Goal: Task Accomplishment & Management: Manage account settings

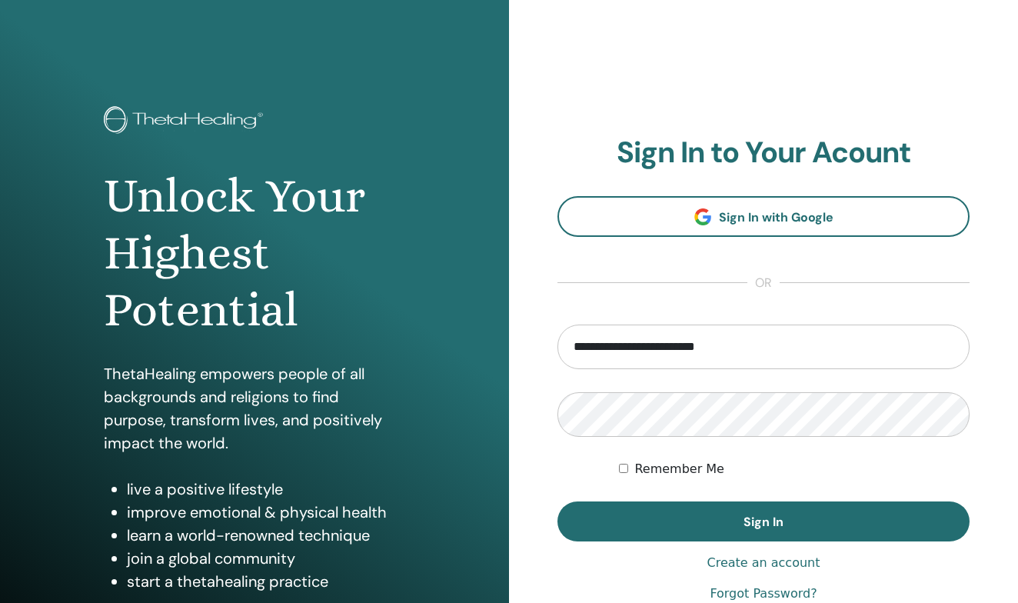
type input "**********"
click at [763, 521] on button "Sign In" at bounding box center [763, 521] width 412 height 40
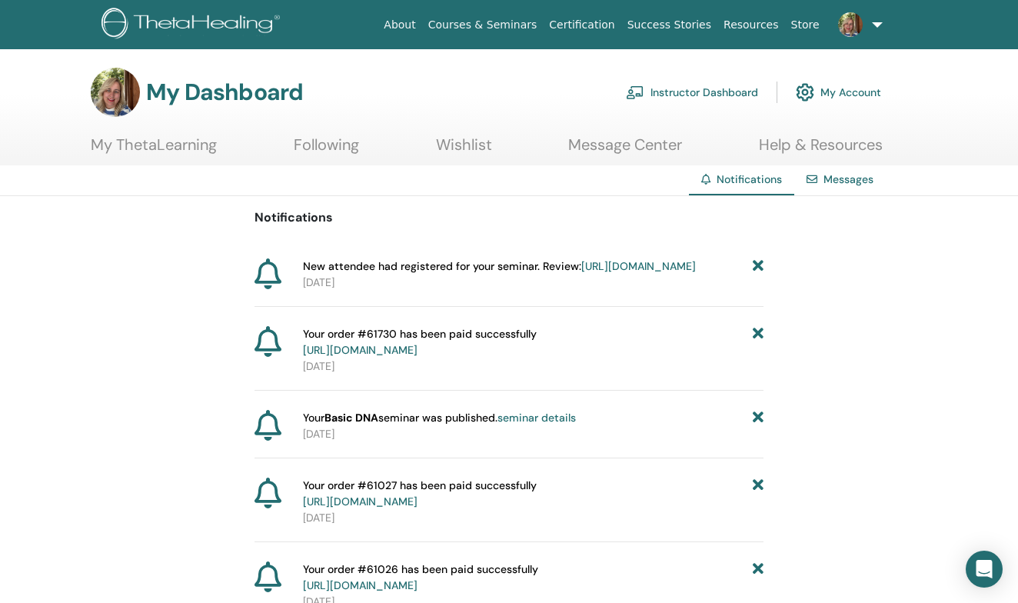
click at [852, 98] on link "My Account" at bounding box center [837, 92] width 85 height 34
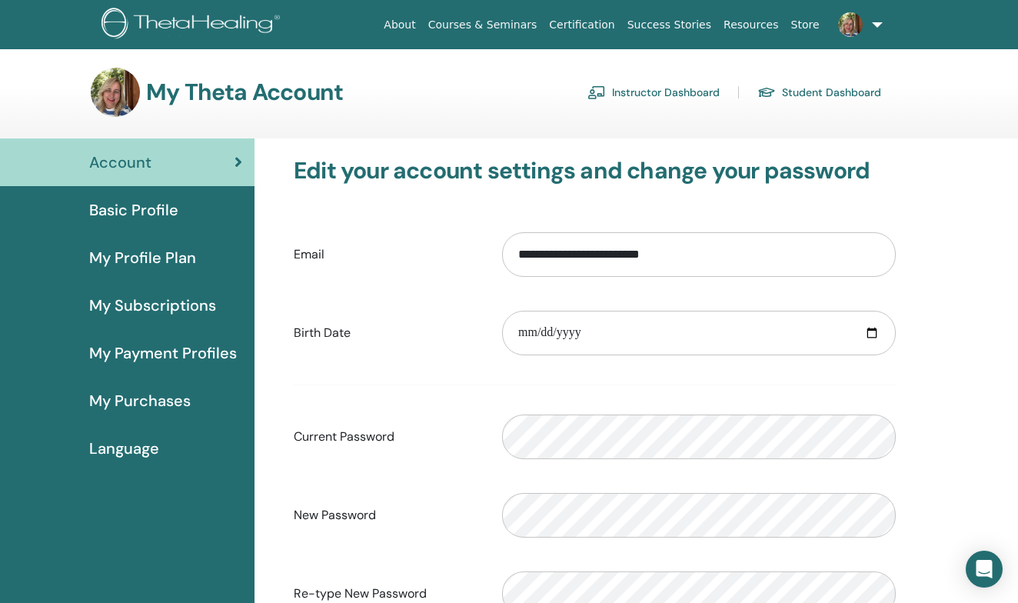
click at [144, 209] on span "Basic Profile" at bounding box center [133, 209] width 89 height 23
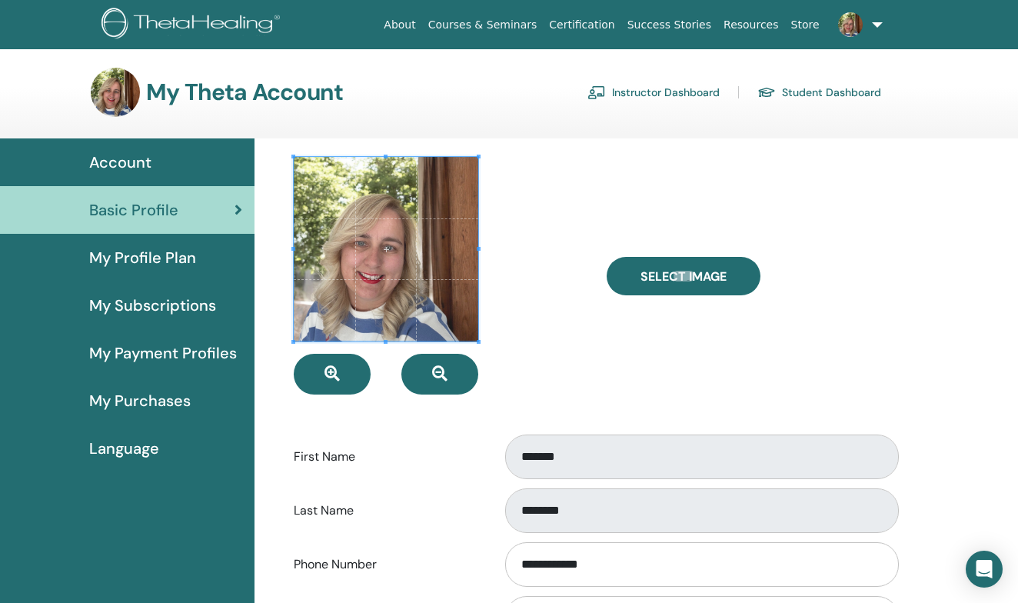
click at [147, 271] on link "My Profile Plan" at bounding box center [127, 258] width 254 height 48
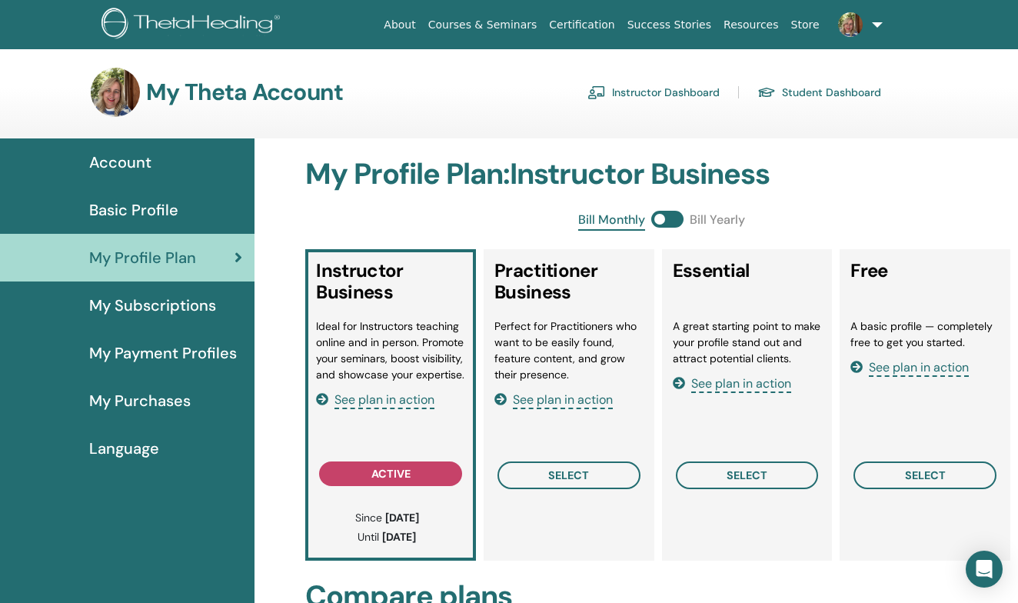
scroll to position [18, 0]
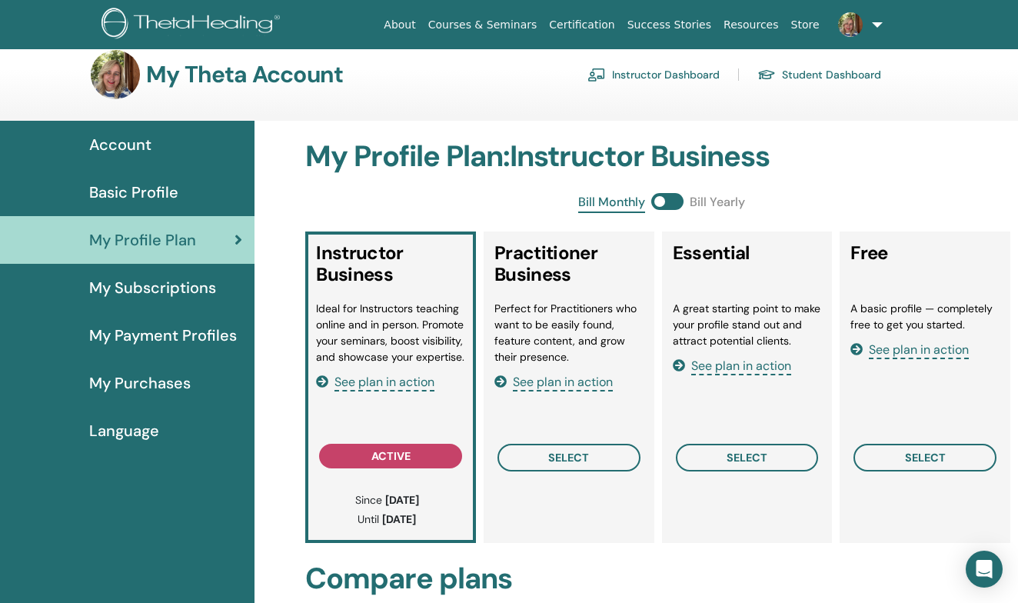
click at [163, 294] on span "My Subscriptions" at bounding box center [152, 287] width 127 height 23
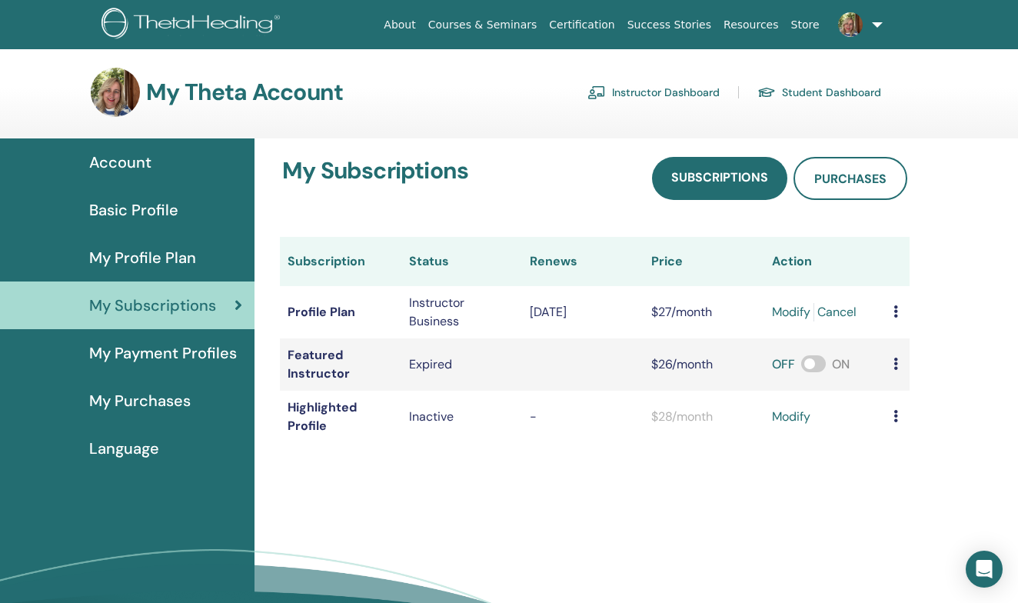
click at [164, 346] on span "My Payment Profiles" at bounding box center [163, 352] width 148 height 23
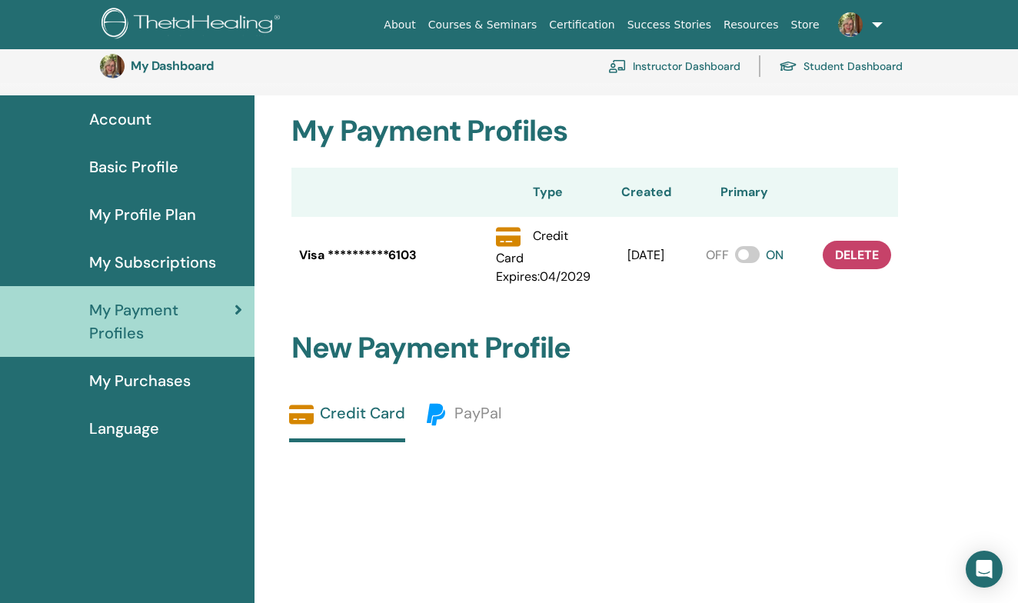
scroll to position [50, 0]
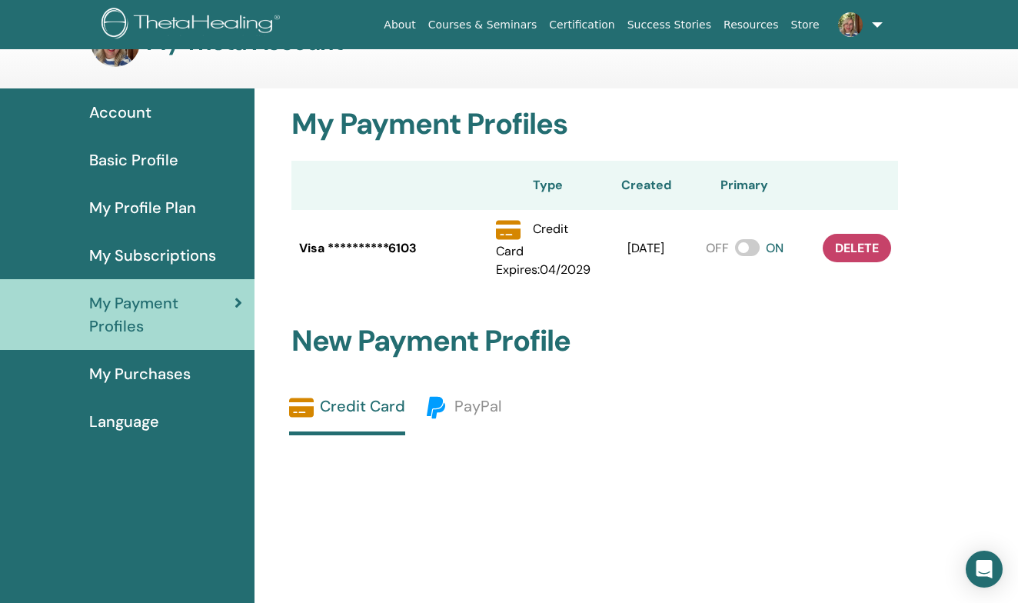
click at [191, 382] on div "My Purchases" at bounding box center [127, 373] width 230 height 23
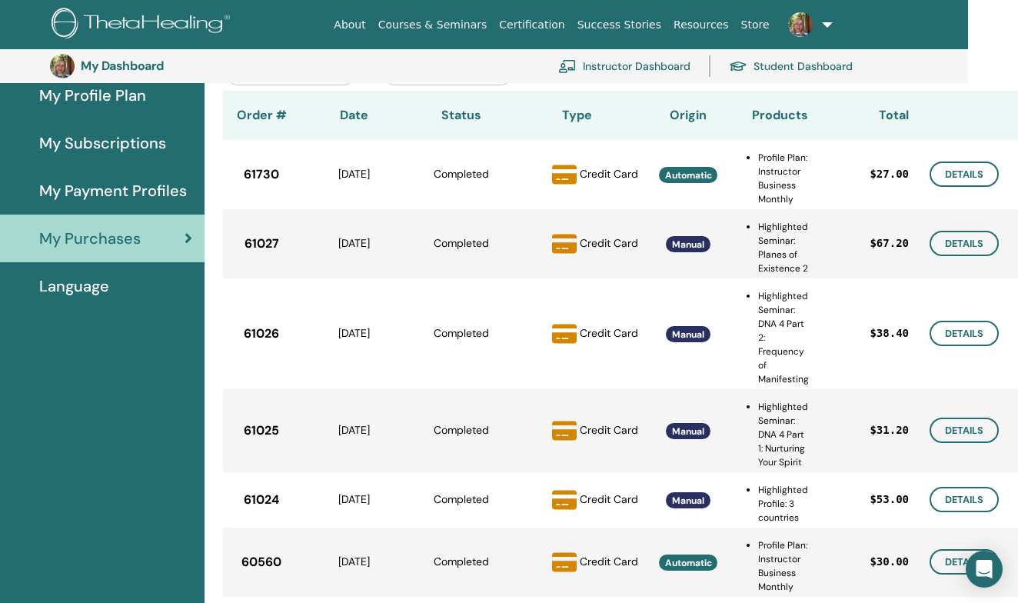
scroll to position [176, 50]
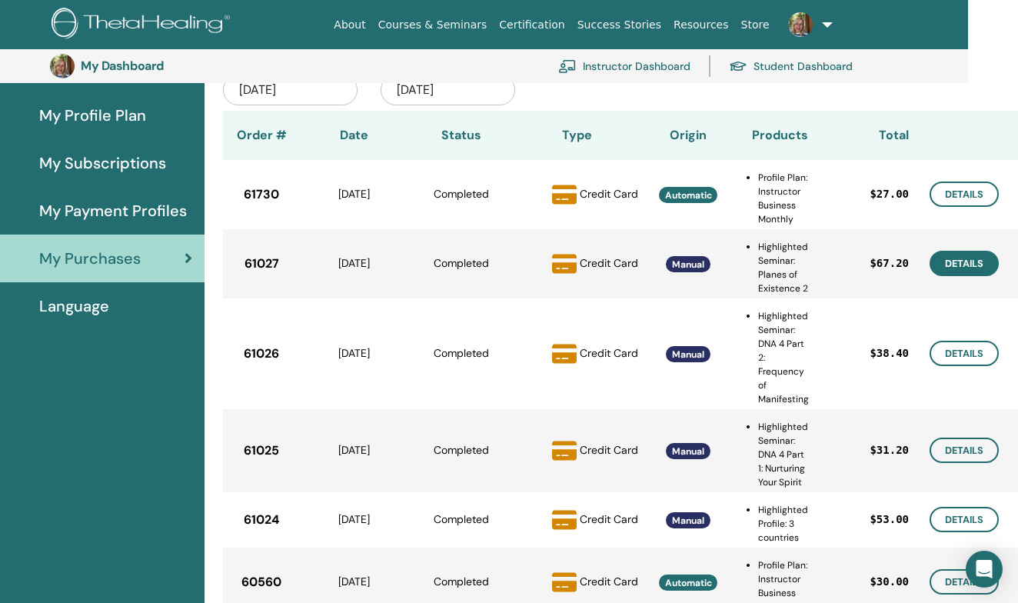
click at [942, 267] on link "Details" at bounding box center [963, 263] width 69 height 25
click at [961, 354] on link "Details" at bounding box center [963, 352] width 69 height 25
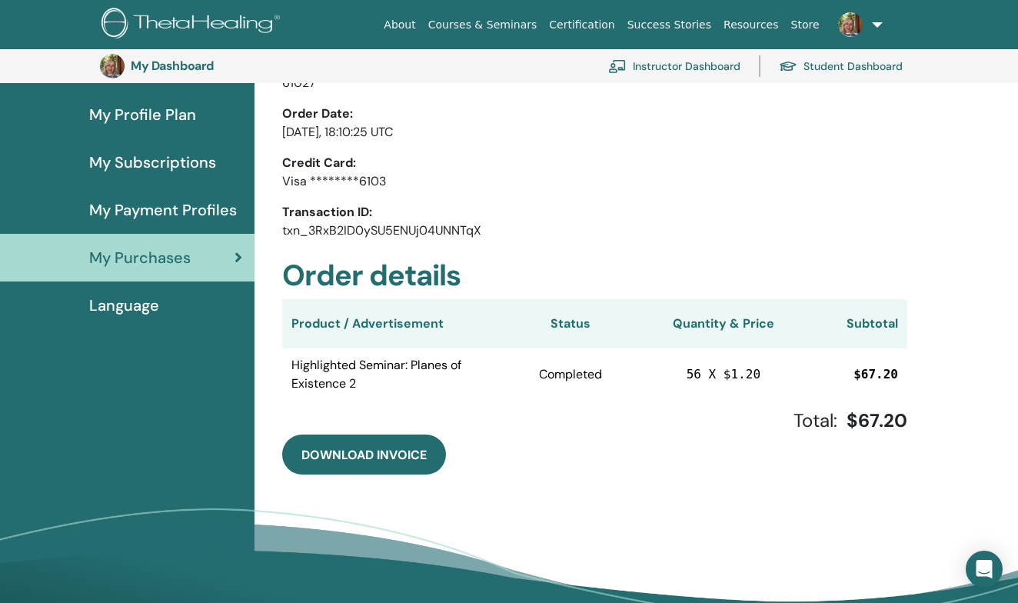
scroll to position [178, 0]
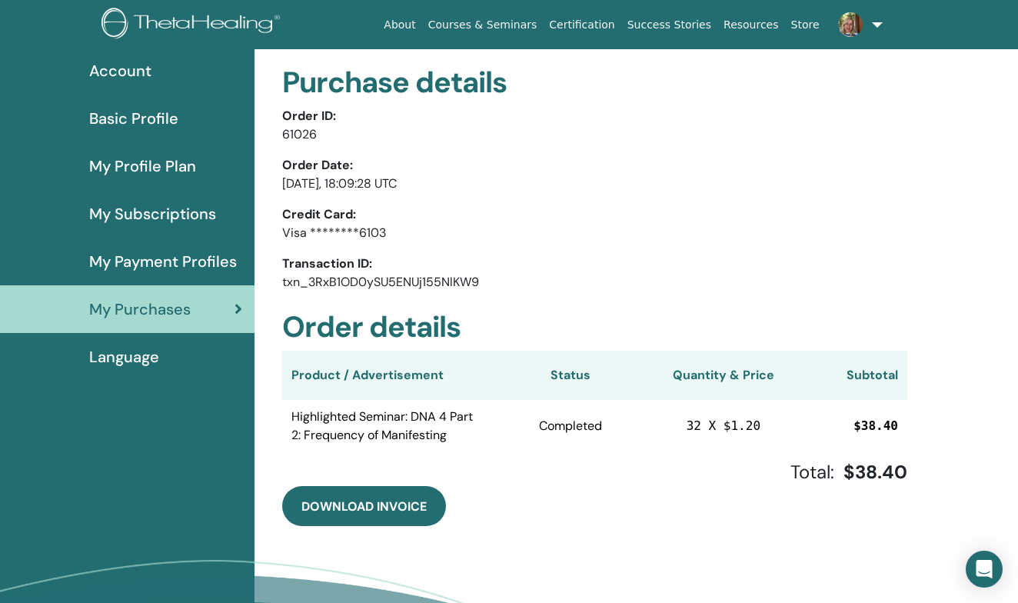
scroll to position [94, 0]
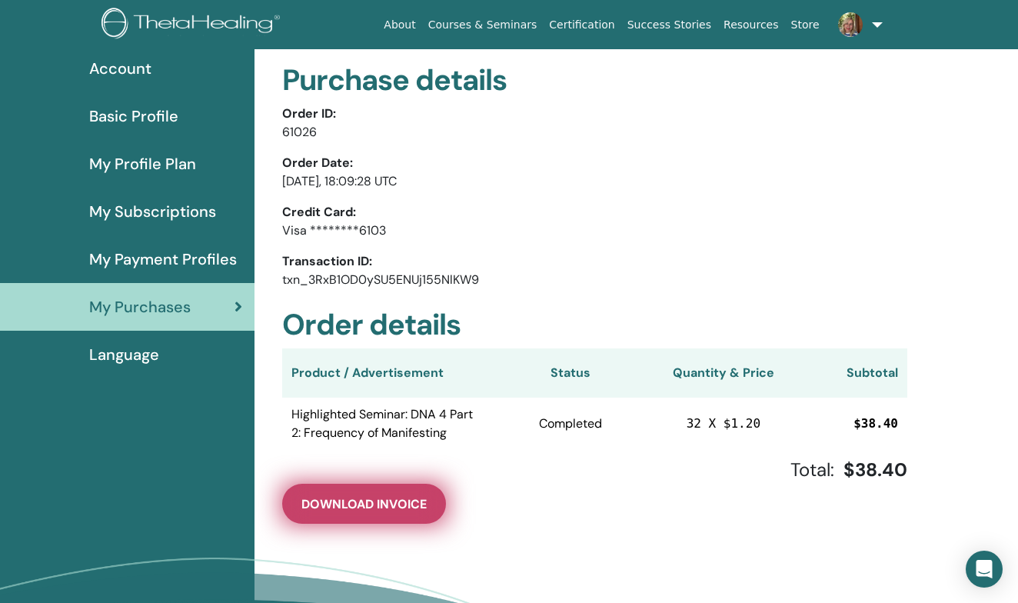
click at [371, 496] on span "Download Invoice" at bounding box center [363, 504] width 125 height 16
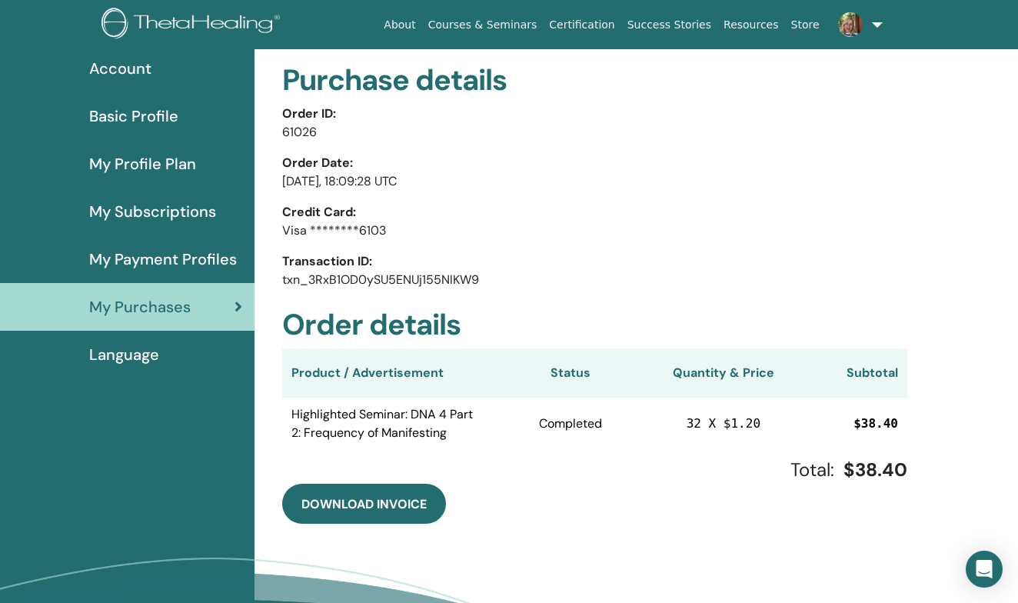
click at [158, 12] on img at bounding box center [193, 25] width 184 height 35
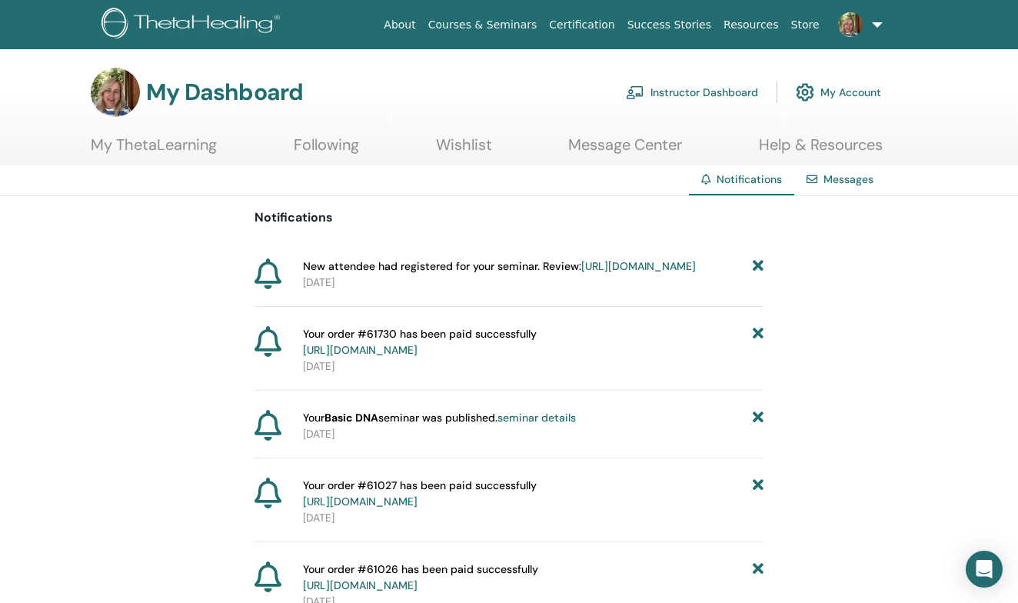
click at [866, 25] on span at bounding box center [850, 24] width 37 height 12
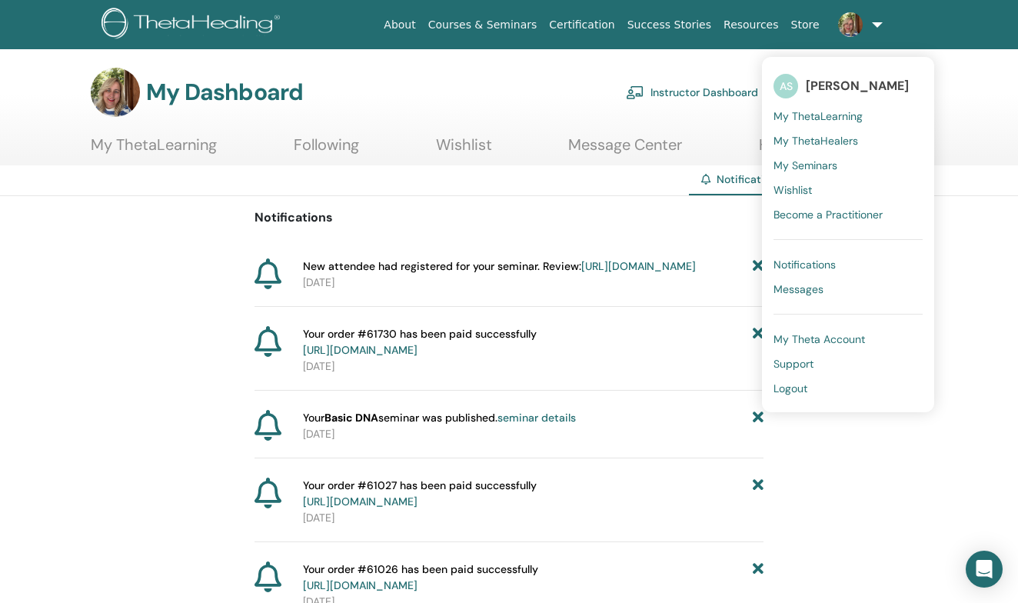
click at [843, 109] on span "My ThetaLearning" at bounding box center [817, 116] width 89 height 14
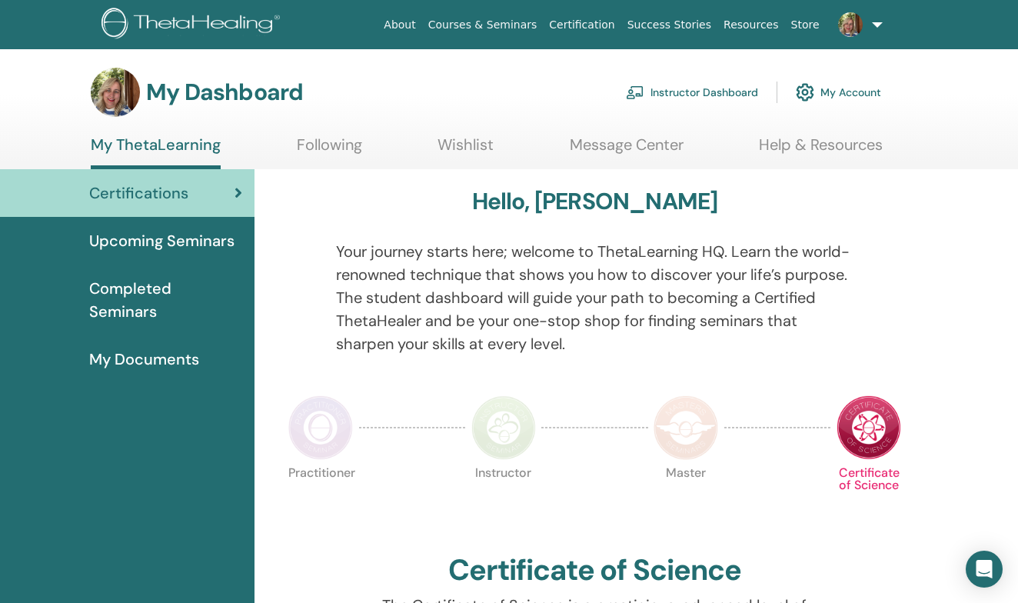
click at [872, 23] on link at bounding box center [856, 24] width 63 height 49
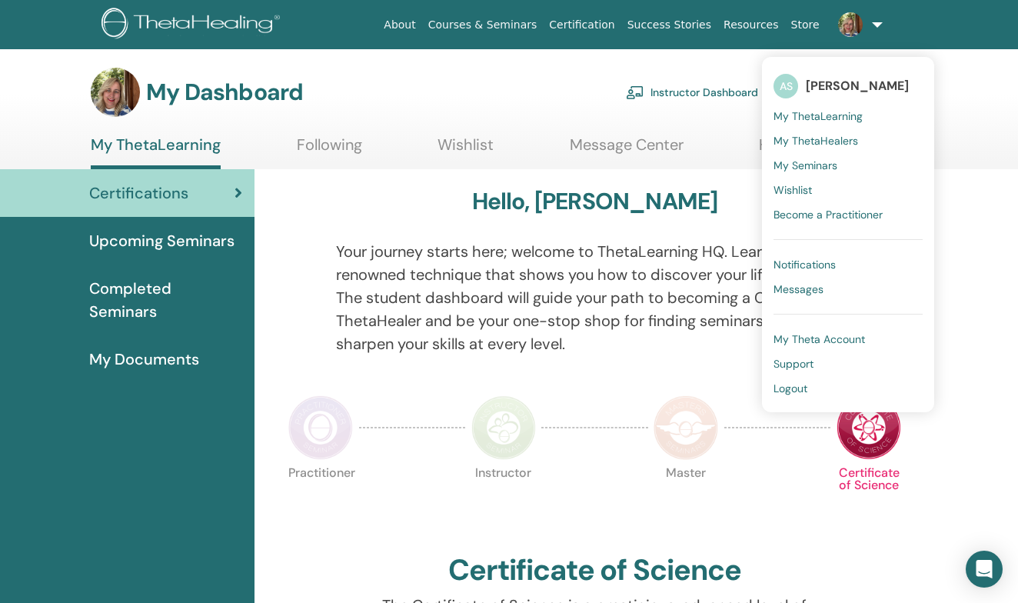
click at [805, 118] on span "My ThetaLearning" at bounding box center [817, 116] width 89 height 14
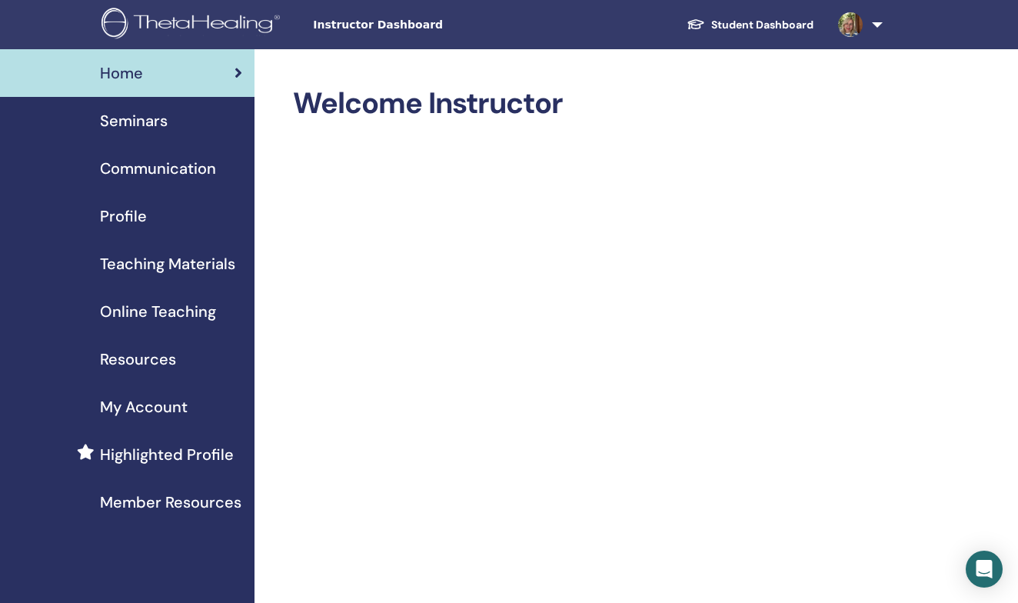
click at [138, 124] on span "Seminars" at bounding box center [134, 120] width 68 height 23
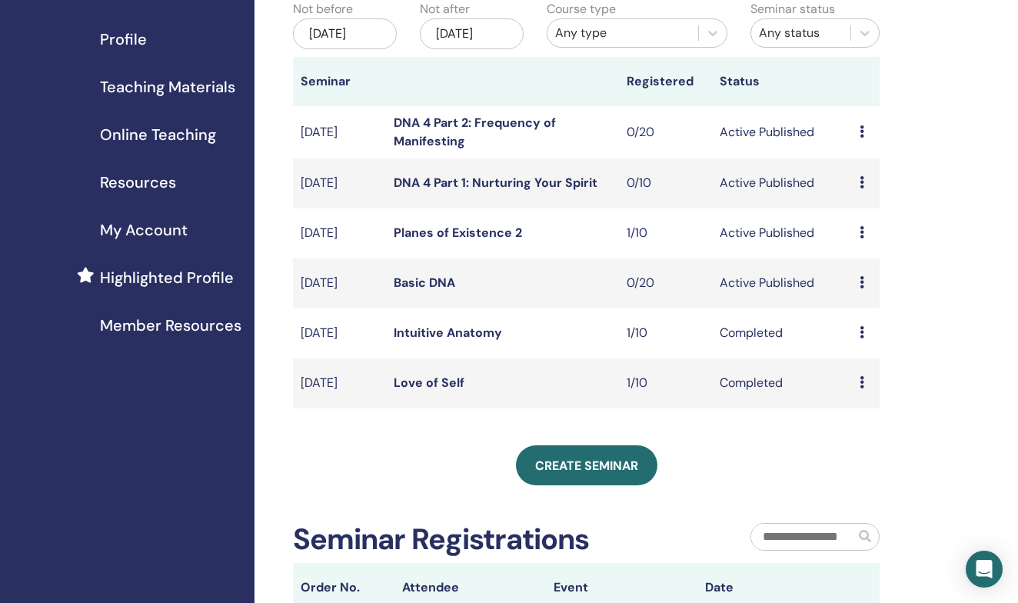
scroll to position [184, 0]
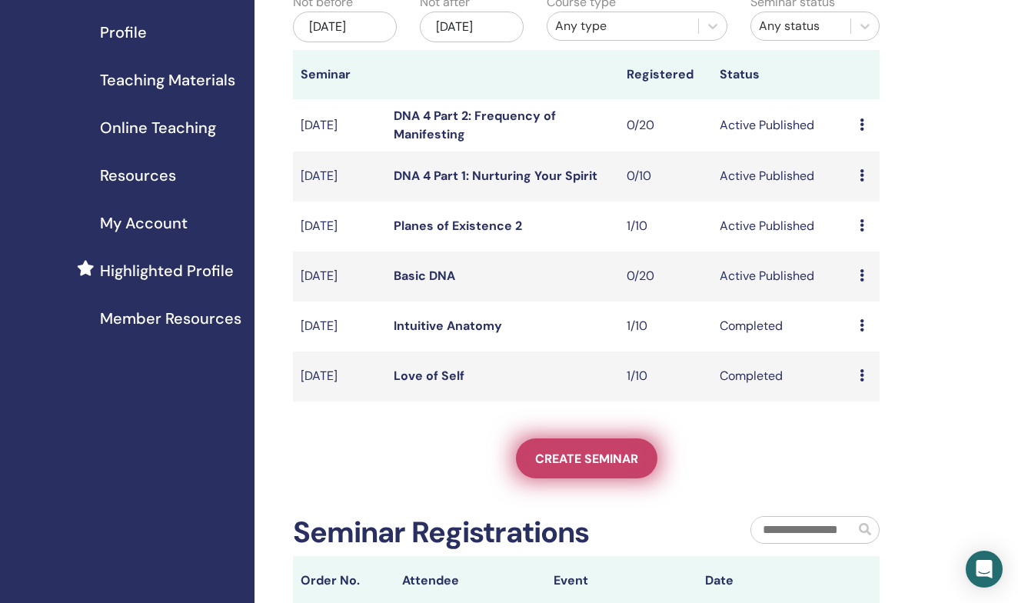
click at [593, 467] on span "Create seminar" at bounding box center [586, 458] width 103 height 16
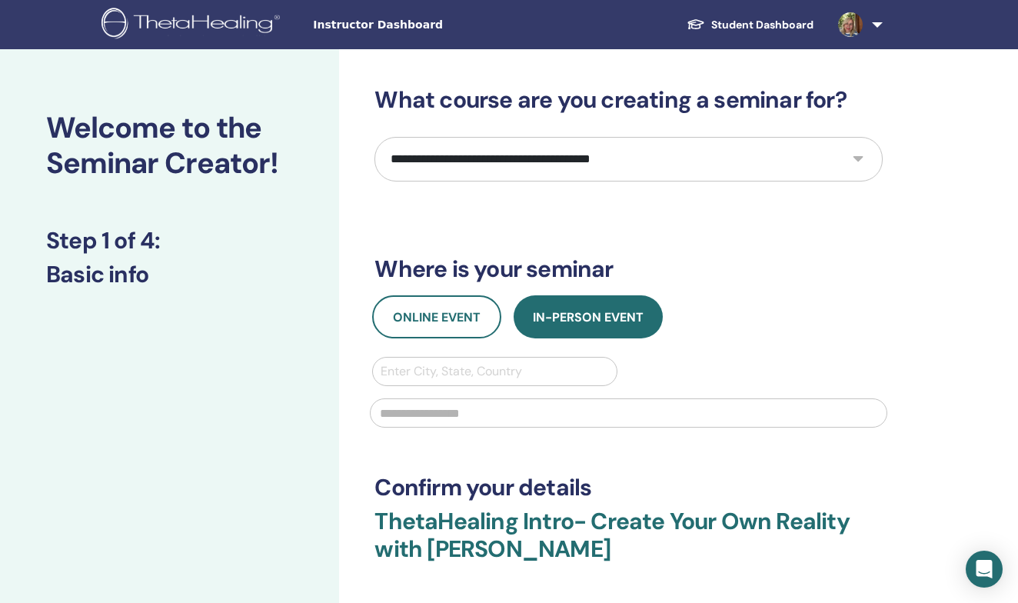
select select "*"
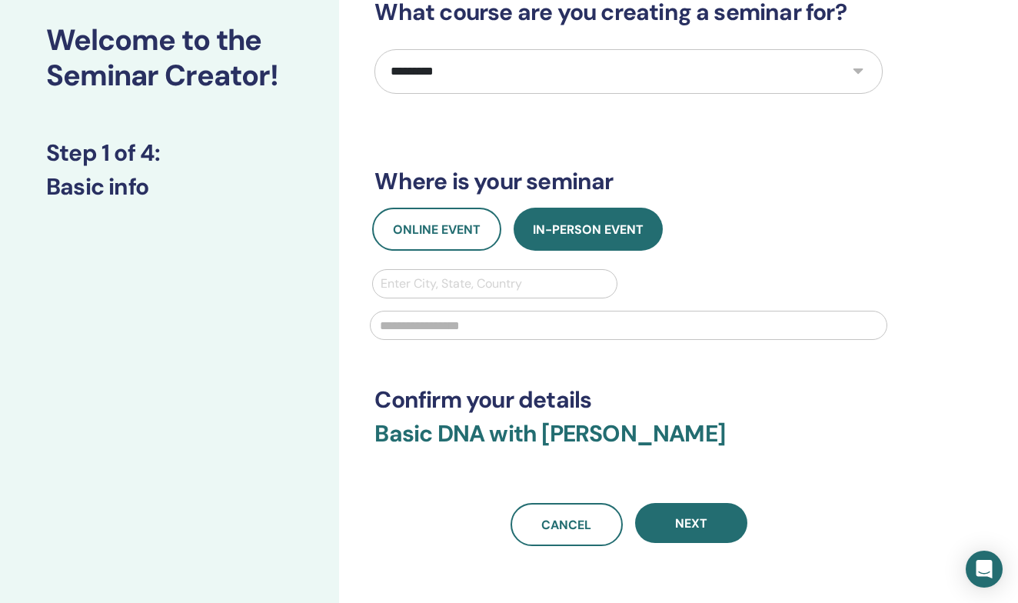
scroll to position [90, 0]
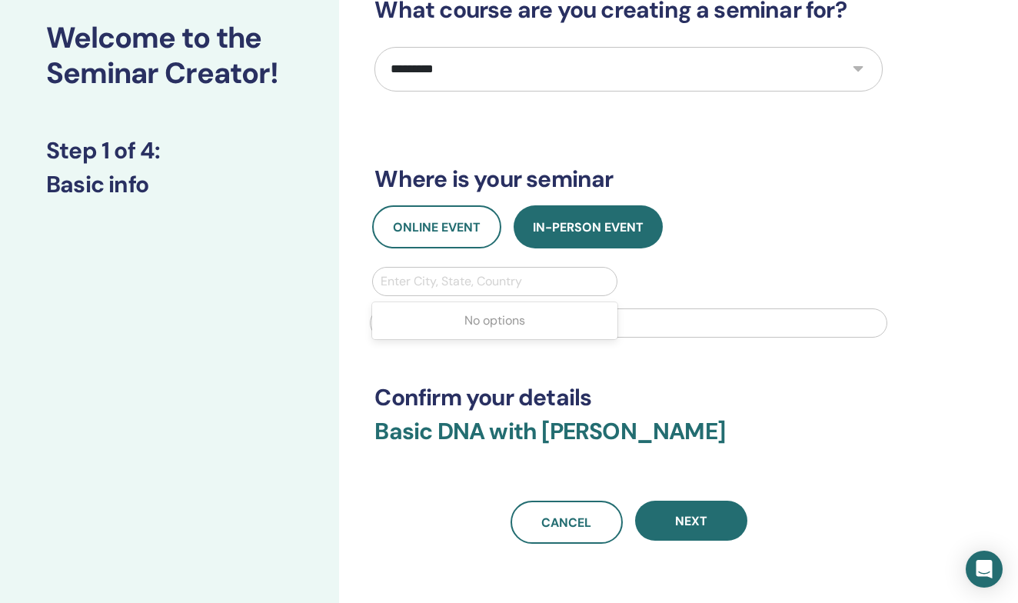
click at [505, 282] on div at bounding box center [494, 282] width 228 height 22
click at [552, 281] on div at bounding box center [494, 282] width 228 height 22
type input "********"
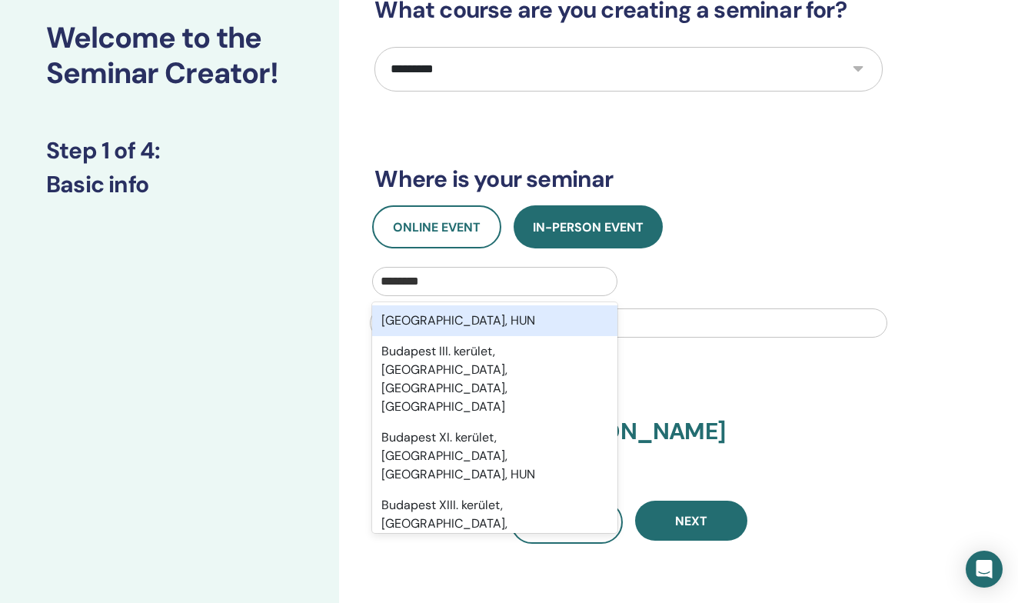
click at [474, 324] on div "Budapest, HUN" at bounding box center [494, 320] width 244 height 31
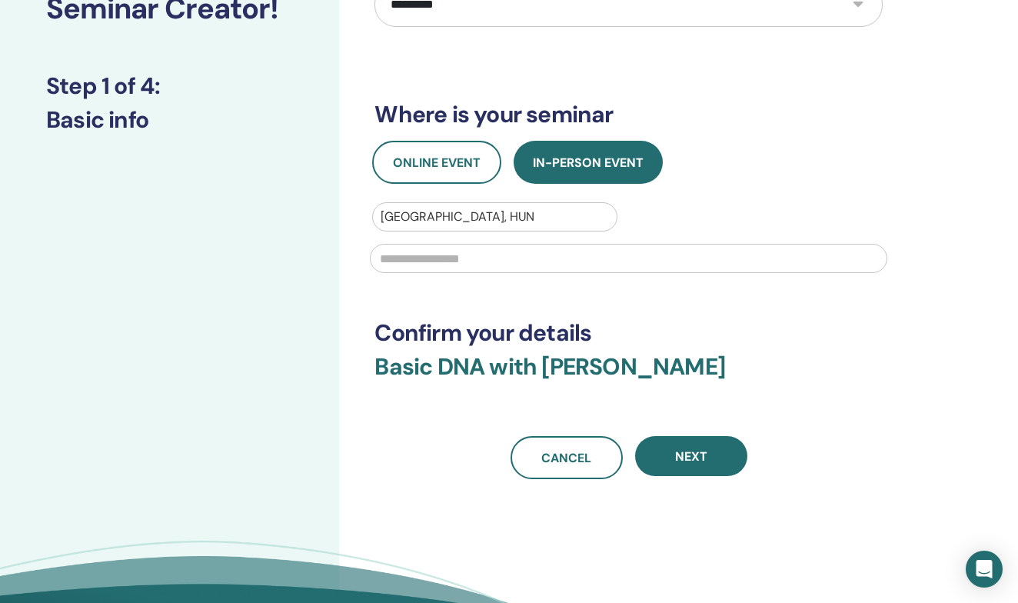
scroll to position [154, 0]
click at [573, 263] on input "text" at bounding box center [628, 258] width 517 height 29
click at [613, 307] on div "**********" at bounding box center [628, 205] width 508 height 547
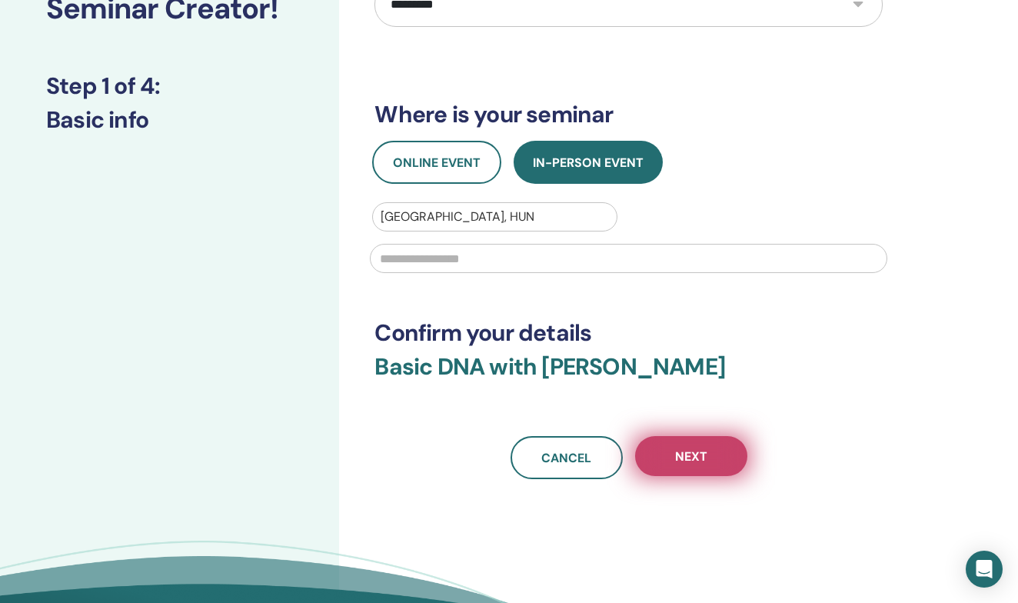
click at [696, 463] on span "Next" at bounding box center [691, 456] width 32 height 16
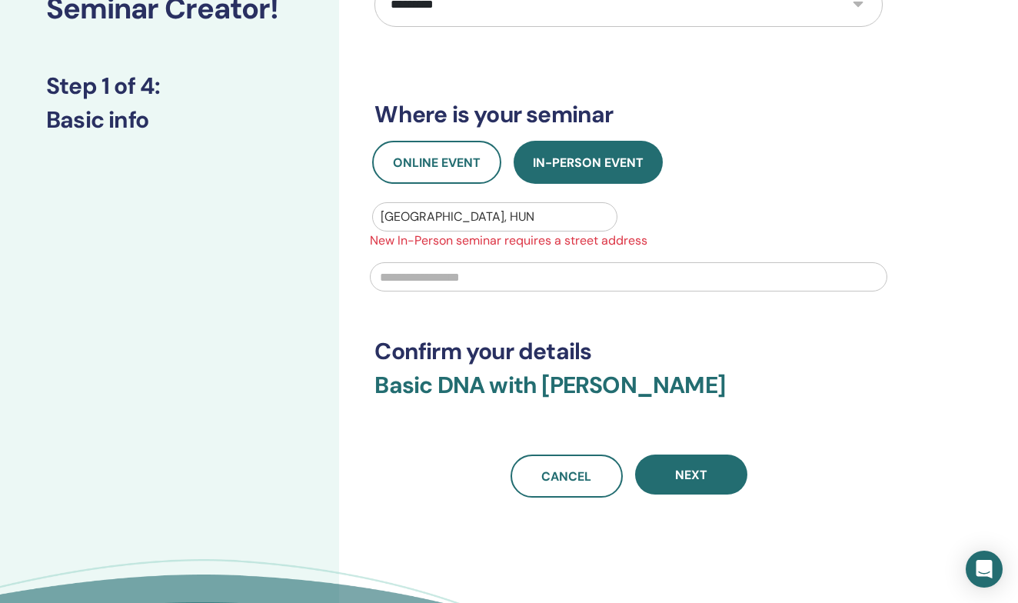
click at [599, 260] on div at bounding box center [628, 275] width 536 height 51
click at [586, 277] on input "text" at bounding box center [628, 276] width 517 height 29
type input "*"
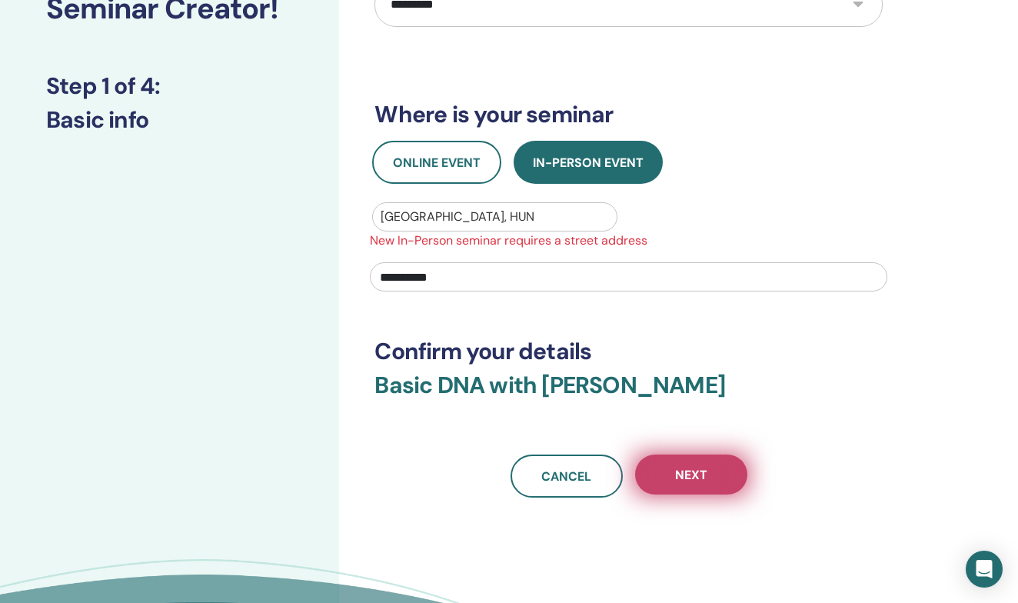
type input "**********"
click at [696, 482] on span "Next" at bounding box center [691, 475] width 32 height 16
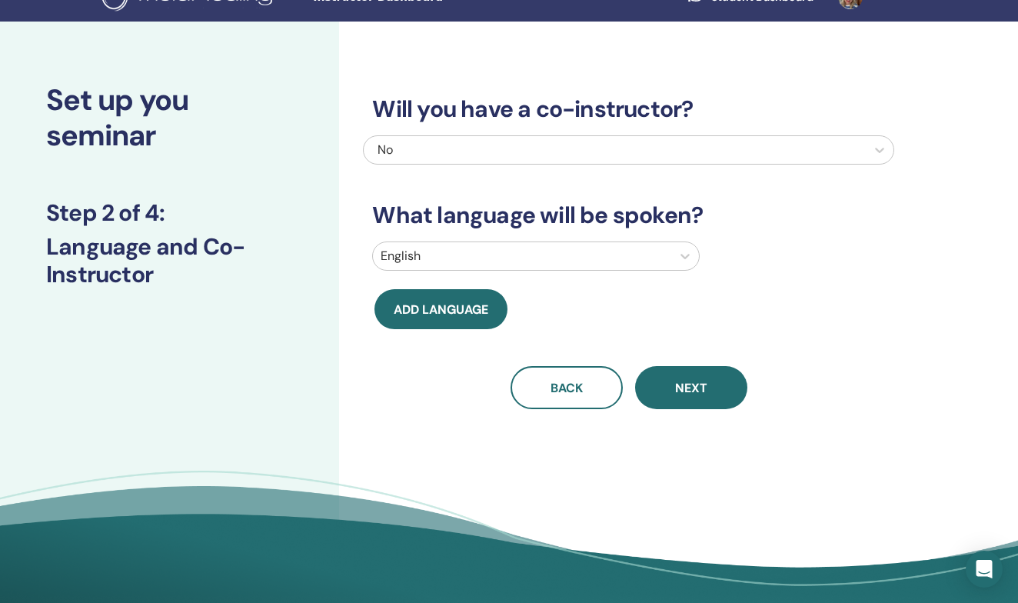
scroll to position [23, 0]
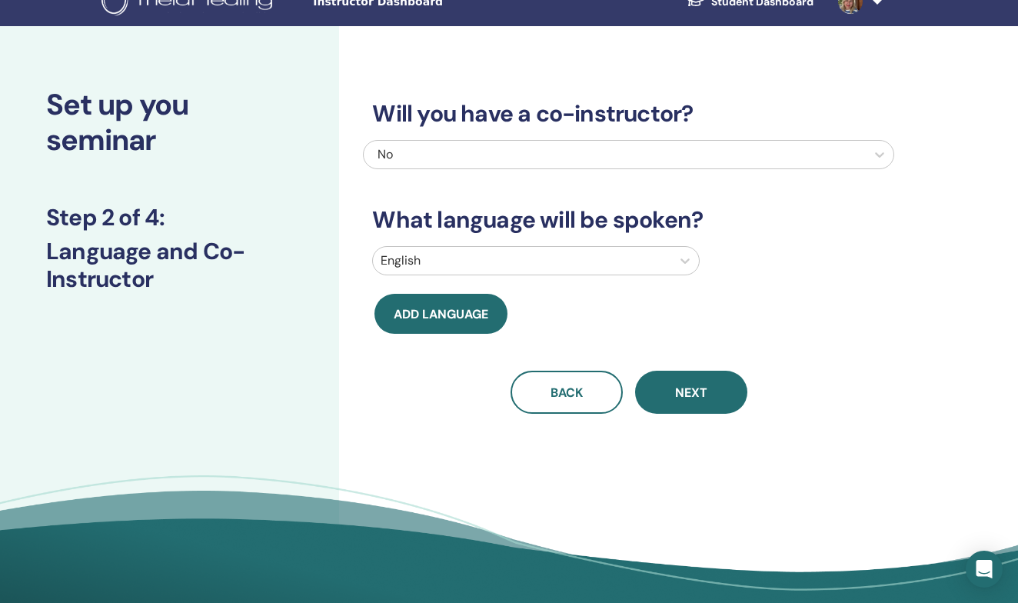
click at [588, 267] on div at bounding box center [521, 261] width 282 height 22
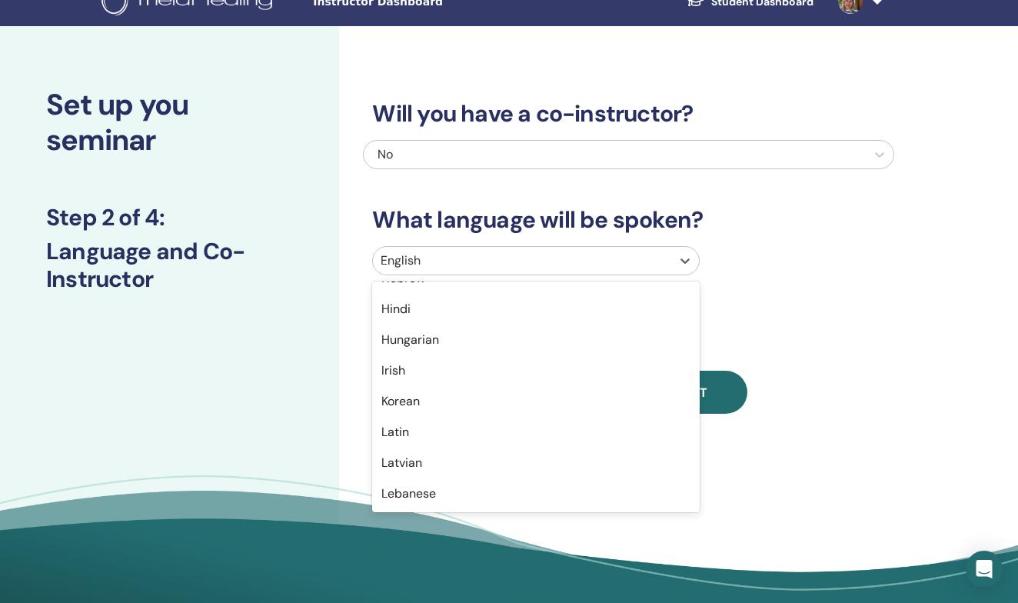
scroll to position [621, 0]
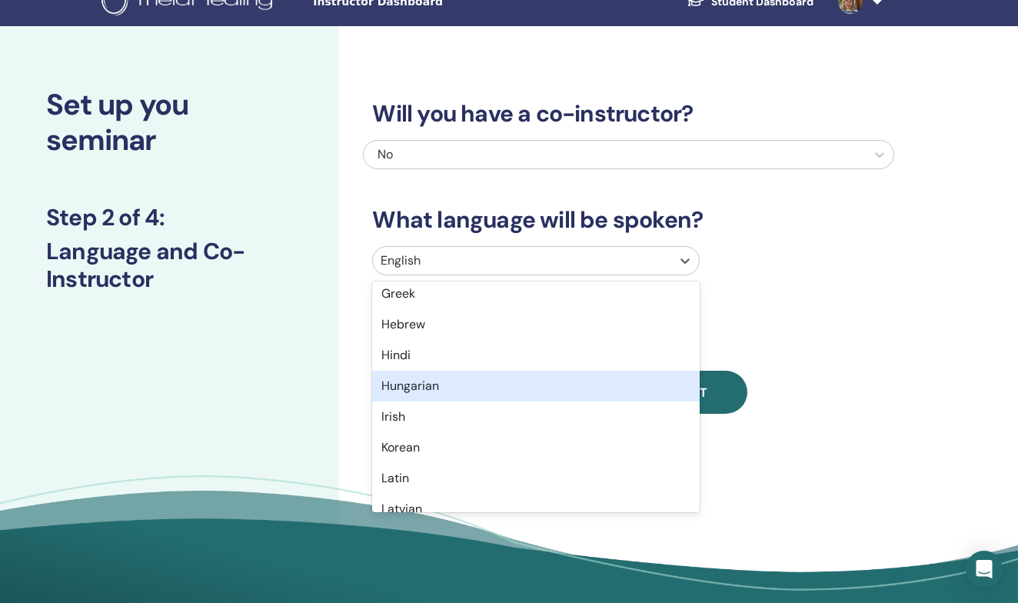
click at [523, 384] on div "Hungarian" at bounding box center [535, 385] width 327 height 31
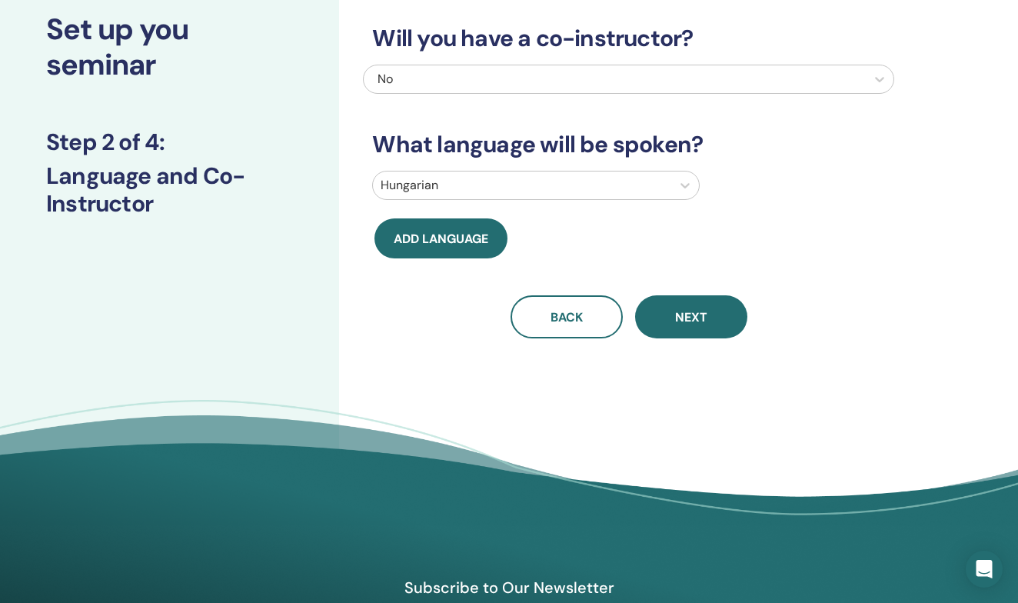
scroll to position [91, 0]
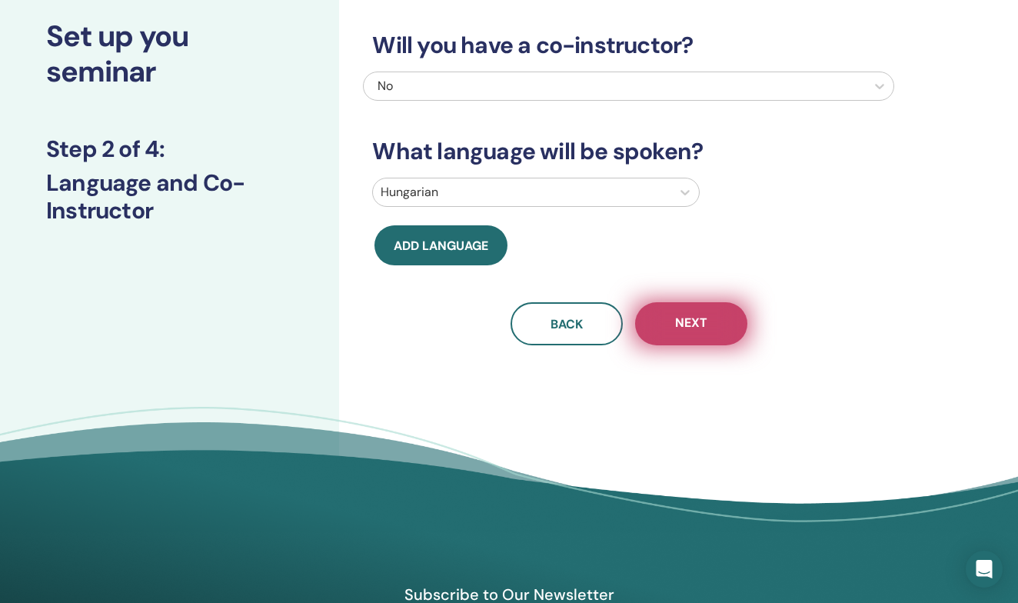
click at [707, 337] on button "Next" at bounding box center [691, 323] width 112 height 43
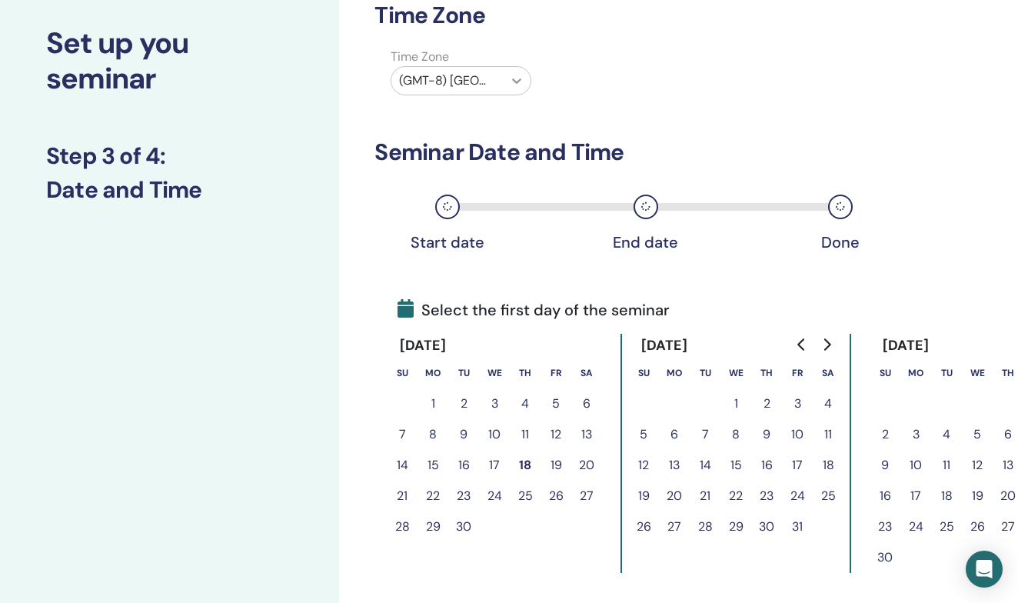
click at [513, 84] on icon at bounding box center [516, 80] width 15 height 15
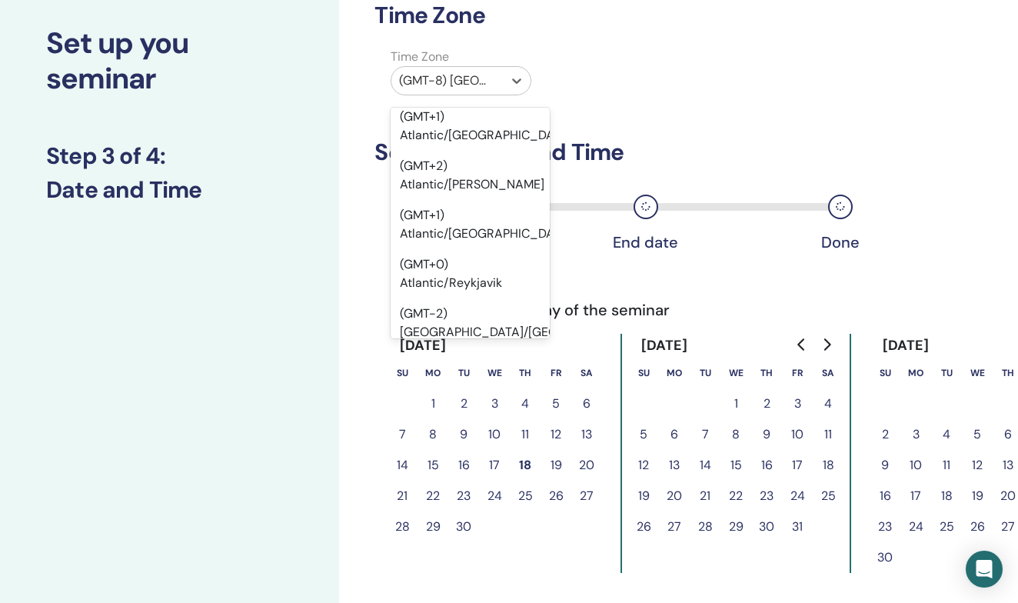
scroll to position [18329, 0]
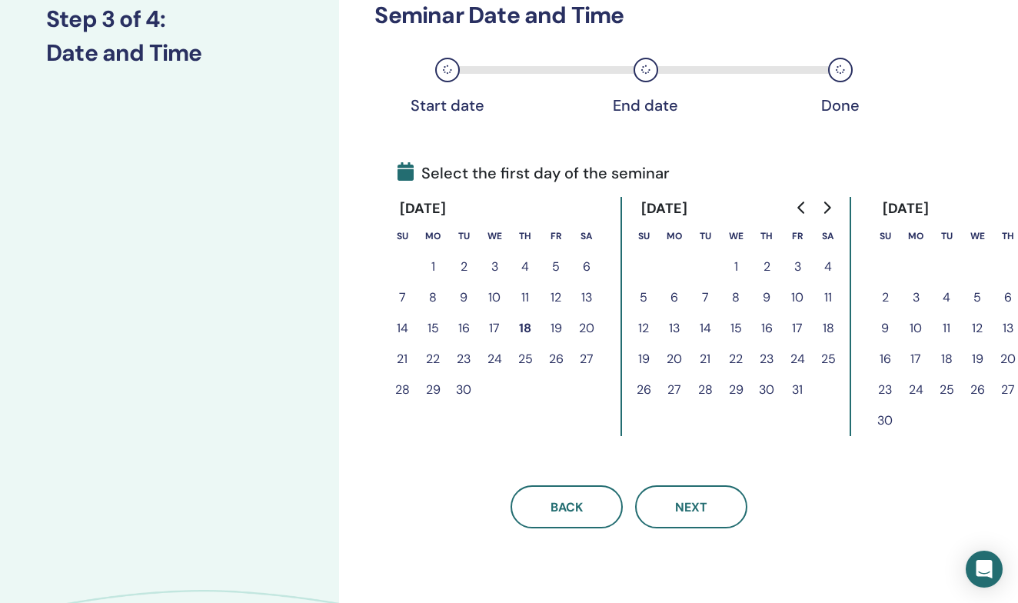
scroll to position [240, 2]
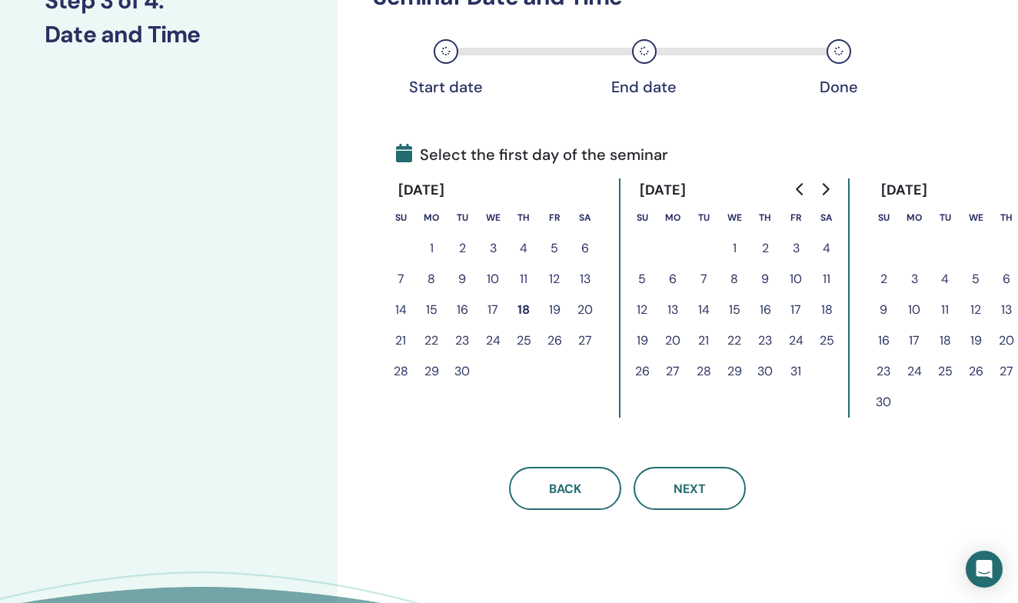
click at [527, 309] on button "18" at bounding box center [523, 309] width 31 height 31
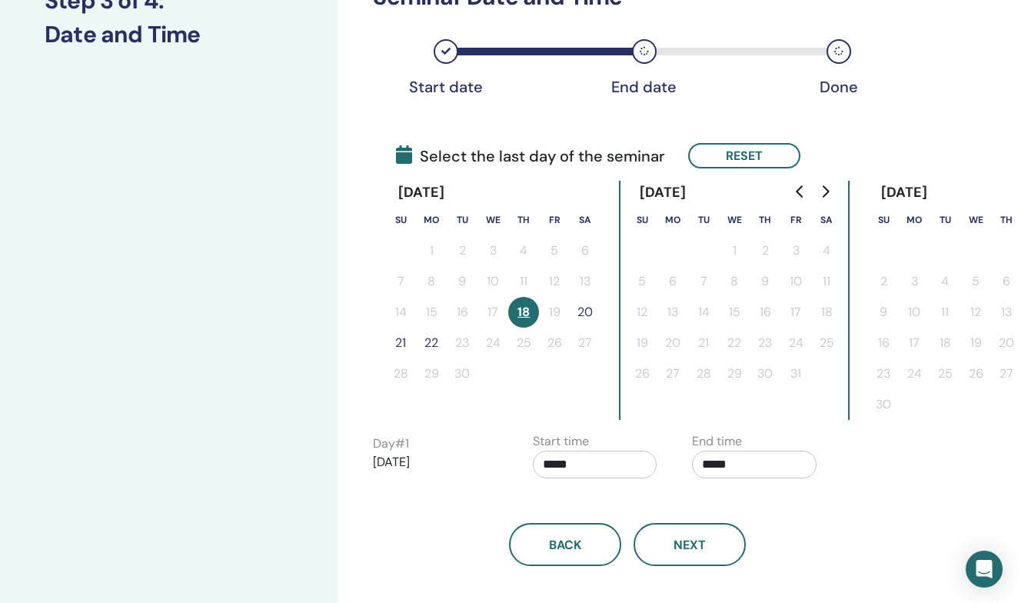
click at [580, 314] on button "20" at bounding box center [585, 312] width 31 height 31
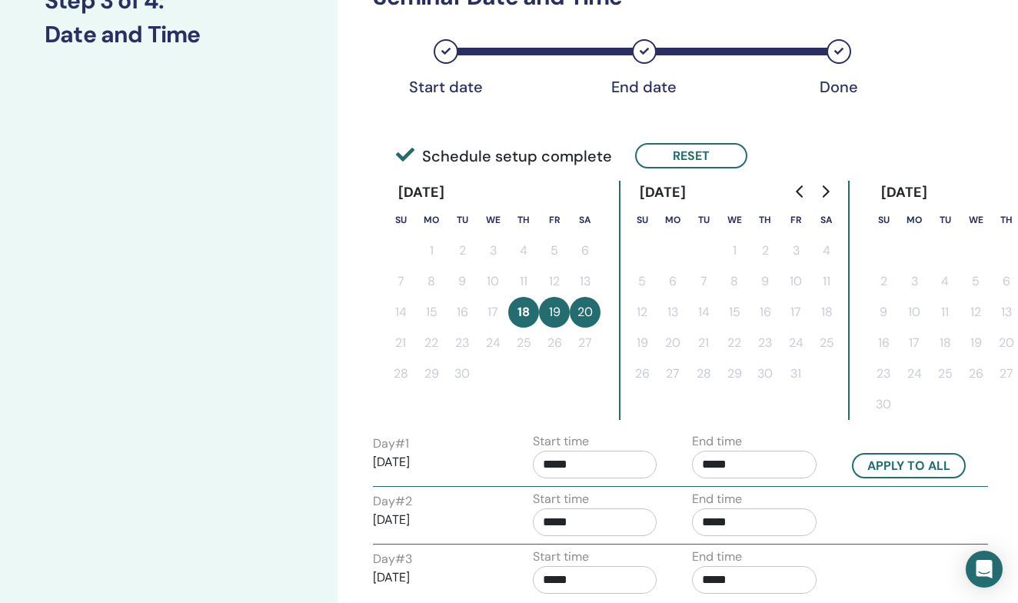
click at [516, 316] on button "18" at bounding box center [523, 312] width 31 height 31
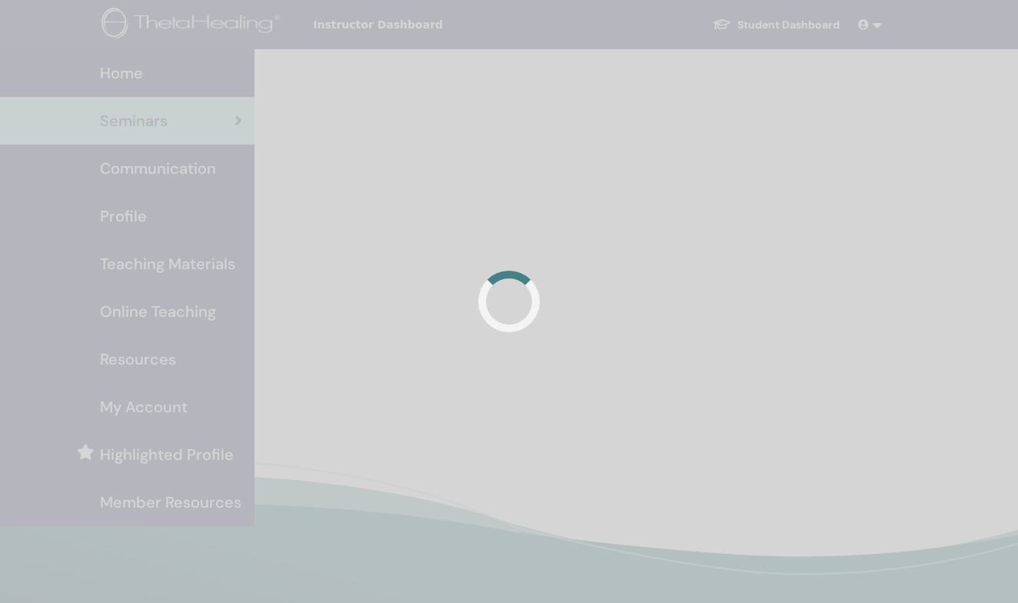
scroll to position [184, 0]
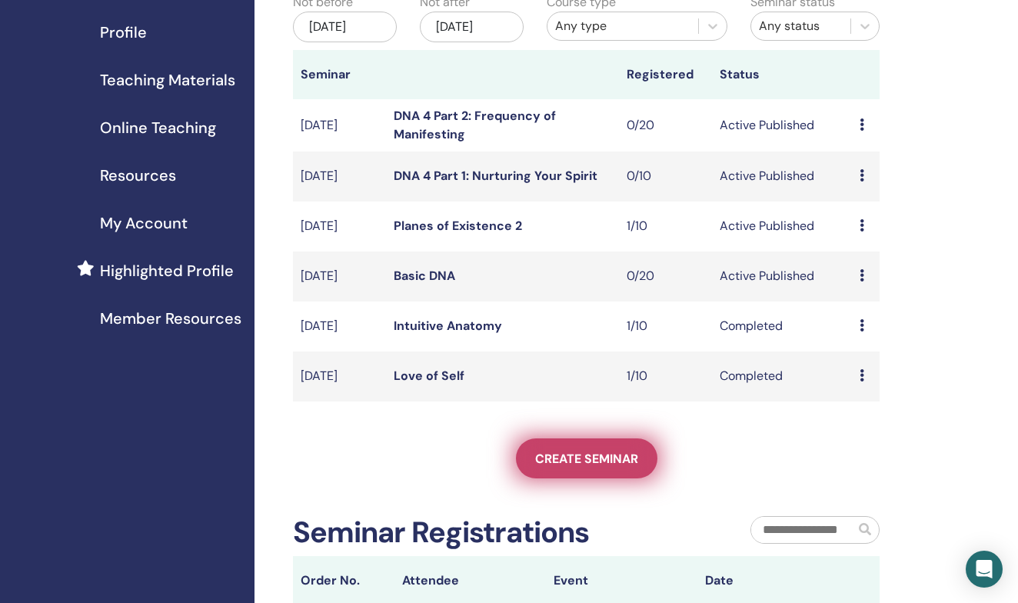
click at [566, 466] on span "Create seminar" at bounding box center [586, 458] width 103 height 16
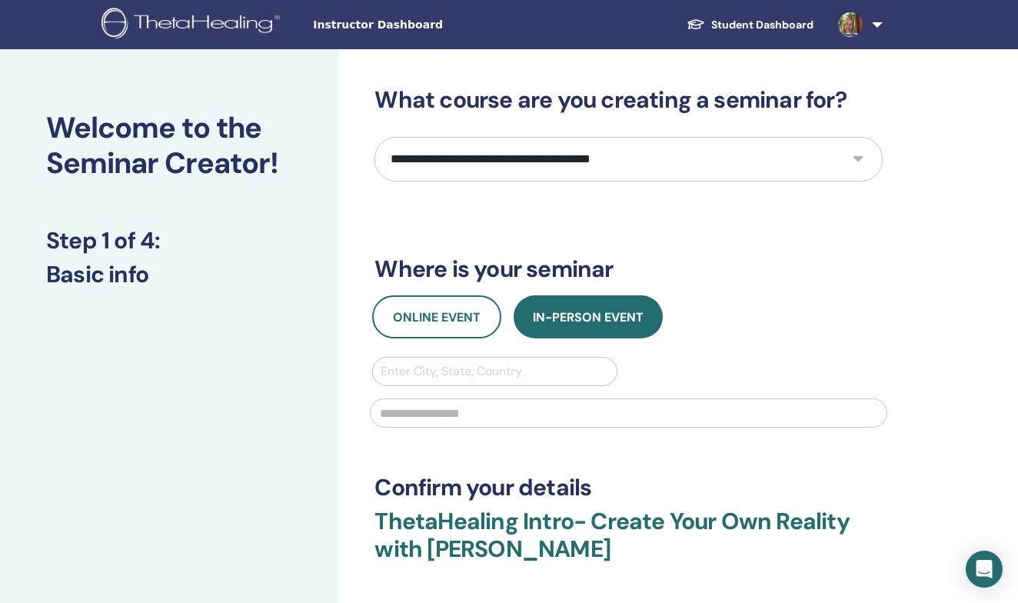
select select "*"
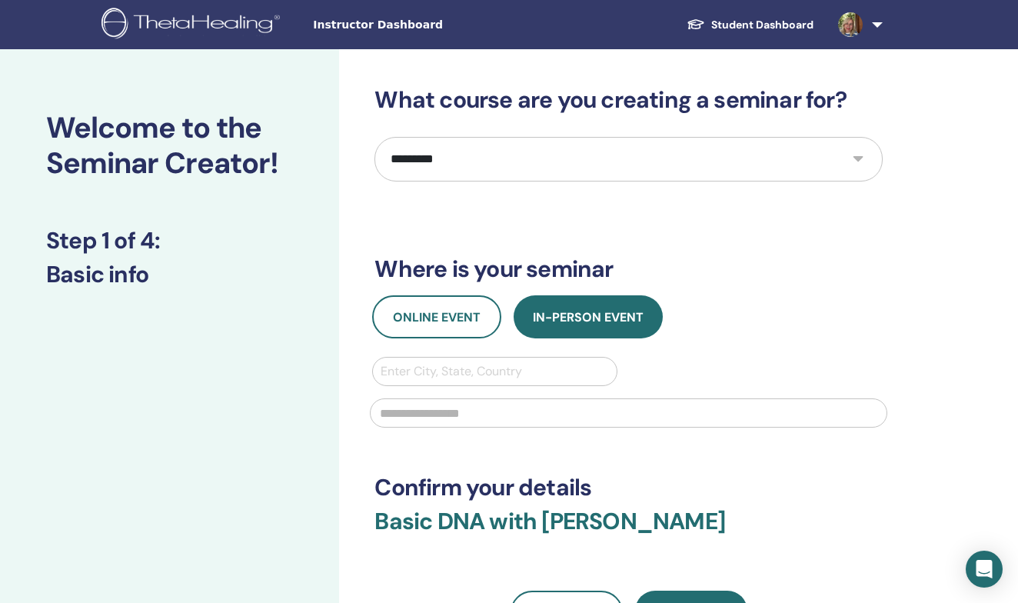
click at [503, 377] on div at bounding box center [494, 371] width 228 height 22
type input "****"
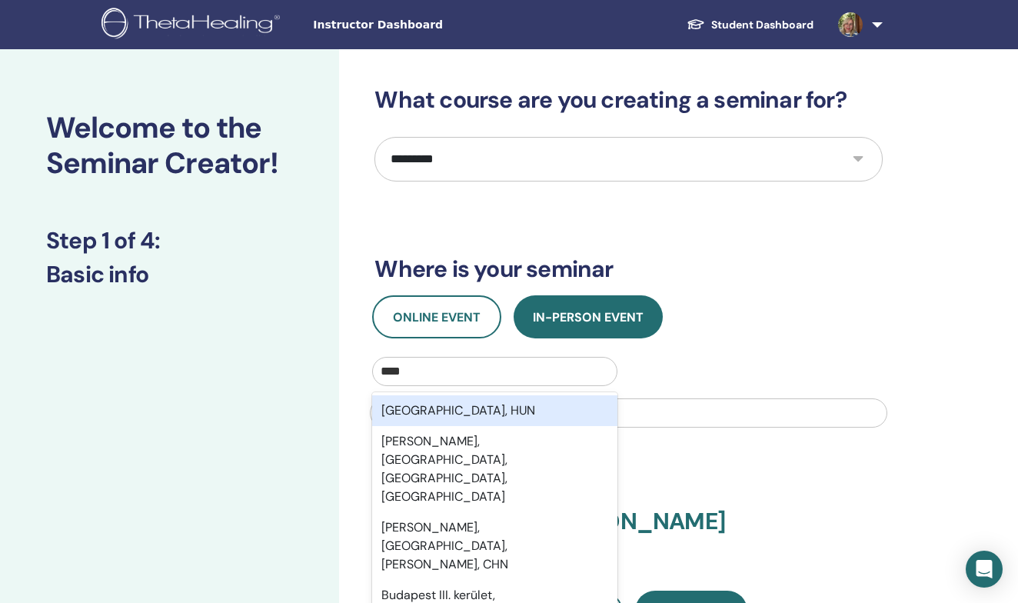
click at [449, 394] on div "Budapest, HUN Budaun Sadar, Badaun, Uttar Pradesh, IND Budala Gong, Lhasa, Bod,…" at bounding box center [494, 507] width 244 height 231
click at [443, 407] on div "Budapest, HUN" at bounding box center [494, 410] width 244 height 31
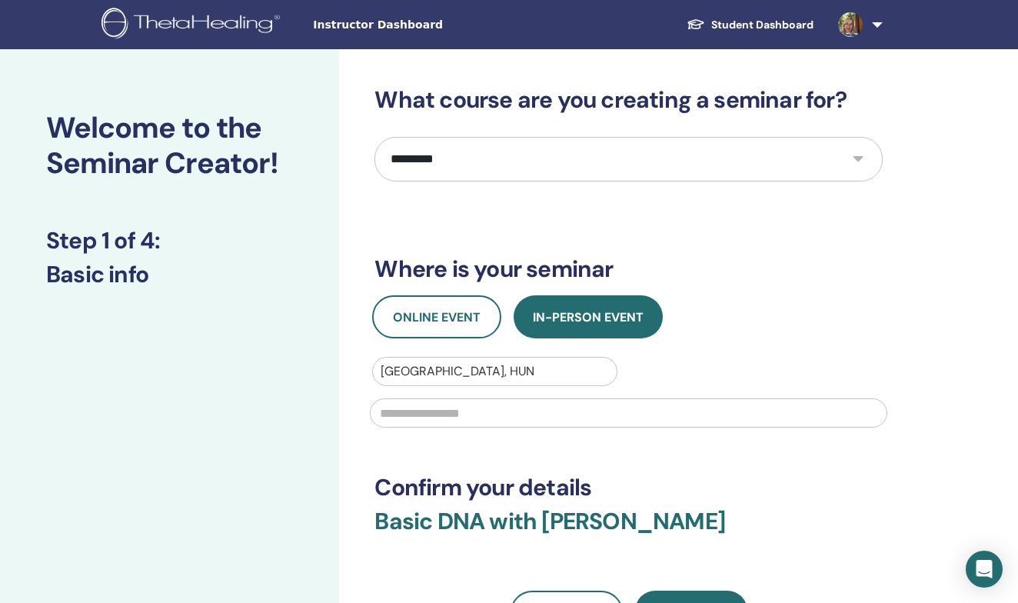
click at [461, 424] on input "text" at bounding box center [628, 412] width 517 height 29
type input "********"
click at [533, 453] on div "**********" at bounding box center [628, 359] width 508 height 547
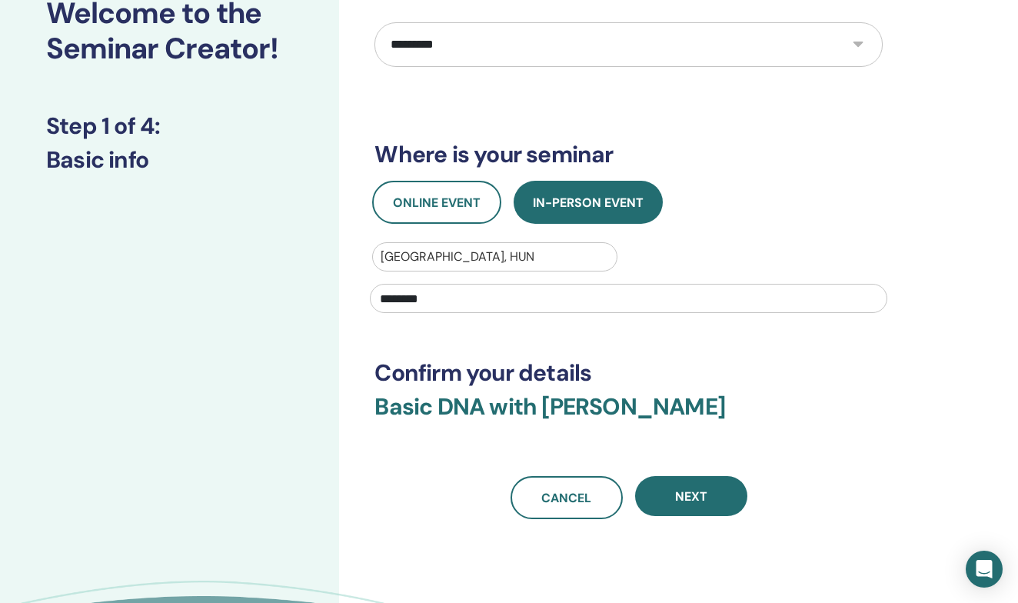
scroll to position [121, 0]
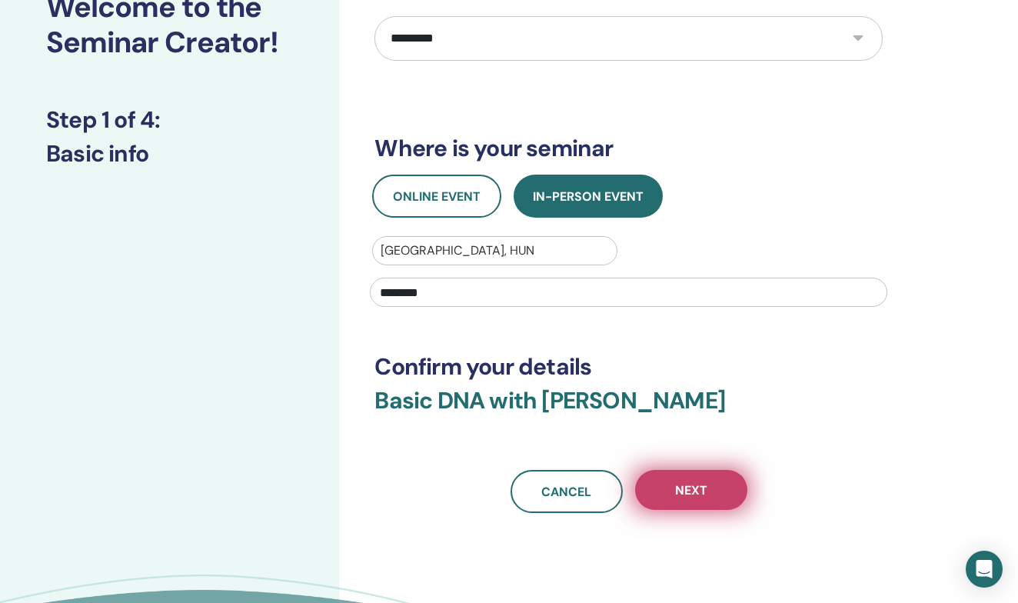
click at [699, 484] on span "Next" at bounding box center [691, 490] width 32 height 16
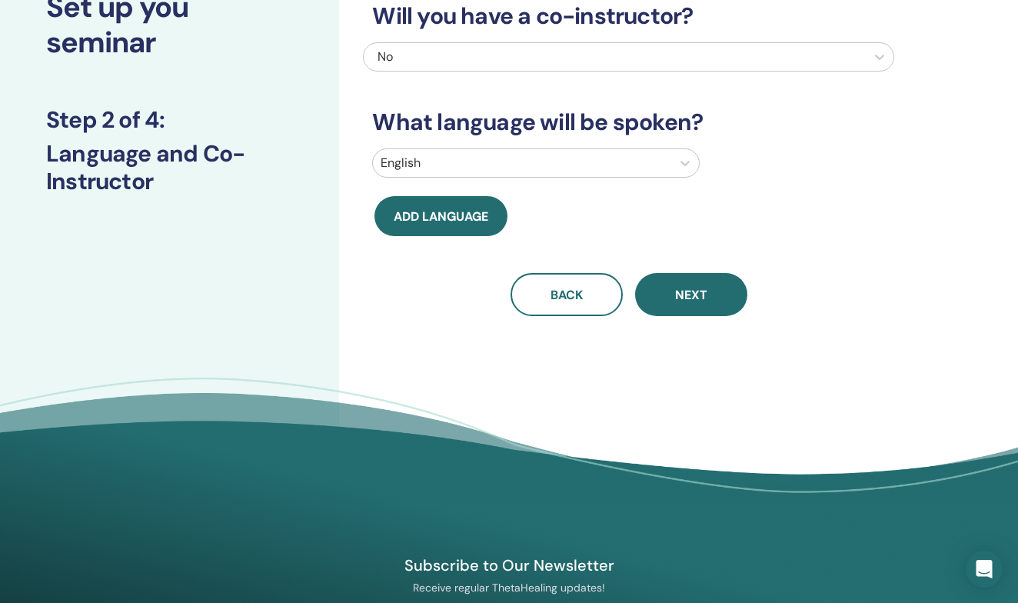
scroll to position [57, 0]
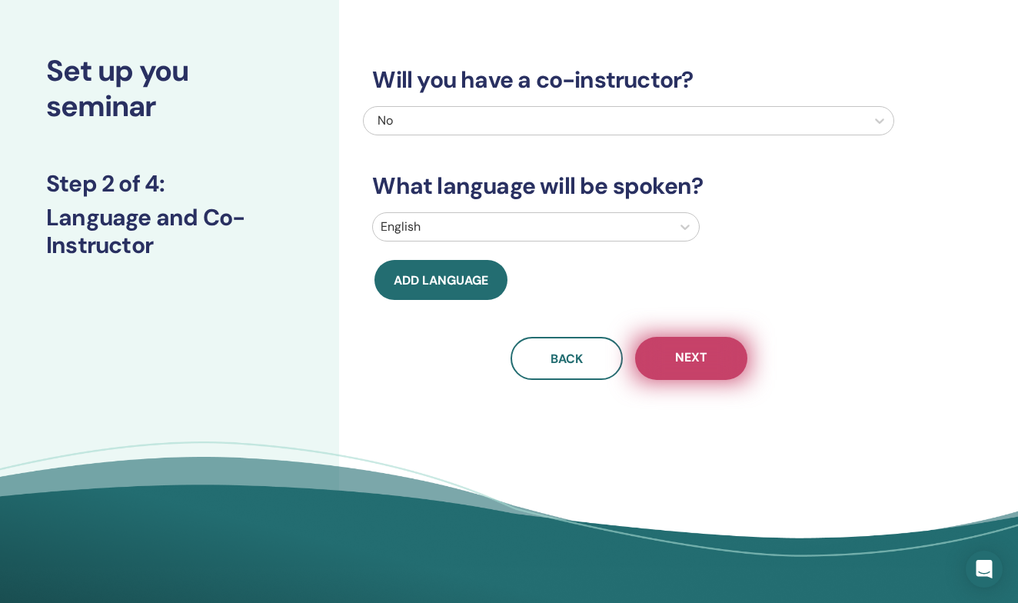
click at [719, 345] on button "Next" at bounding box center [691, 358] width 112 height 43
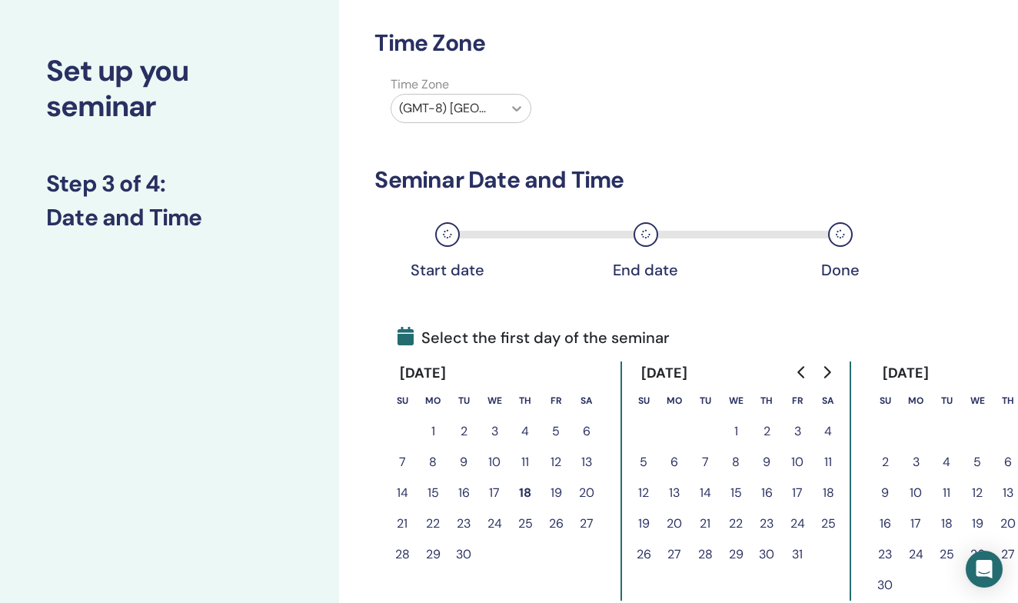
click at [522, 117] on div at bounding box center [517, 109] width 28 height 28
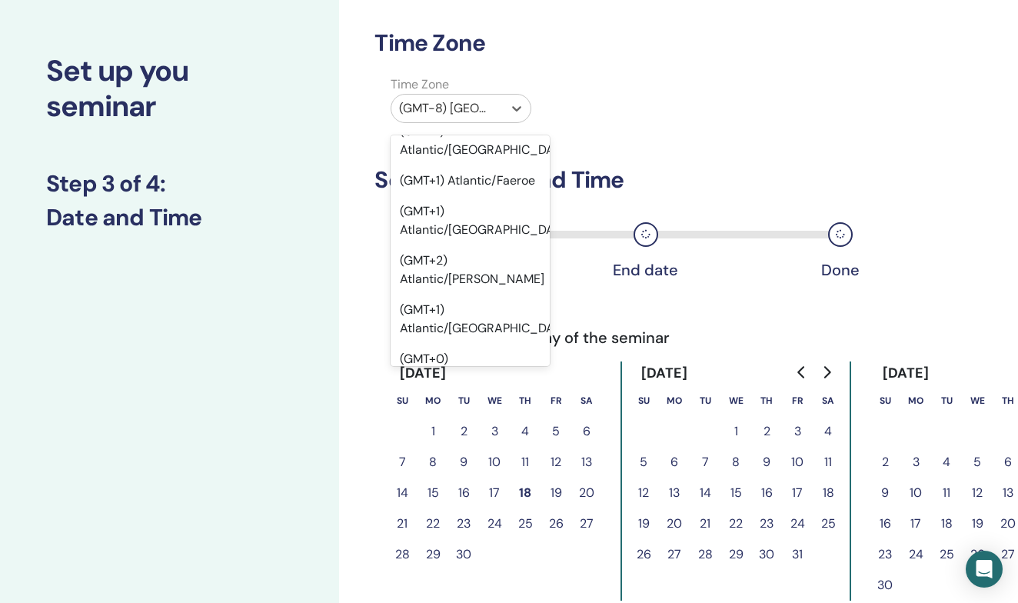
scroll to position [18304, 0]
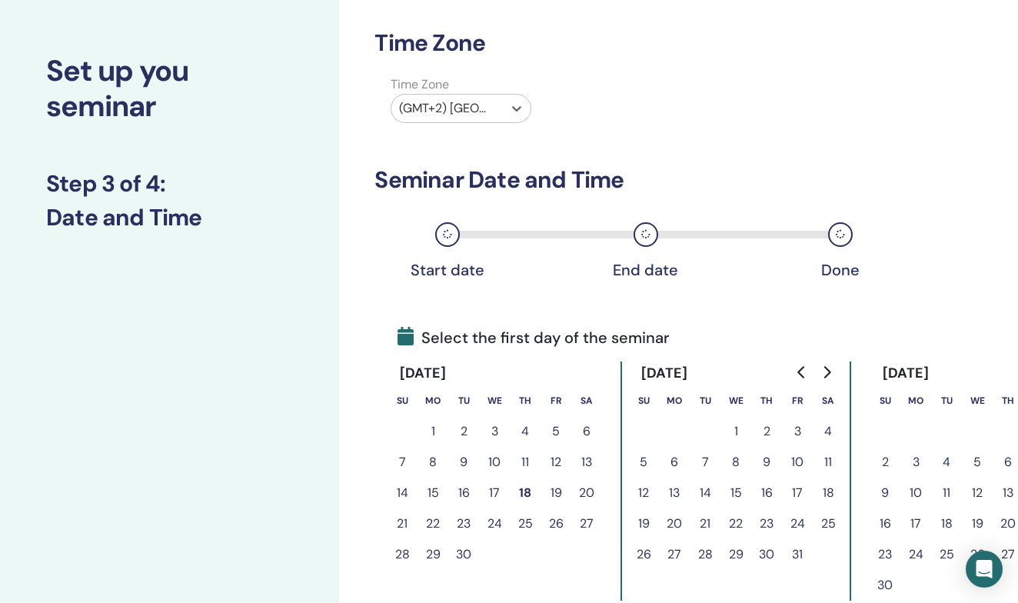
click at [560, 489] on button "19" at bounding box center [555, 492] width 31 height 31
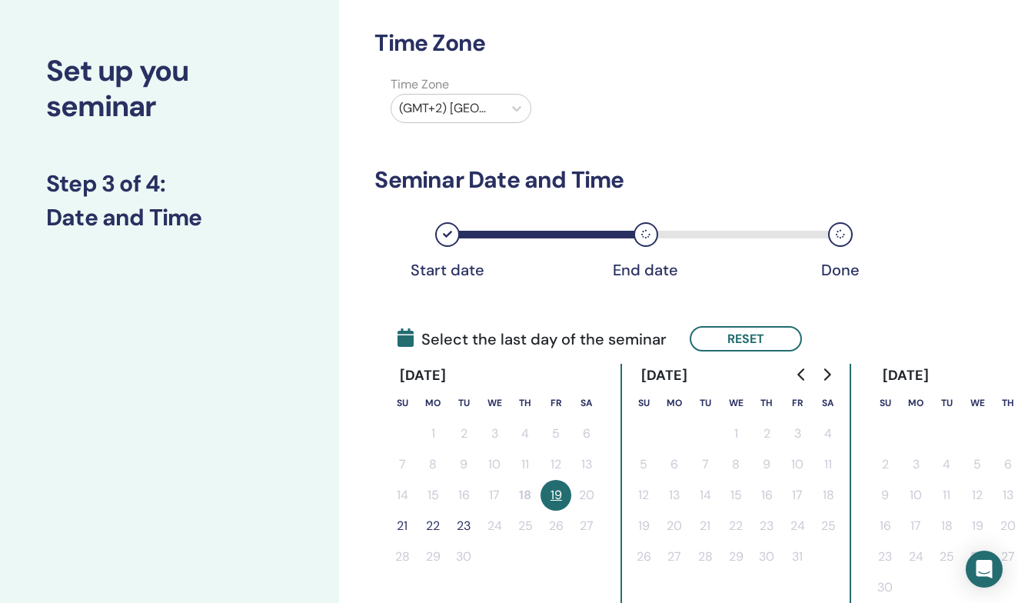
click at [426, 525] on button "22" at bounding box center [432, 525] width 31 height 31
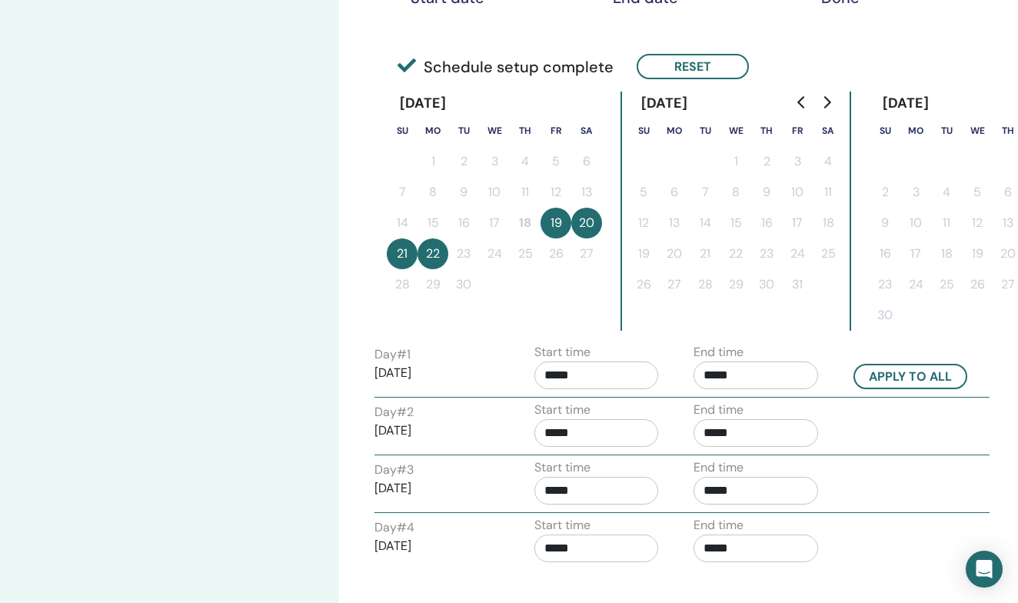
scroll to position [334, 0]
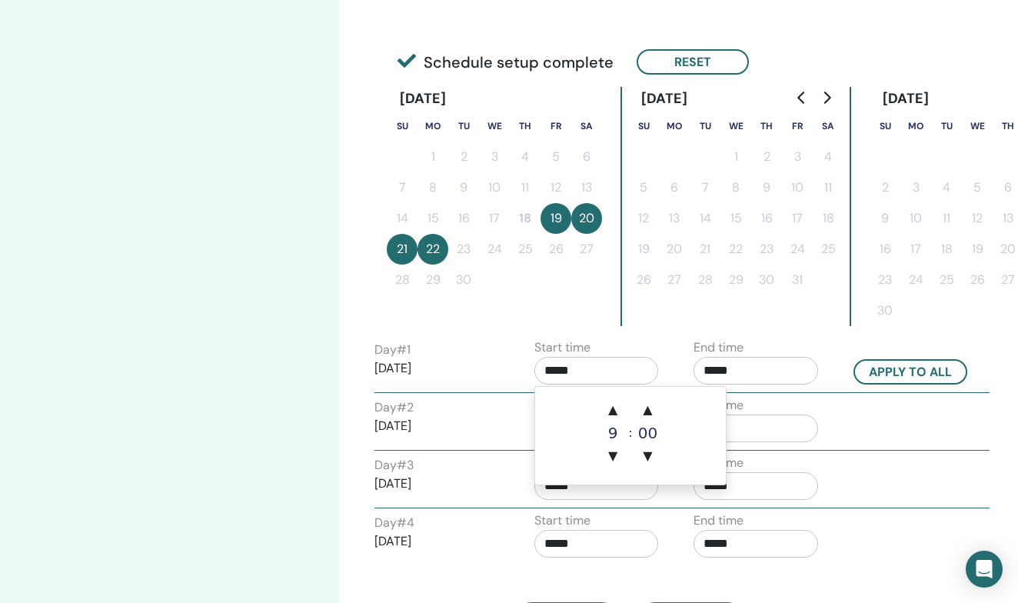
click at [584, 368] on input "*****" at bounding box center [596, 371] width 125 height 28
click at [608, 410] on span "▲" at bounding box center [612, 409] width 31 height 31
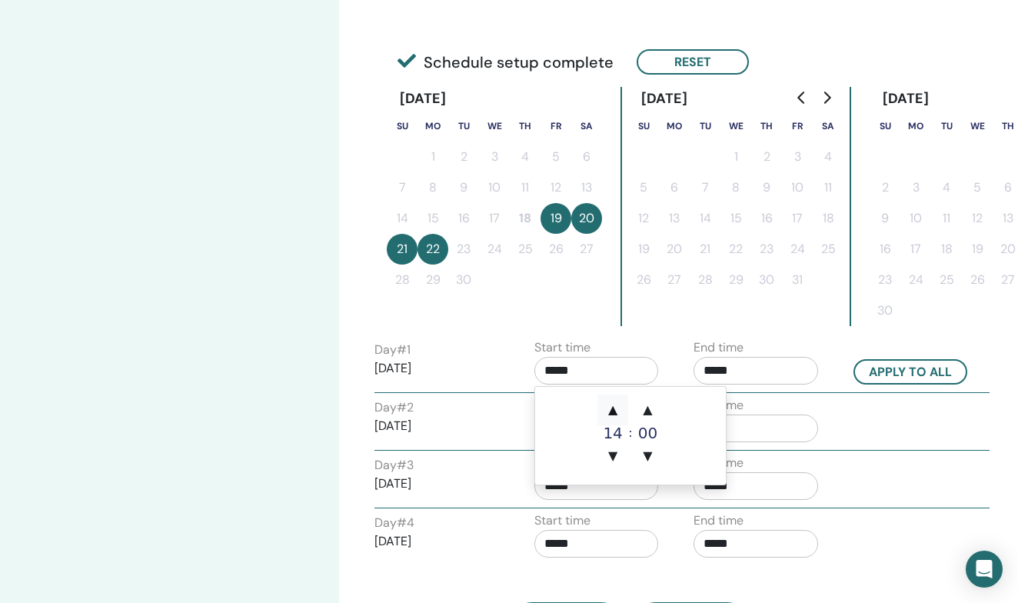
click at [608, 410] on span "▲" at bounding box center [612, 409] width 31 height 31
click at [611, 451] on span "▼" at bounding box center [612, 455] width 31 height 31
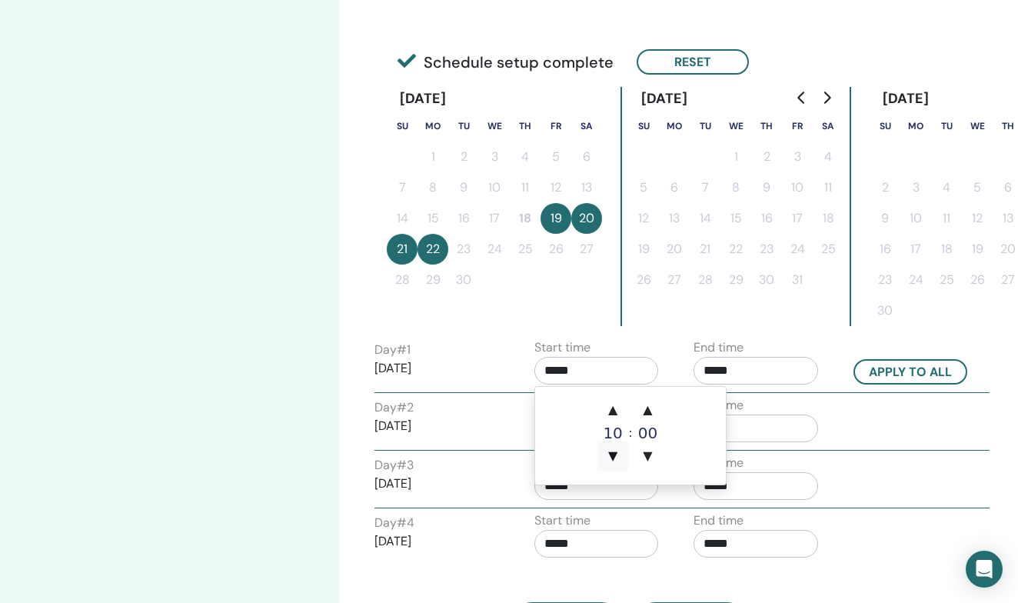
click at [611, 451] on span "▼" at bounding box center [612, 455] width 31 height 31
type input "*****"
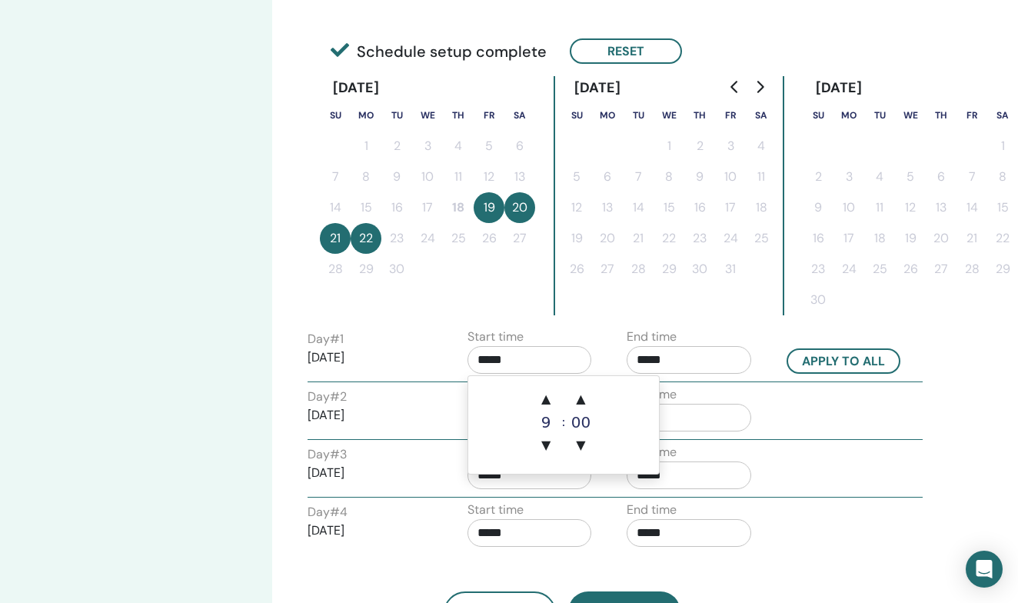
scroll to position [344, 67]
click at [678, 360] on input "*****" at bounding box center [688, 360] width 125 height 28
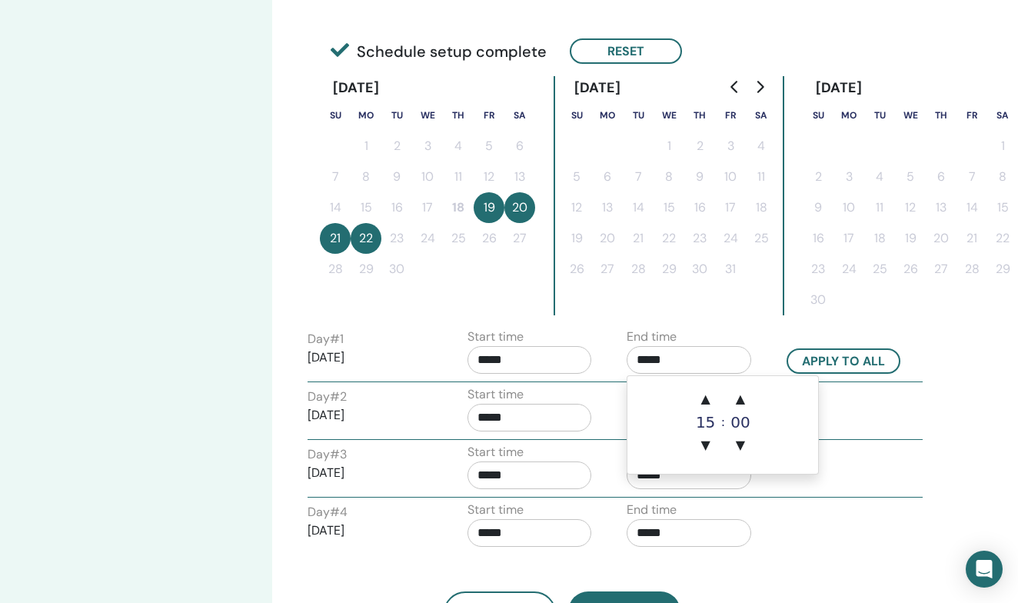
click at [526, 423] on input "*****" at bounding box center [529, 418] width 125 height 28
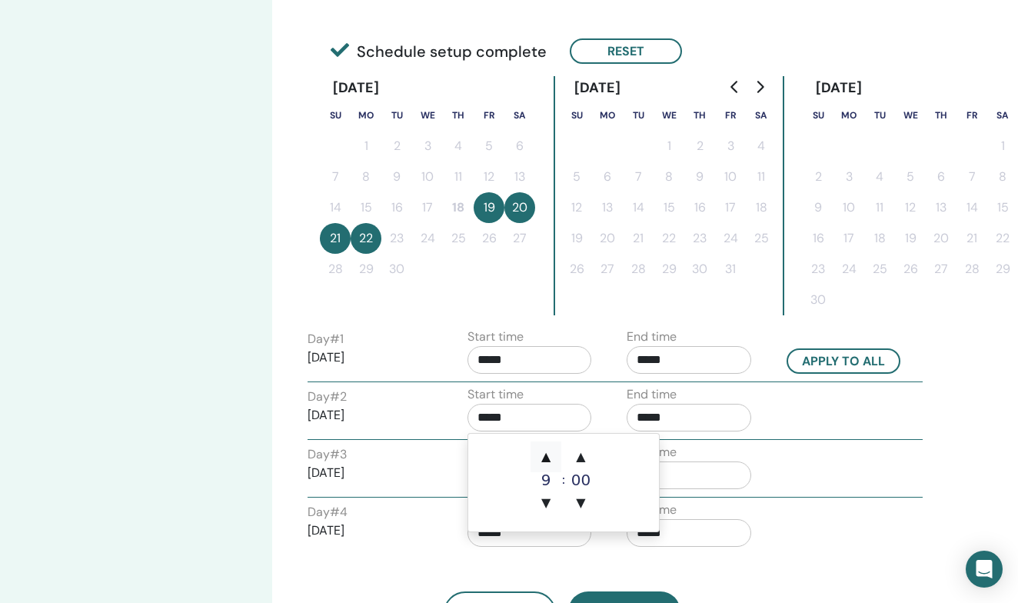
click at [548, 453] on span "▲" at bounding box center [545, 456] width 31 height 31
type input "*****"
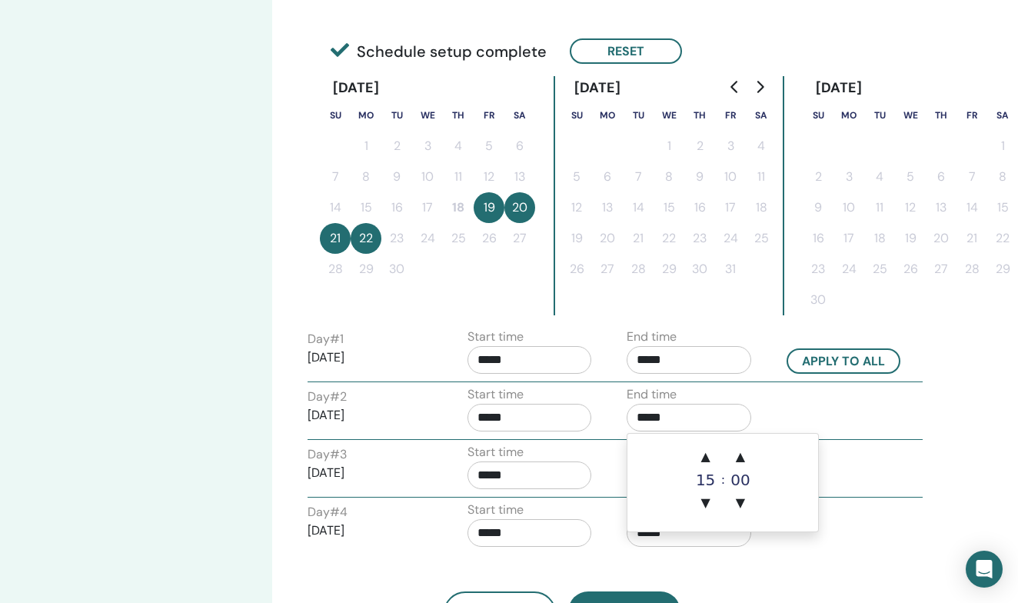
click at [670, 424] on input "*****" at bounding box center [688, 418] width 125 height 28
click at [706, 458] on span "▲" at bounding box center [705, 456] width 31 height 31
type input "*****"
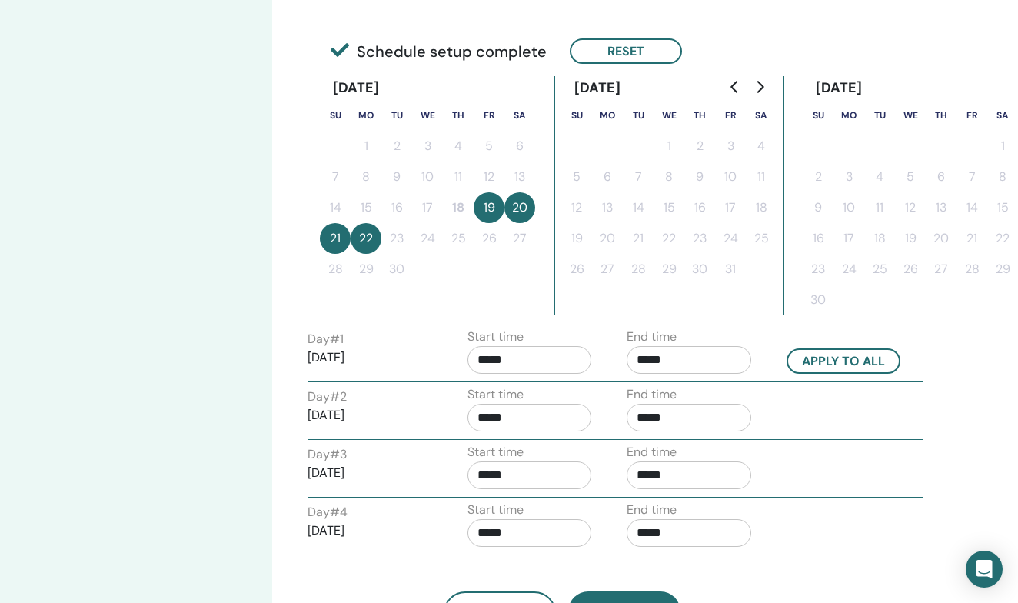
click at [742, 402] on div "End time *****" at bounding box center [688, 412] width 125 height 54
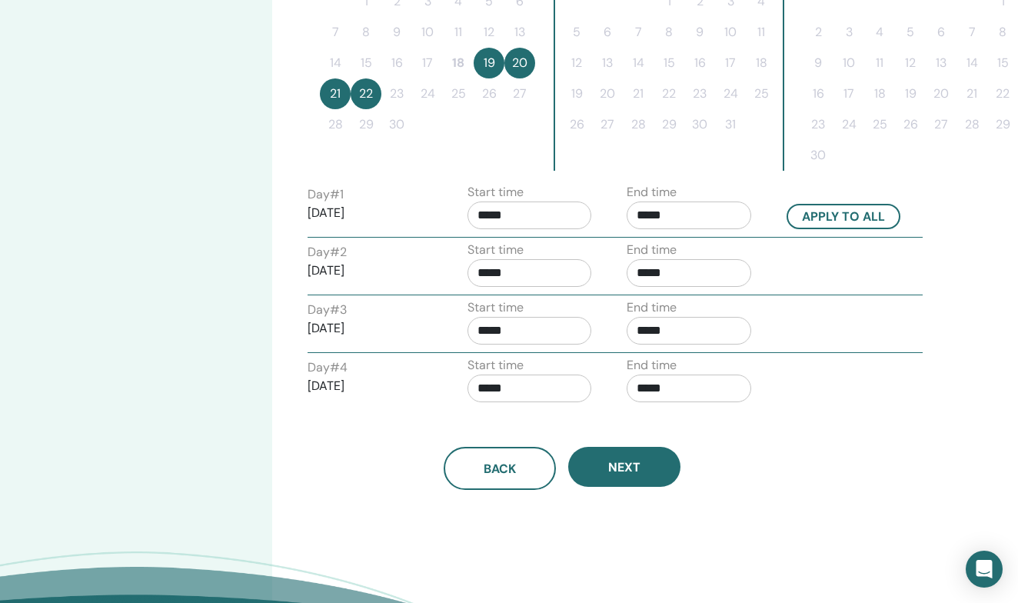
scroll to position [491, 67]
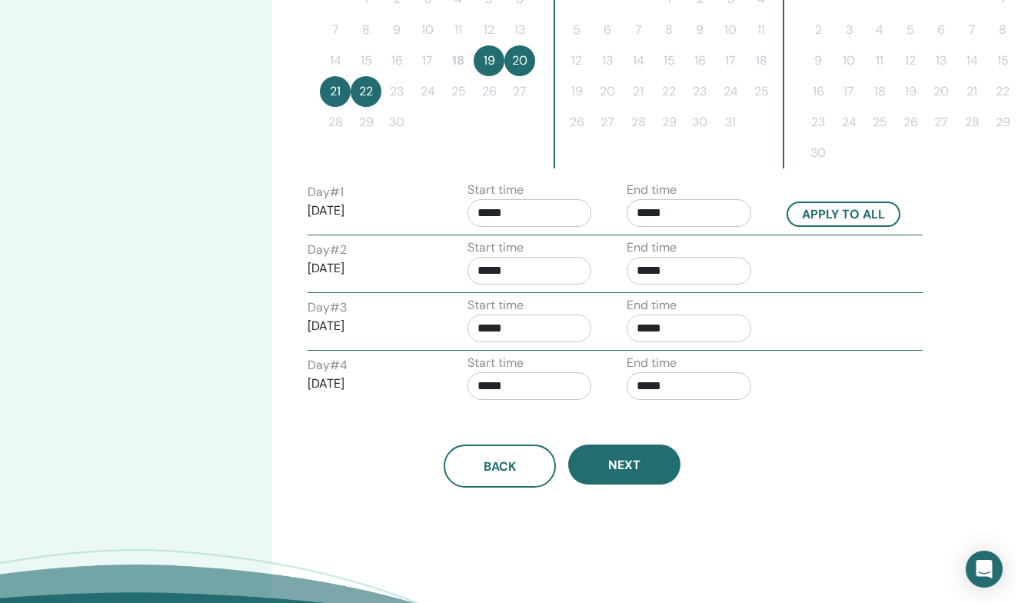
click at [516, 320] on input "*****" at bounding box center [529, 328] width 125 height 28
click at [547, 374] on span "▲" at bounding box center [545, 367] width 31 height 31
type input "*****"
click at [659, 334] on input "*****" at bounding box center [688, 328] width 125 height 28
click at [709, 368] on span "▲" at bounding box center [705, 367] width 31 height 31
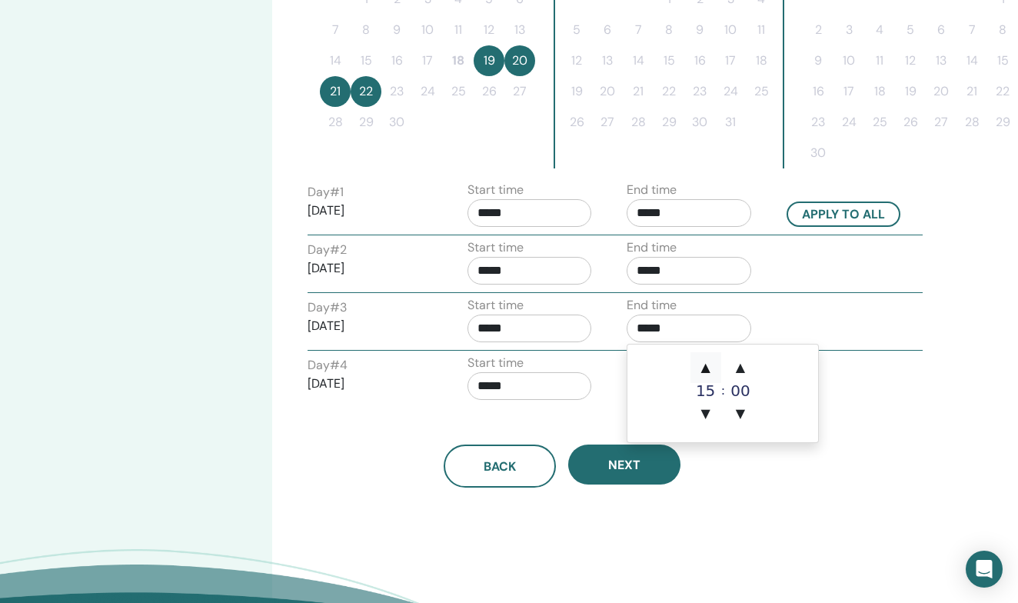
type input "*****"
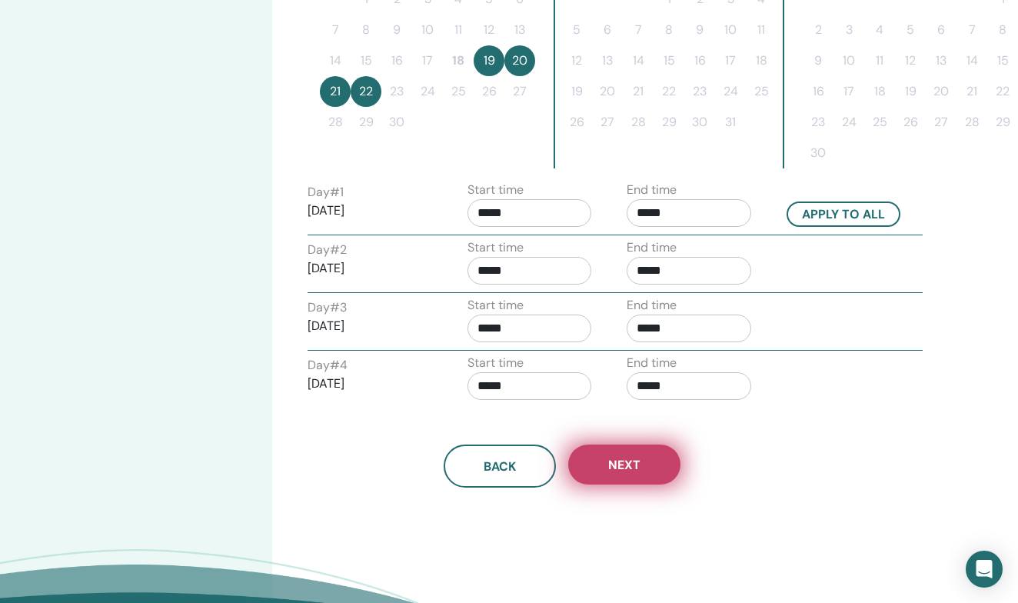
click at [613, 458] on span "Next" at bounding box center [624, 465] width 32 height 16
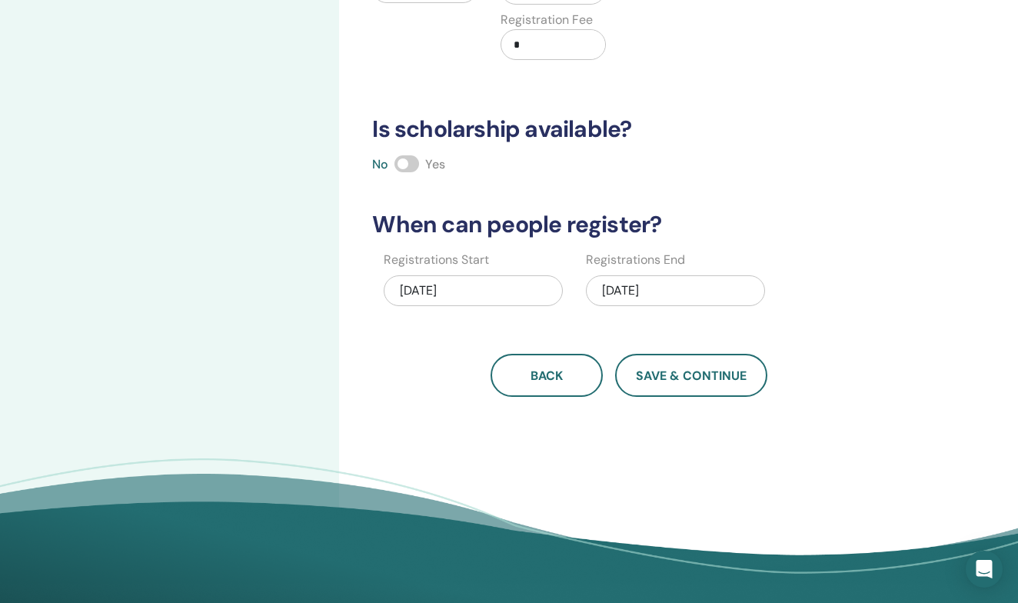
scroll to position [304, 0]
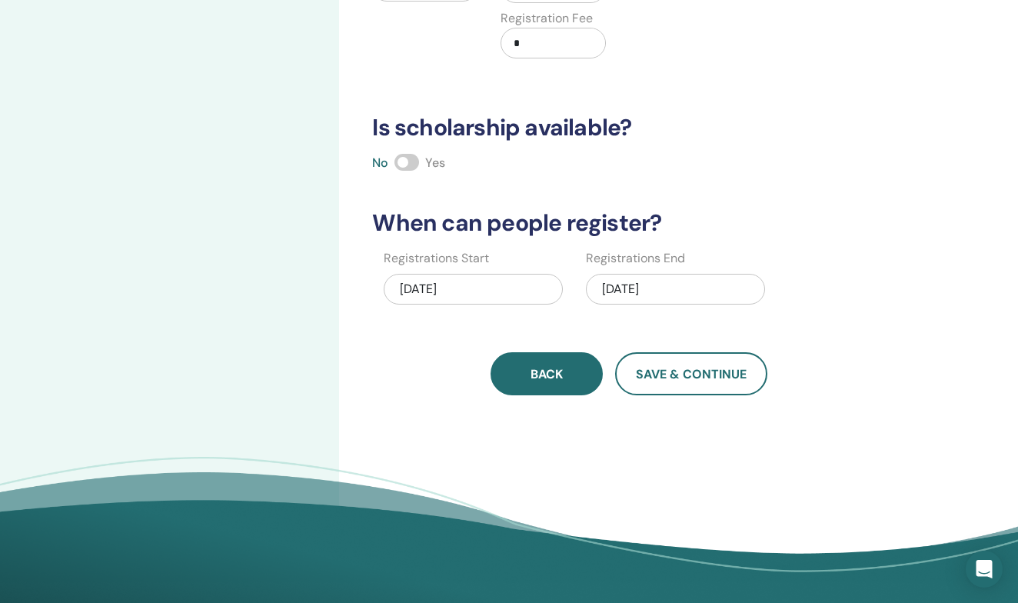
click at [545, 367] on span "Back" at bounding box center [546, 374] width 32 height 16
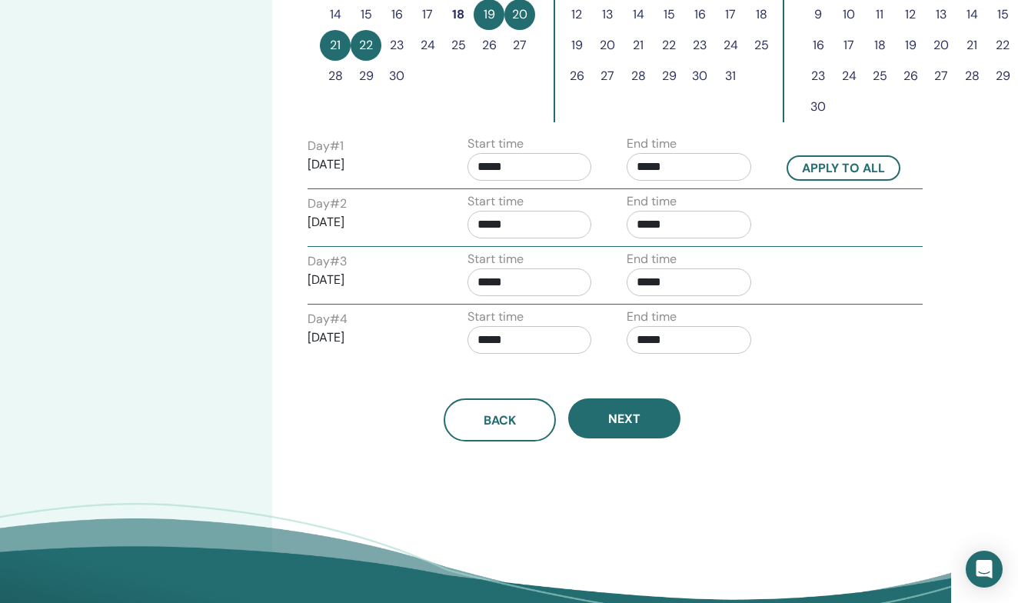
scroll to position [537, 67]
click at [555, 214] on input "*****" at bounding box center [529, 225] width 125 height 28
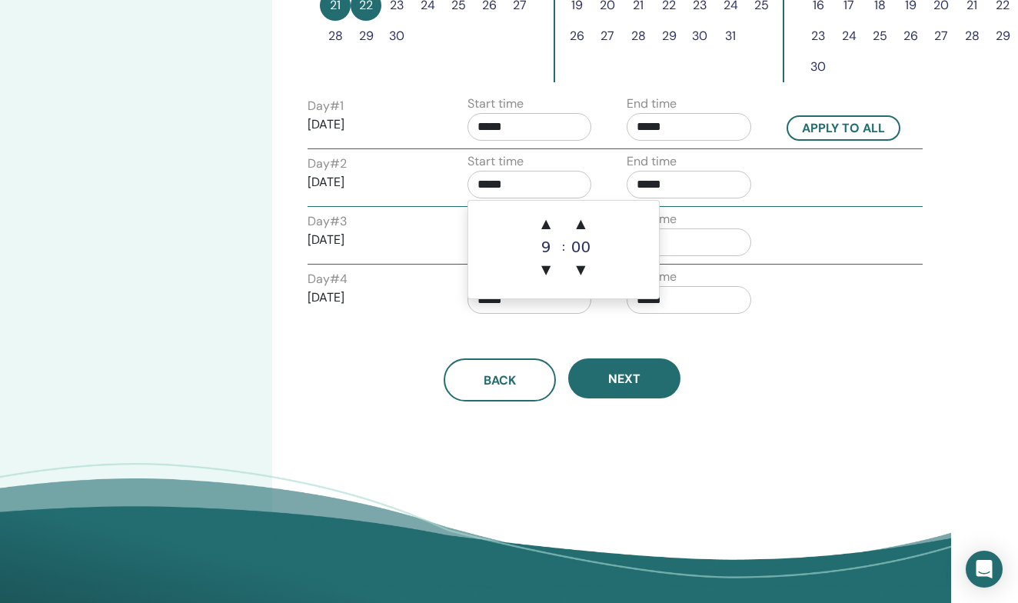
scroll to position [578, 67]
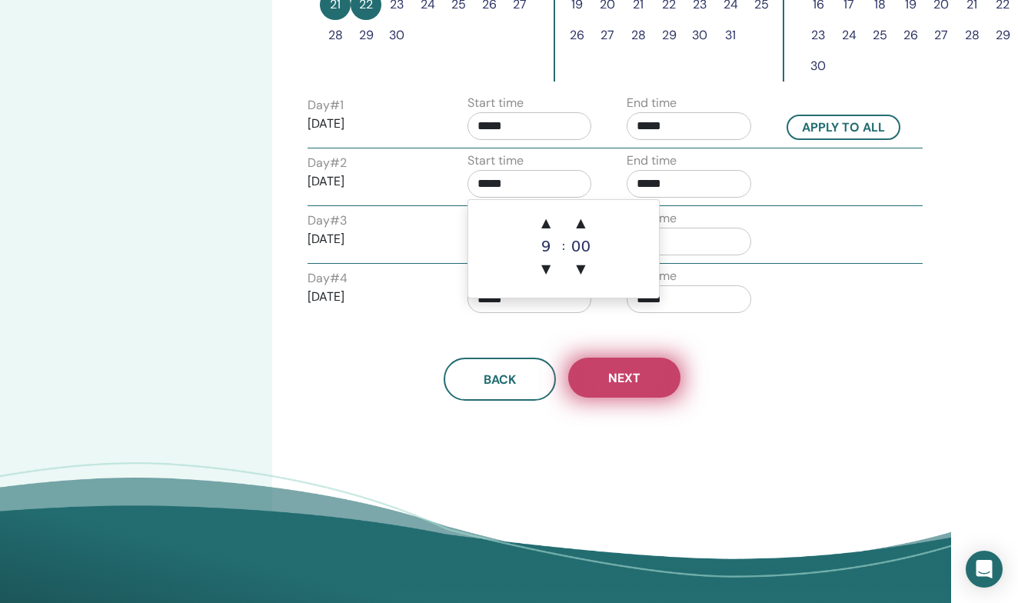
click at [645, 390] on button "Next" at bounding box center [624, 377] width 112 height 40
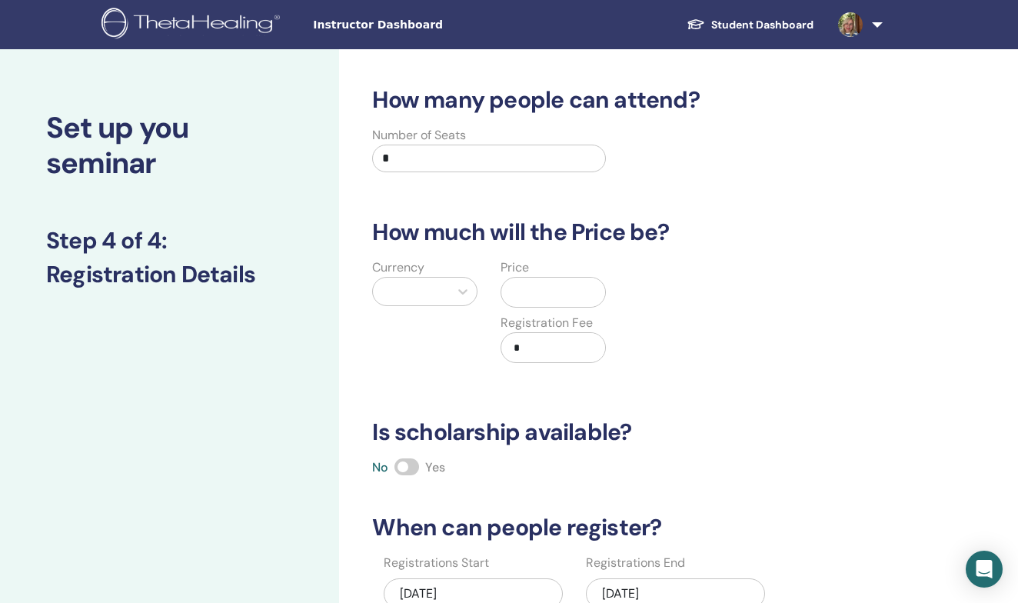
scroll to position [0, 0]
click at [420, 152] on input "*" at bounding box center [488, 158] width 233 height 28
click at [417, 161] on input "*" at bounding box center [488, 158] width 233 height 28
type input "**"
click at [438, 287] on div at bounding box center [410, 292] width 61 height 22
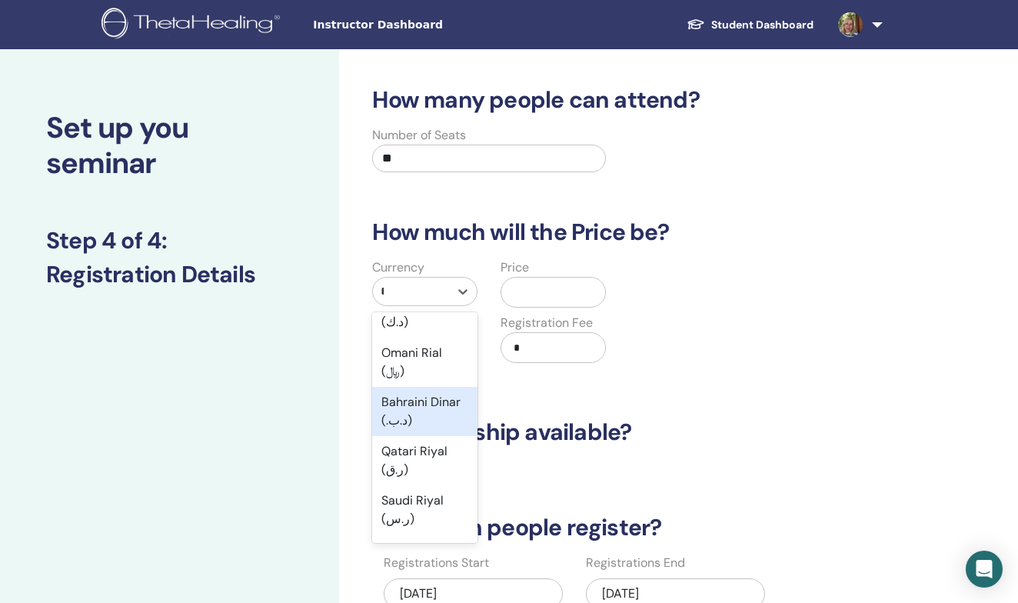
scroll to position [544, 0]
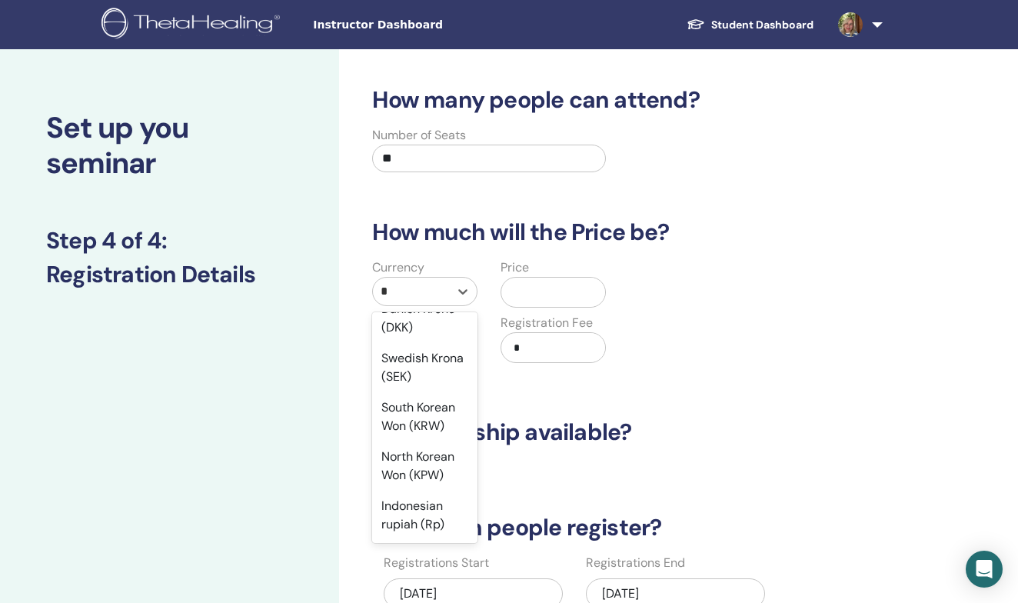
type input "**"
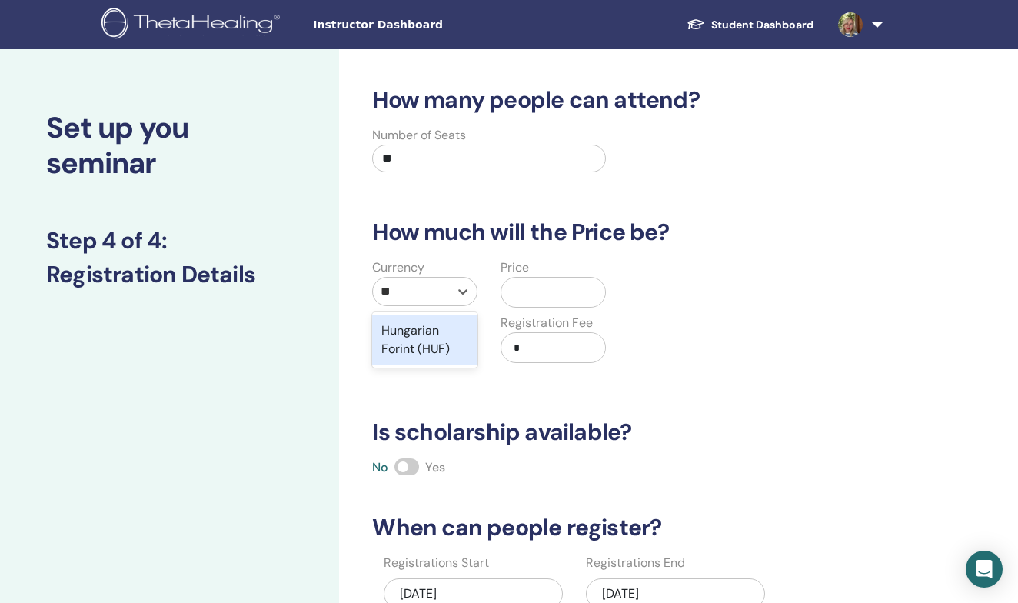
click at [415, 349] on div "Hungarian Forint (HUF)" at bounding box center [424, 339] width 105 height 49
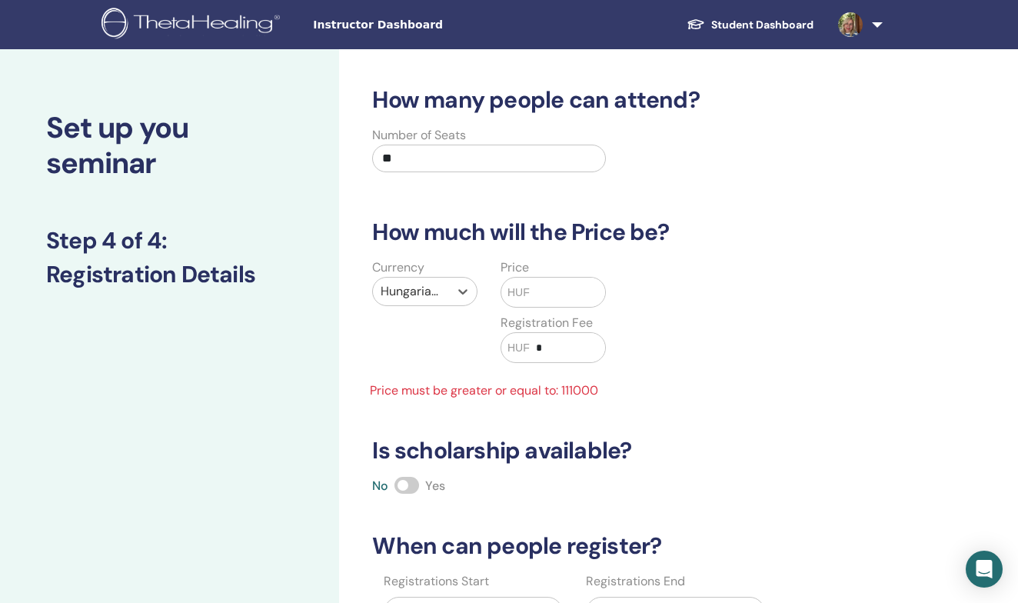
click at [556, 289] on input "text" at bounding box center [567, 291] width 75 height 29
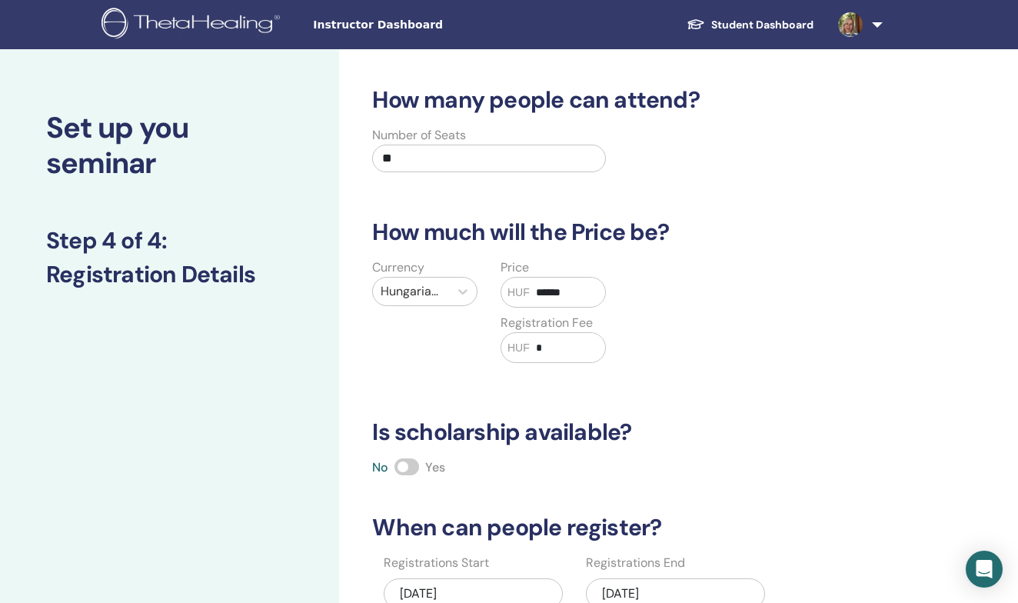
type input "******"
click at [546, 356] on input "*" at bounding box center [567, 347] width 75 height 29
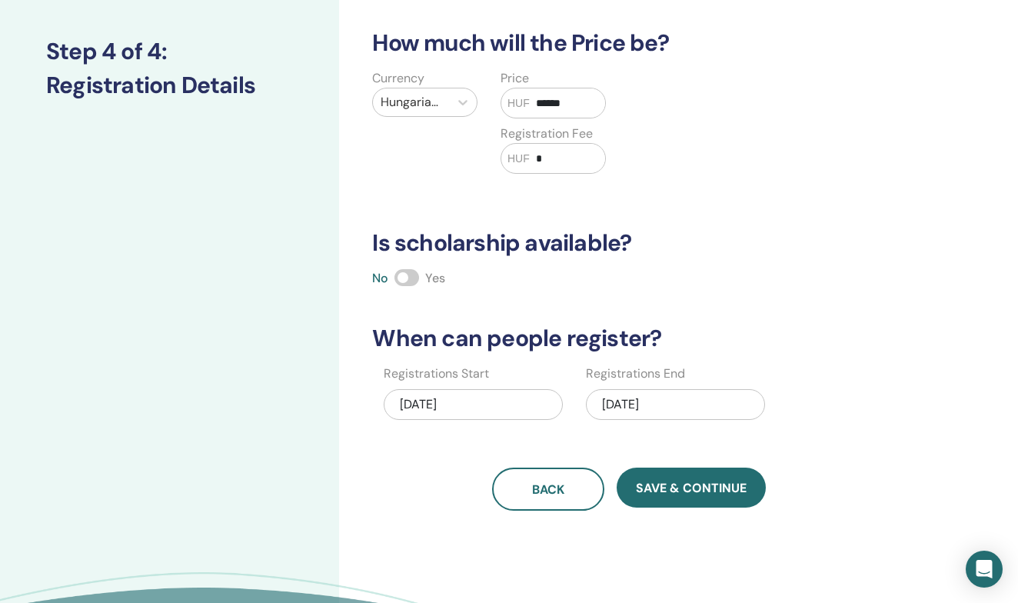
scroll to position [197, 0]
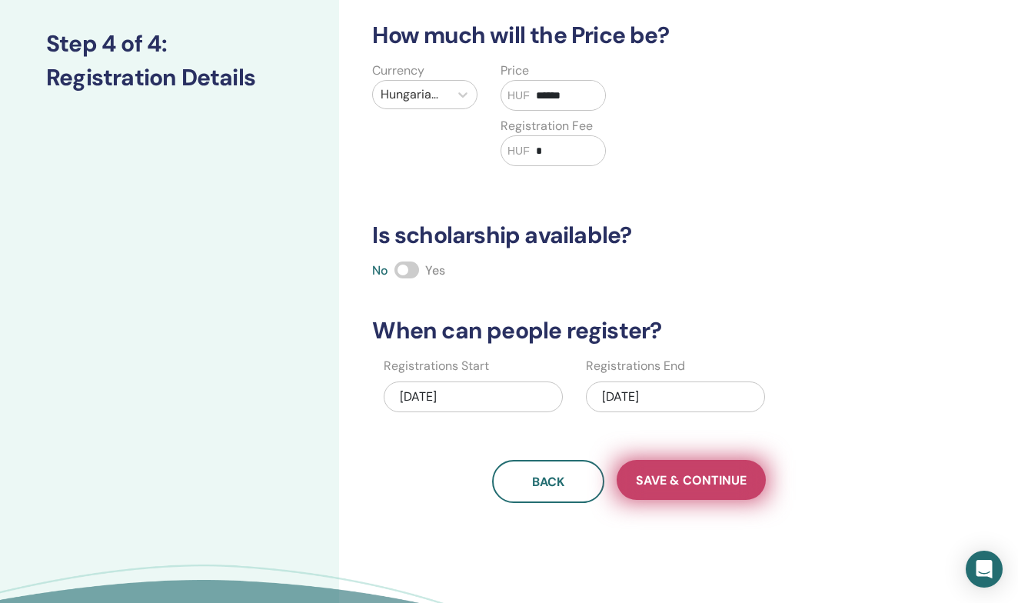
click at [677, 475] on span "Save & Continue" at bounding box center [691, 480] width 111 height 16
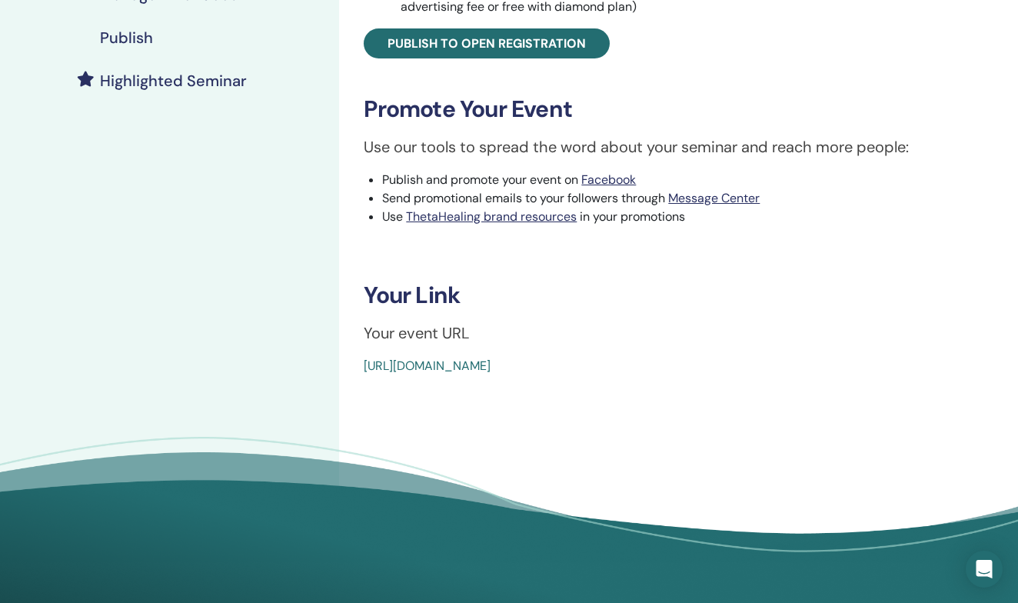
scroll to position [389, 0]
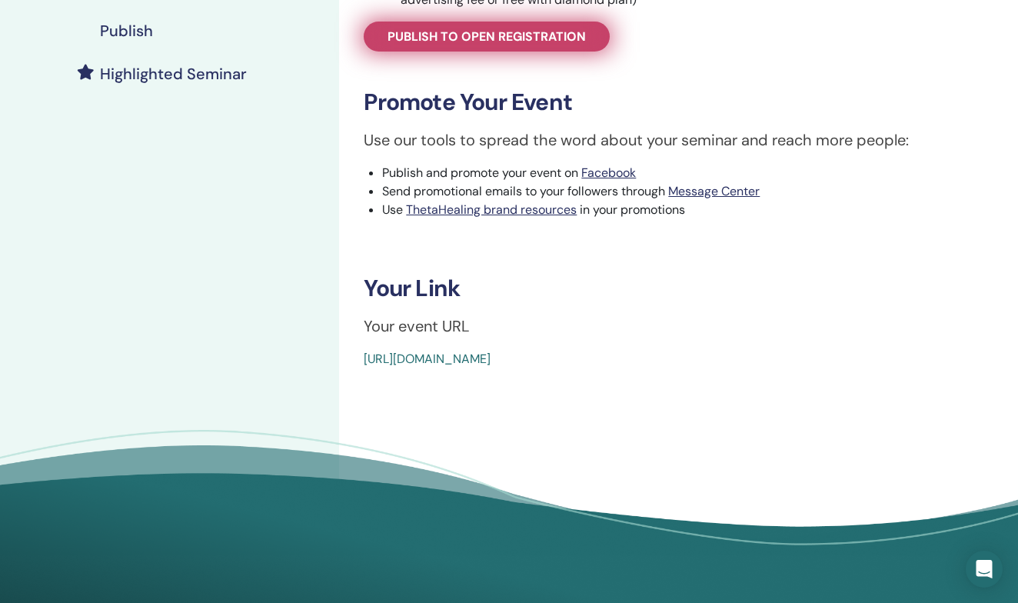
click at [500, 38] on span "Publish to open registration" at bounding box center [486, 36] width 198 height 16
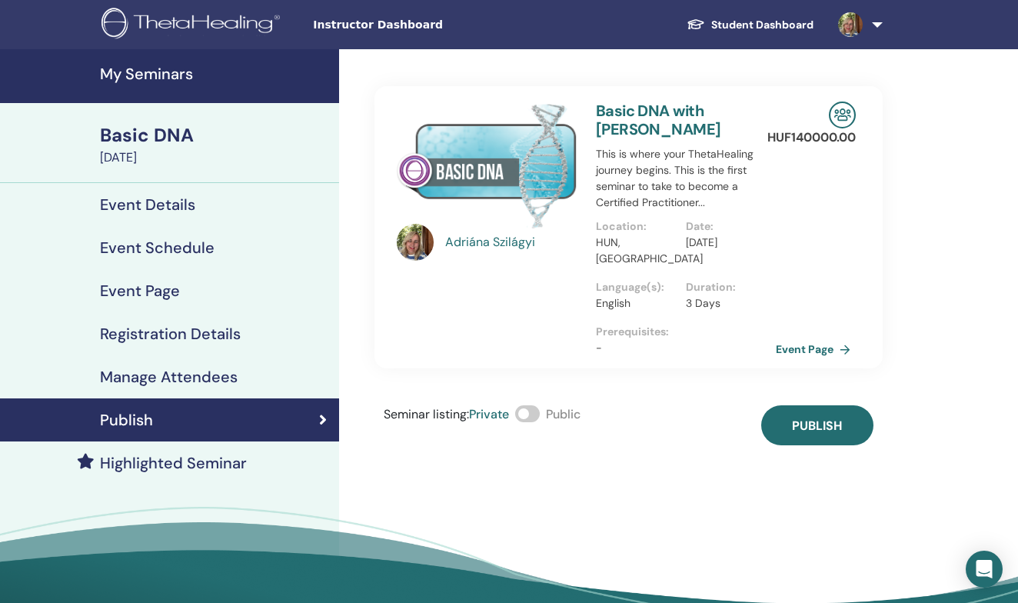
click at [131, 69] on h4 "My Seminars" at bounding box center [215, 74] width 230 height 18
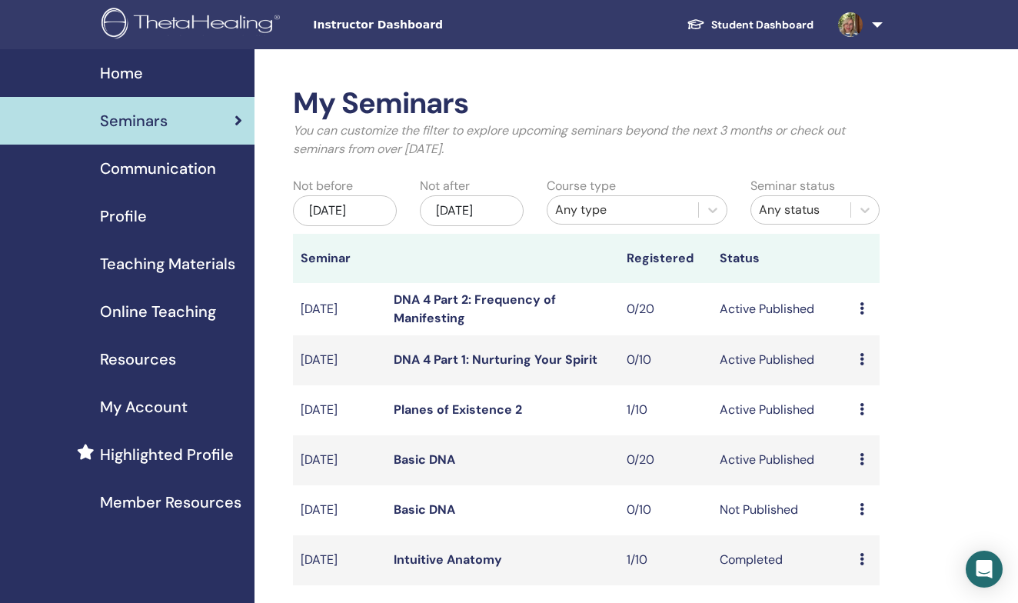
click at [132, 85] on link "Home" at bounding box center [127, 73] width 254 height 48
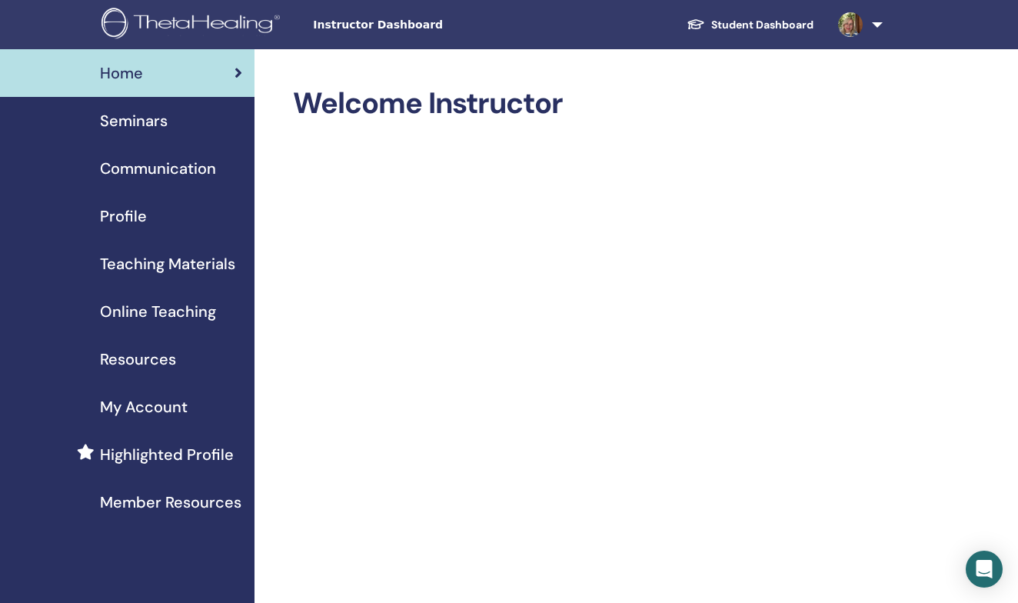
click at [137, 217] on span "Profile" at bounding box center [123, 215] width 47 height 23
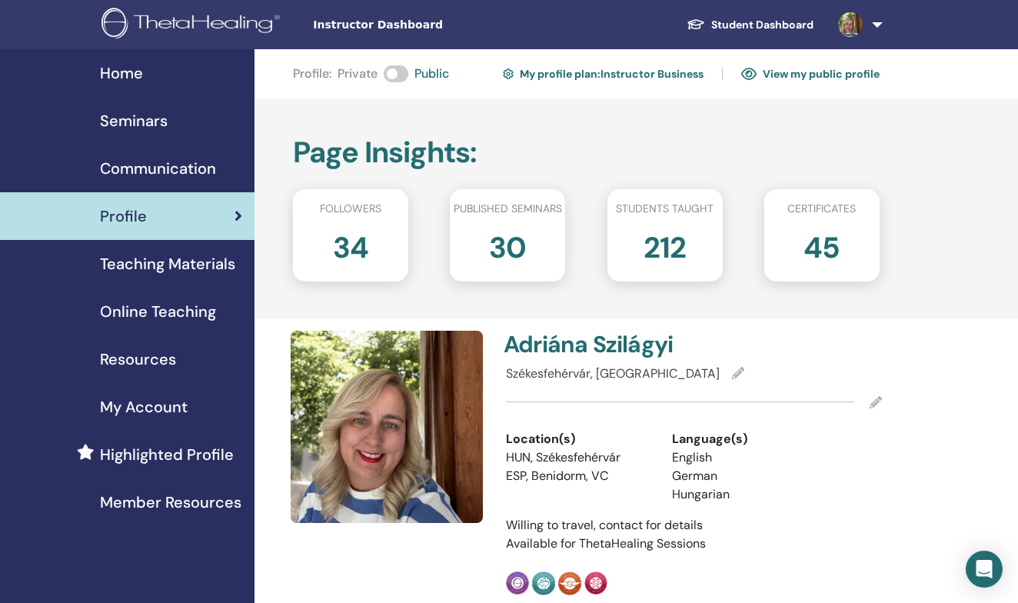
click at [875, 25] on link at bounding box center [856, 24] width 63 height 49
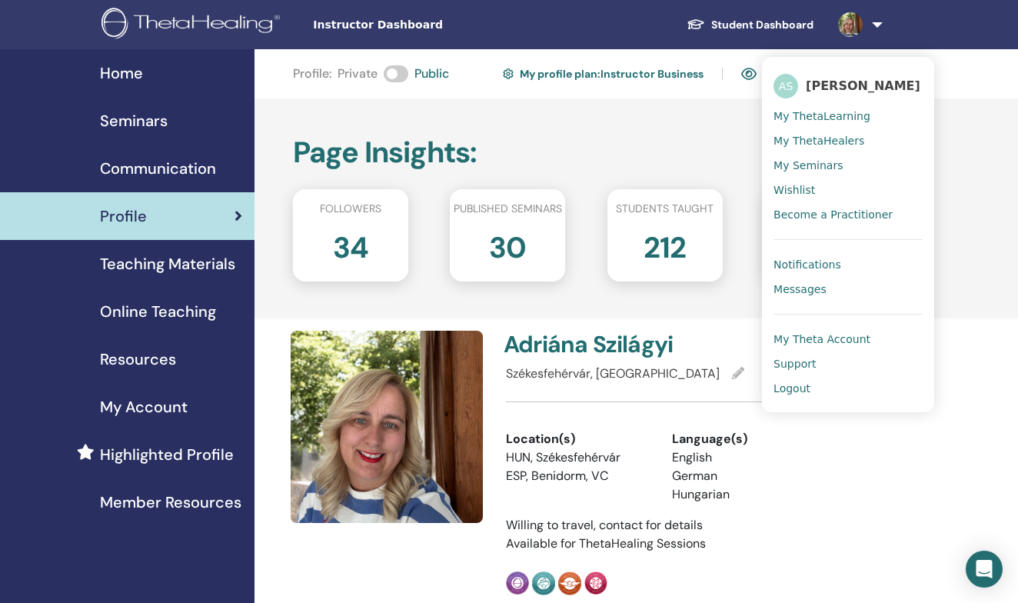
click at [192, 224] on div "Profile" at bounding box center [127, 215] width 230 height 23
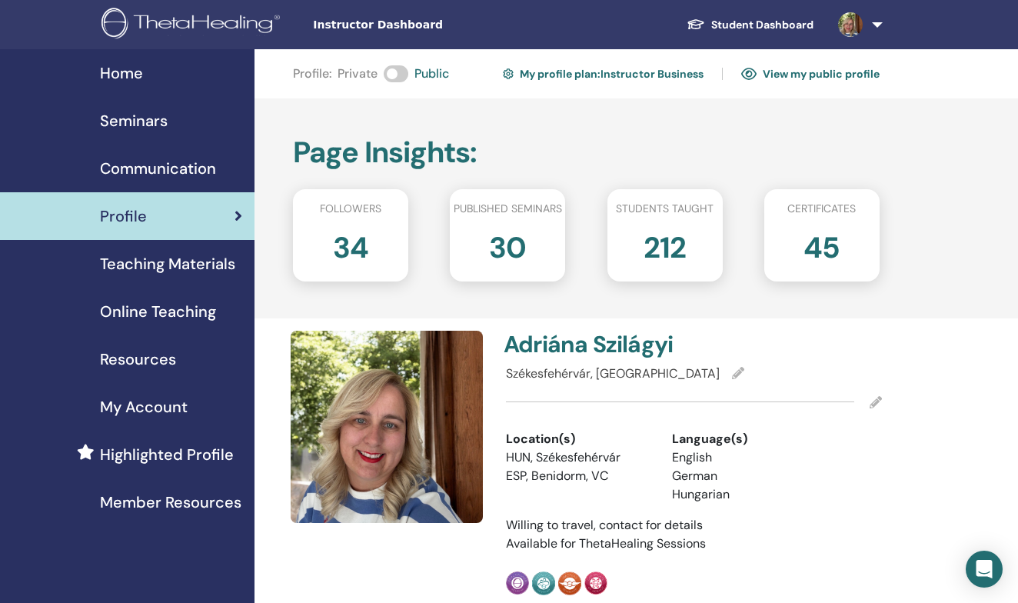
click at [875, 22] on link at bounding box center [856, 24] width 63 height 49
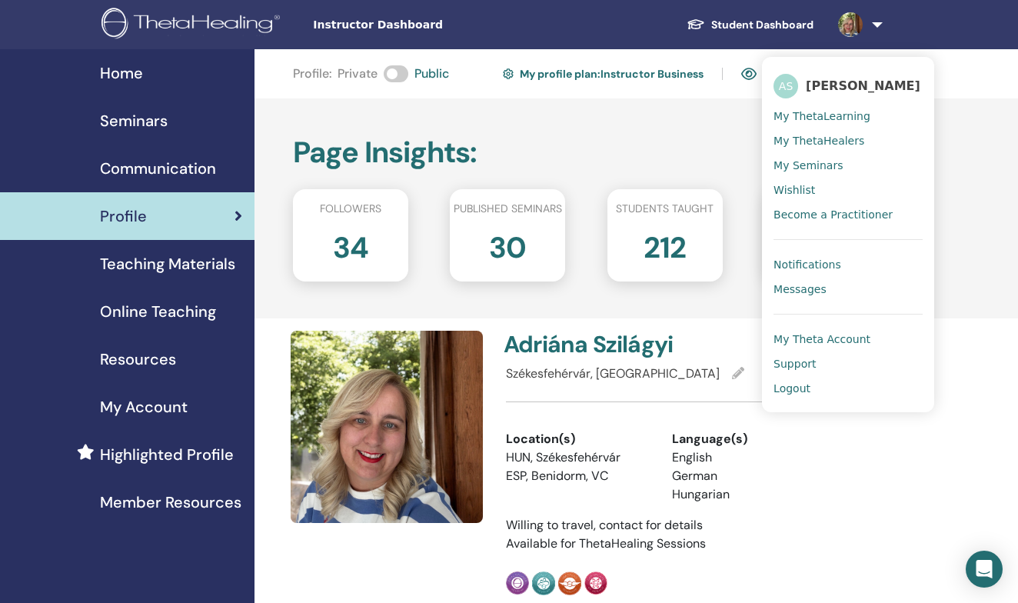
click at [831, 115] on span "My ThetaLearning" at bounding box center [821, 116] width 97 height 14
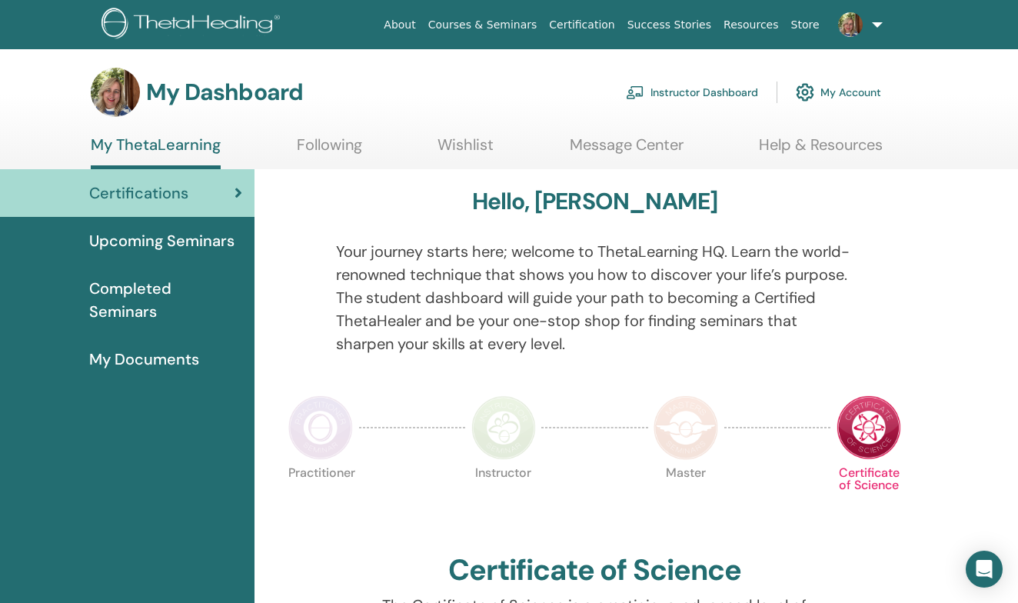
click at [839, 93] on link "My Account" at bounding box center [837, 92] width 85 height 34
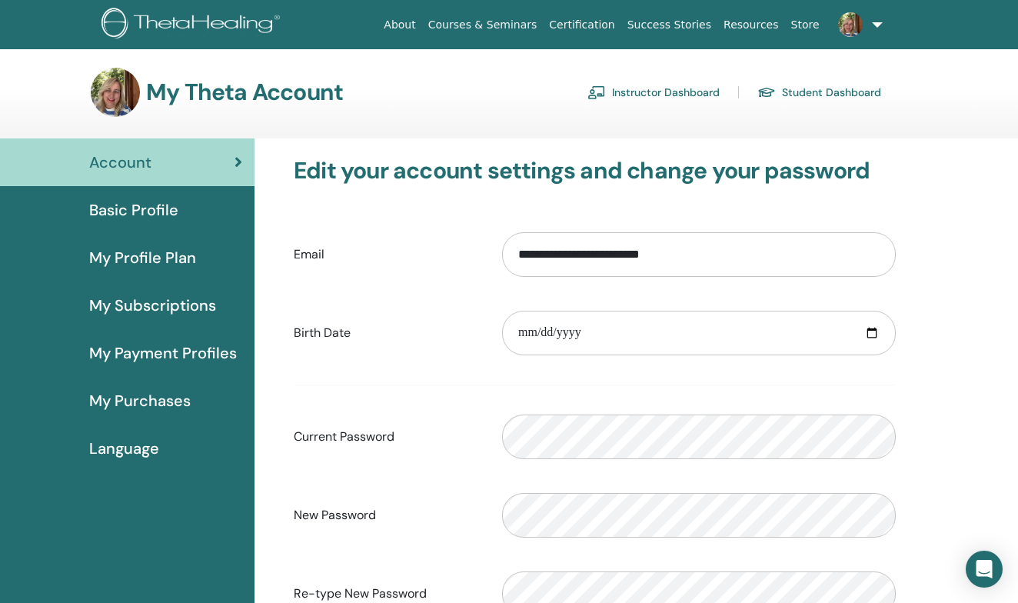
click at [875, 22] on link at bounding box center [856, 24] width 63 height 49
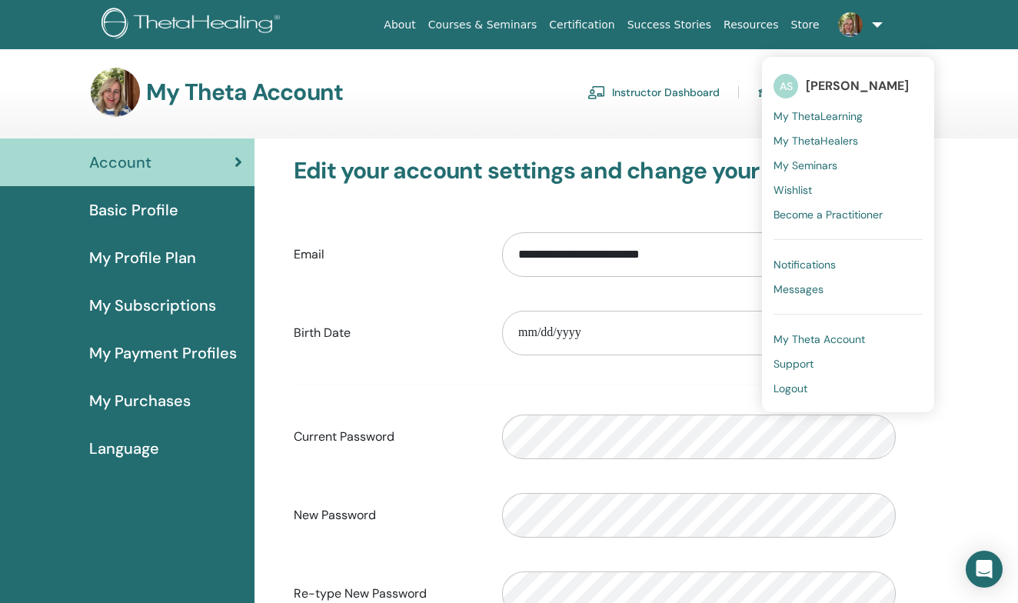
click at [829, 110] on span "My ThetaLearning" at bounding box center [817, 116] width 89 height 14
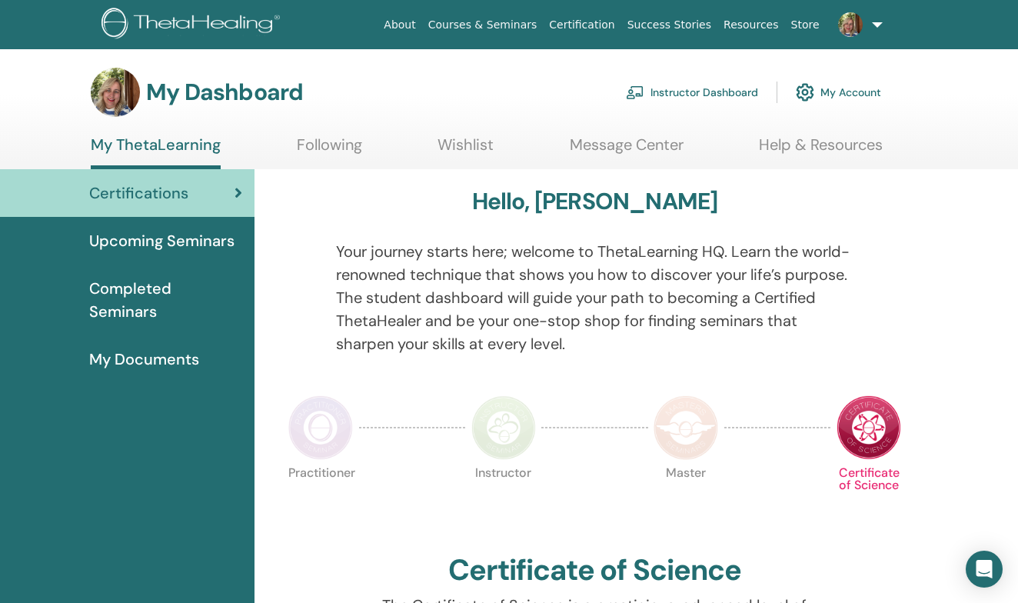
click at [845, 98] on link "My Account" at bounding box center [837, 92] width 85 height 34
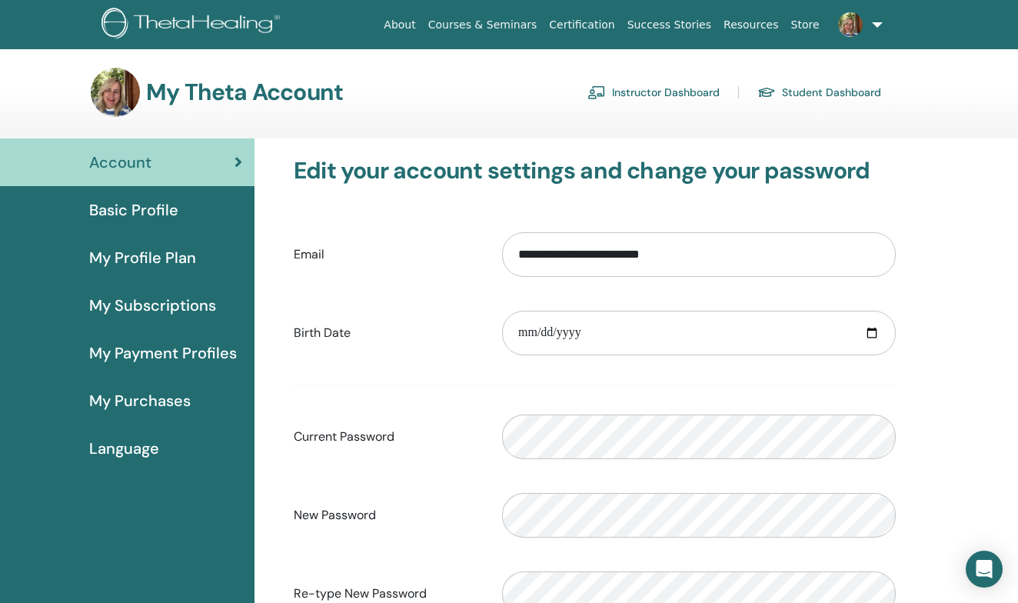
click at [659, 89] on link "Instructor Dashboard" at bounding box center [653, 92] width 132 height 25
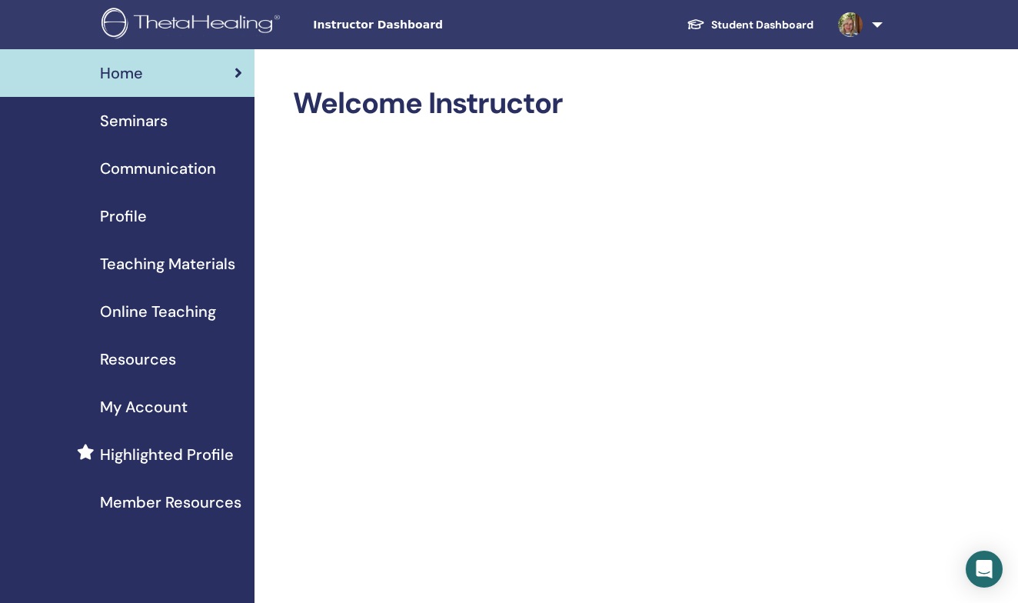
click at [156, 122] on span "Seminars" at bounding box center [134, 120] width 68 height 23
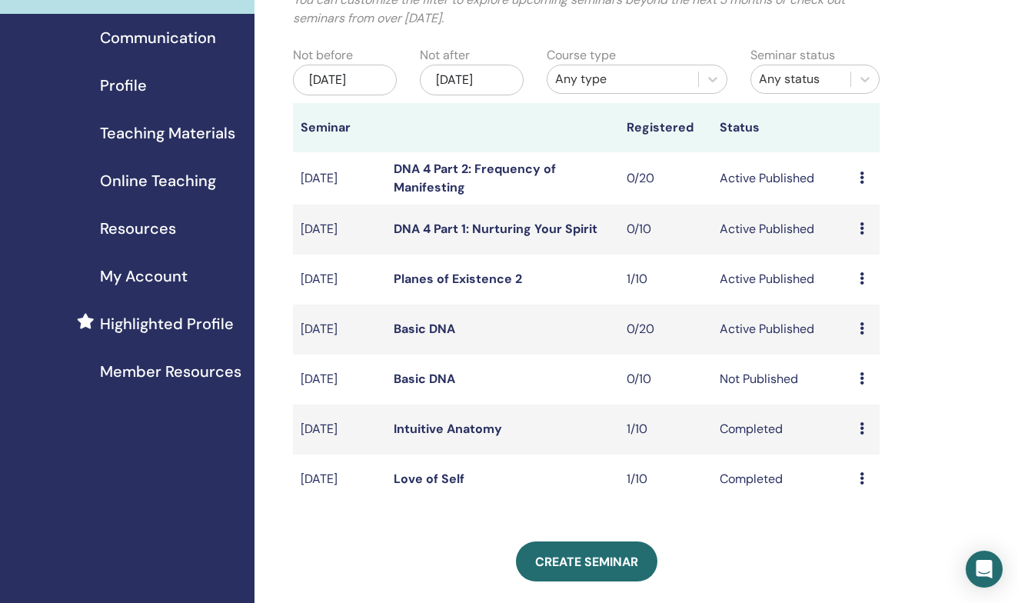
scroll to position [137, 0]
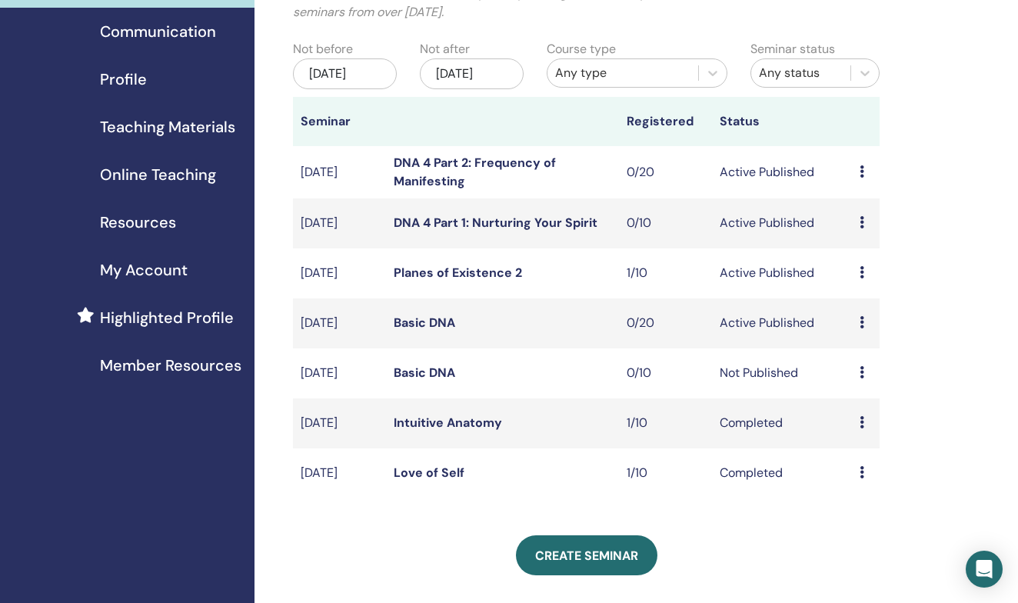
click at [855, 385] on td "Preview Edit Attendees Cancel" at bounding box center [866, 373] width 28 height 50
click at [863, 378] on icon at bounding box center [861, 372] width 5 height 12
click at [864, 467] on p "Cancel" at bounding box center [868, 469] width 58 height 18
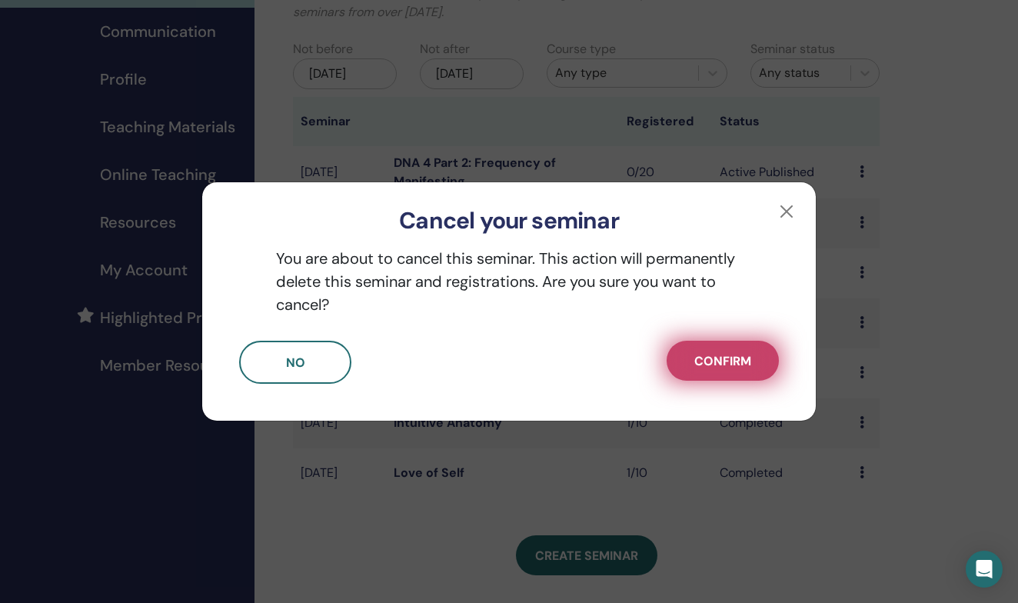
click at [706, 350] on button "Confirm" at bounding box center [722, 360] width 112 height 40
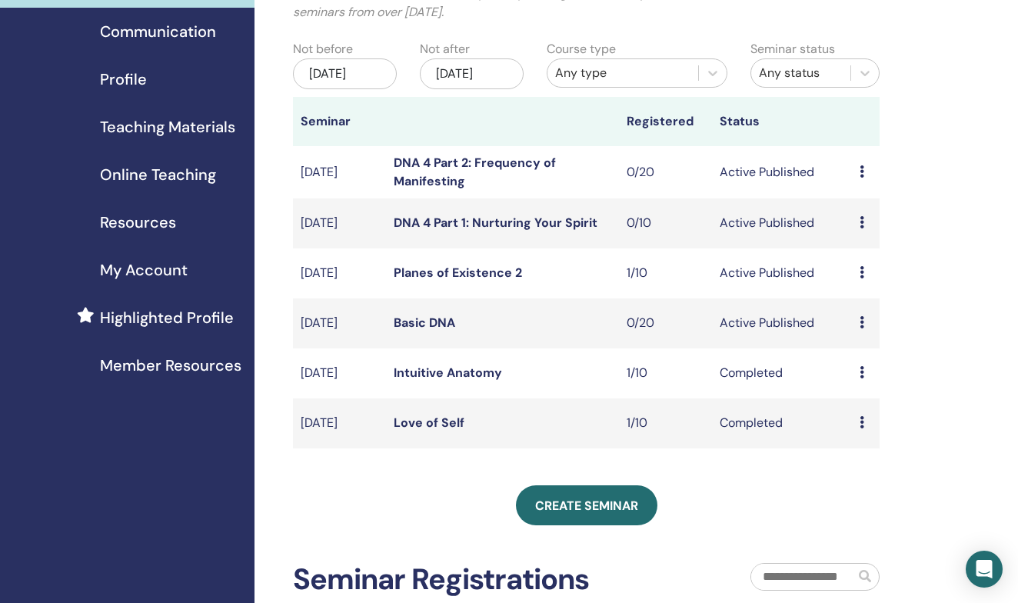
click at [423, 330] on link "Basic DNA" at bounding box center [424, 322] width 61 height 16
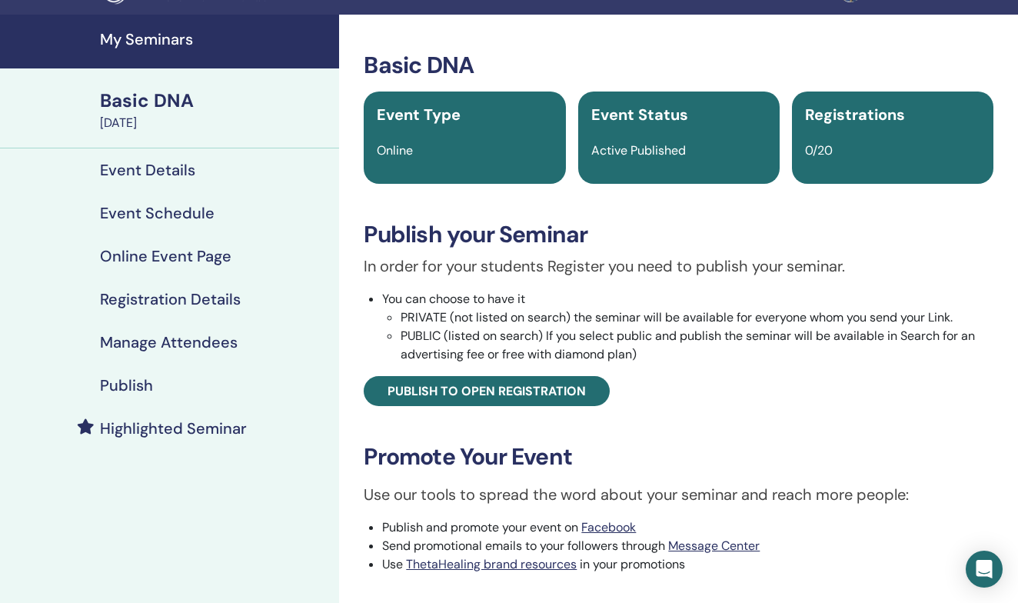
scroll to position [35, 0]
click at [154, 343] on h4 "Manage Attendees" at bounding box center [169, 342] width 138 height 18
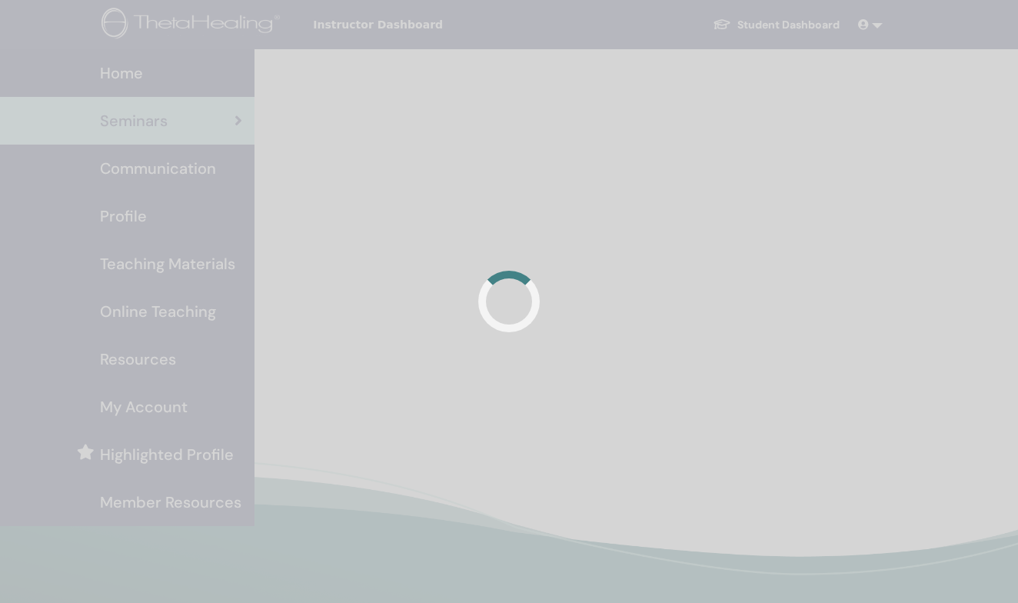
scroll to position [137, 0]
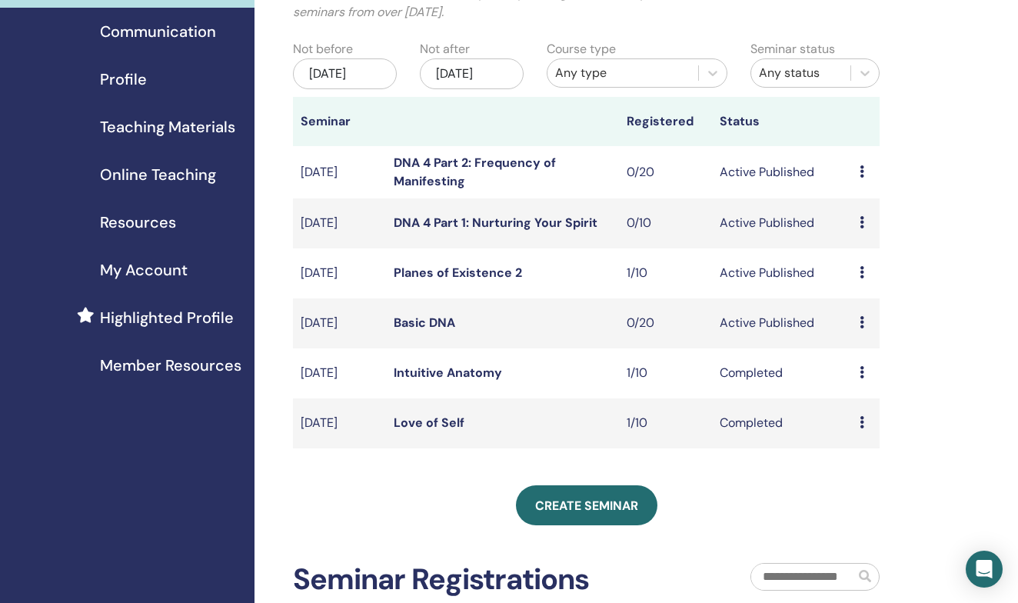
click at [440, 430] on link "Love of Self" at bounding box center [429, 422] width 71 height 16
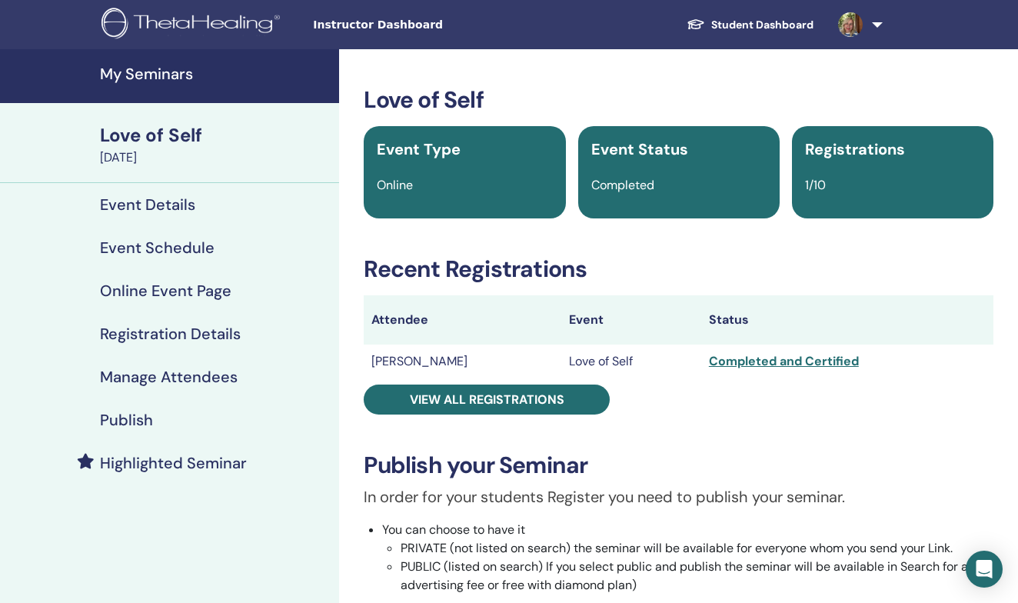
click at [159, 377] on h4 "Manage Attendees" at bounding box center [169, 376] width 138 height 18
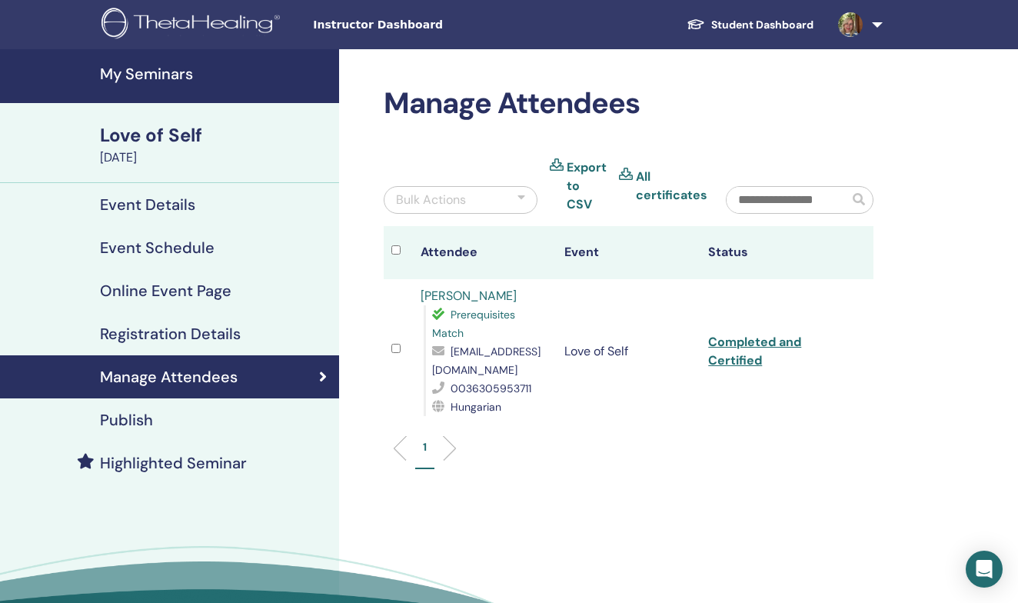
click at [738, 354] on link "Completed and Certified" at bounding box center [754, 351] width 93 height 35
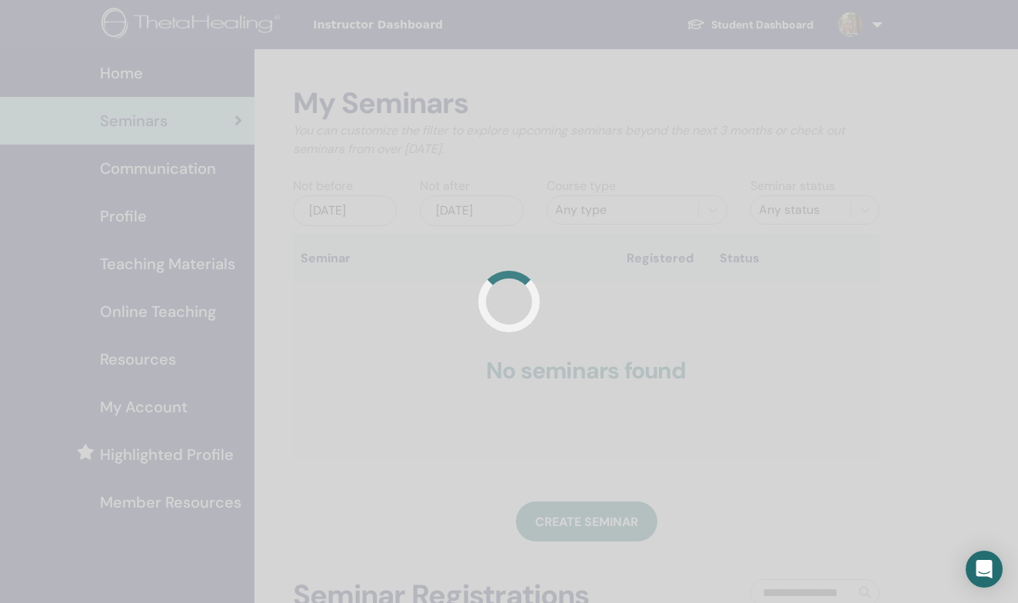
scroll to position [137, 0]
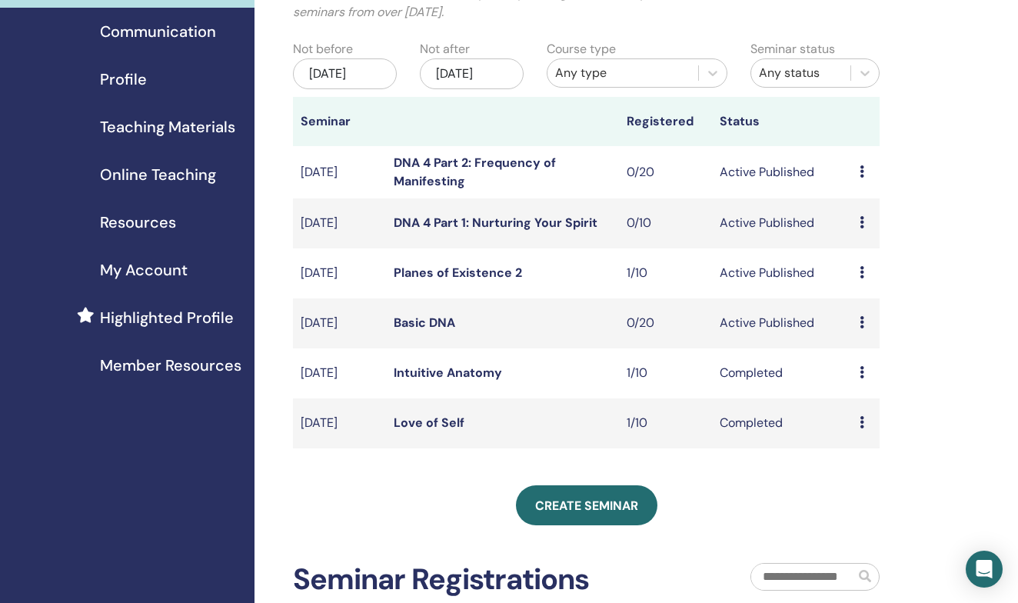
click at [495, 281] on link "Planes of Existence 2" at bounding box center [458, 272] width 128 height 16
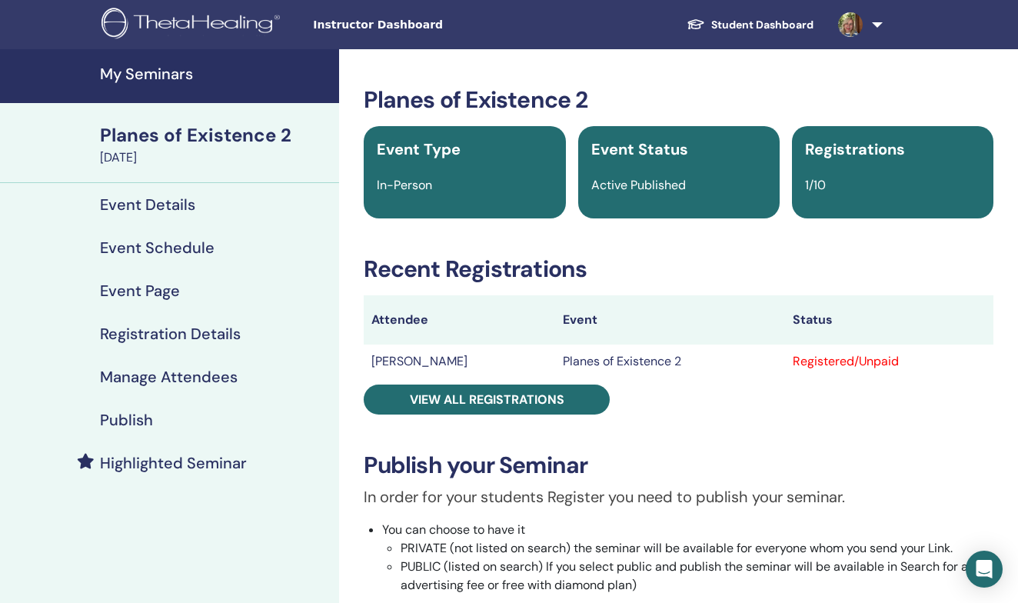
click at [152, 381] on h4 "Manage Attendees" at bounding box center [169, 376] width 138 height 18
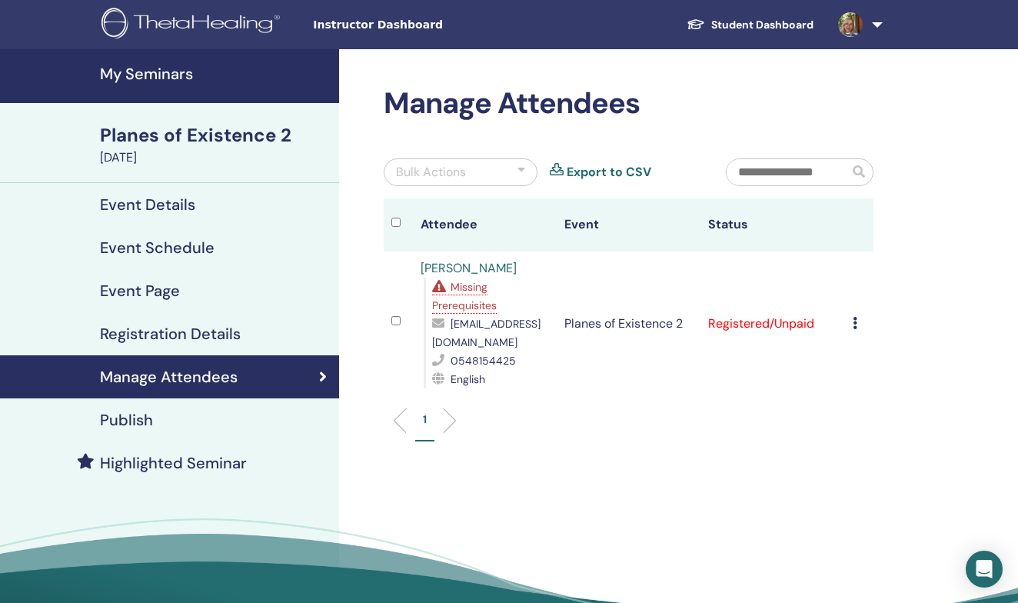
click at [458, 290] on span "Missing Prerequisites" at bounding box center [464, 296] width 65 height 32
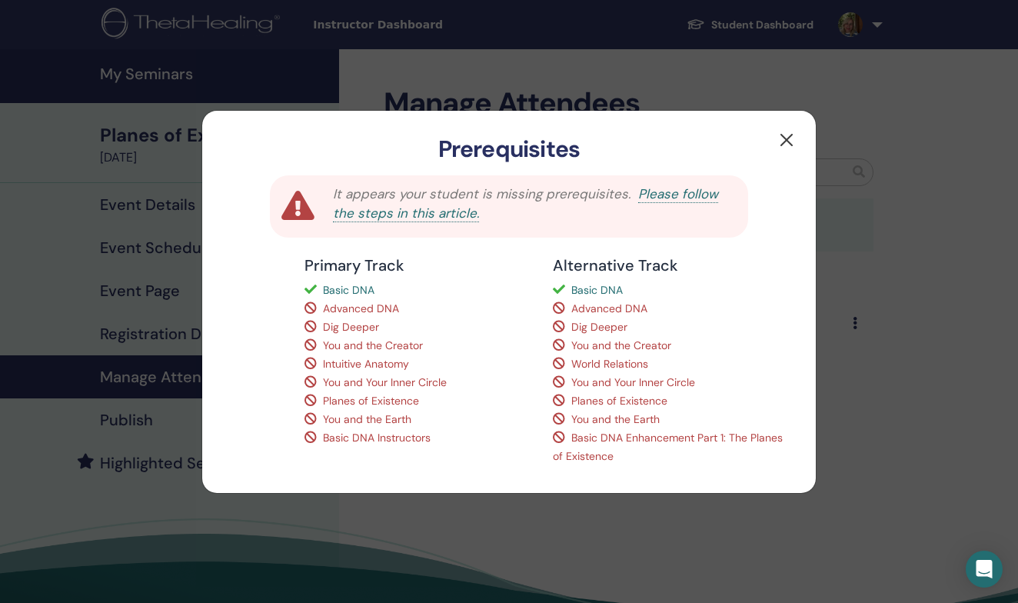
click at [787, 137] on button "button" at bounding box center [786, 140] width 25 height 25
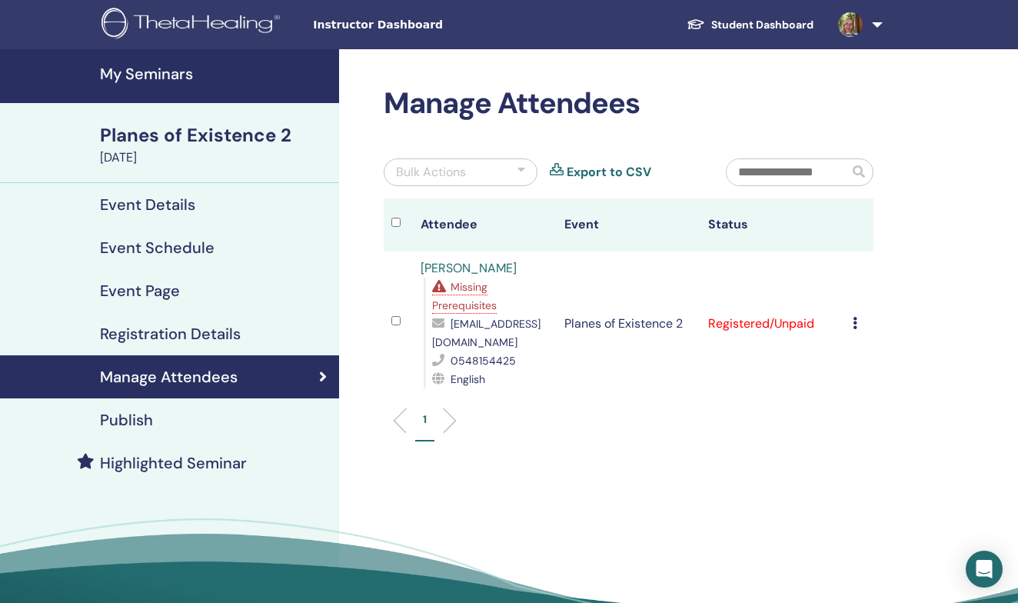
click at [855, 326] on icon at bounding box center [854, 323] width 5 height 12
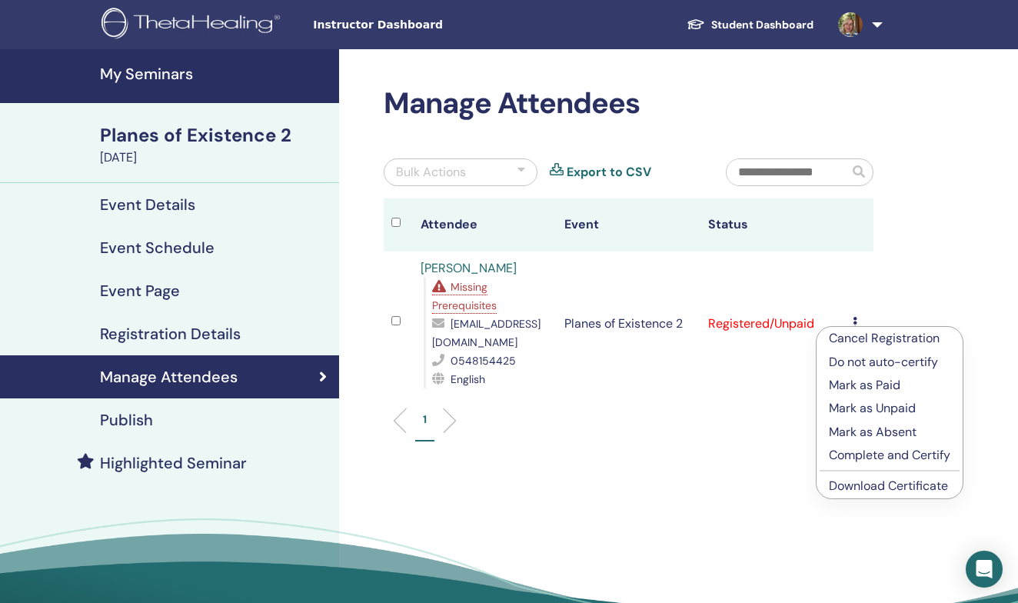
click at [863, 364] on p "Do not auto-certify" at bounding box center [889, 362] width 121 height 18
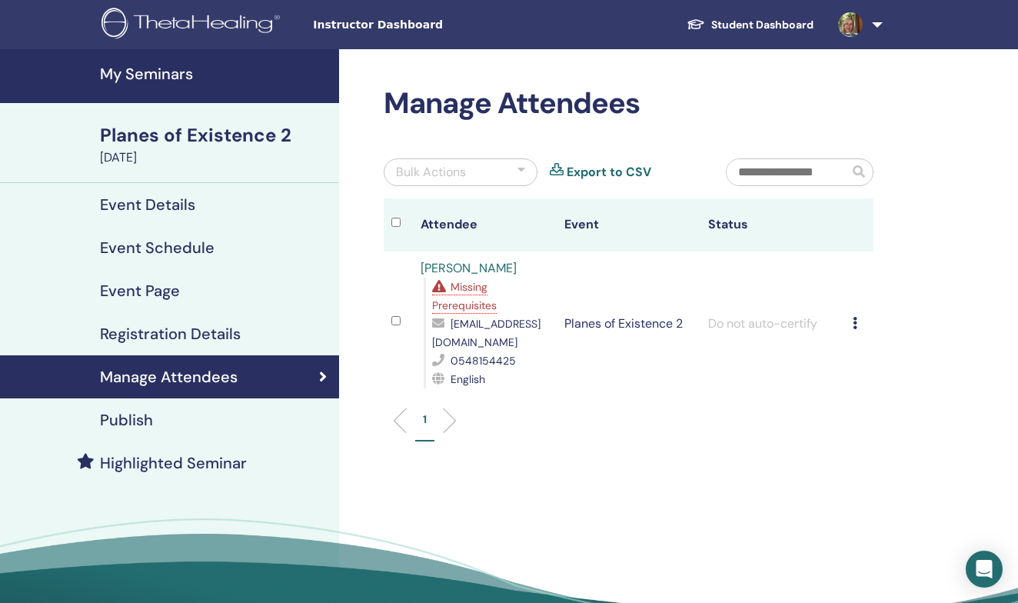
click at [853, 327] on icon at bounding box center [854, 323] width 5 height 12
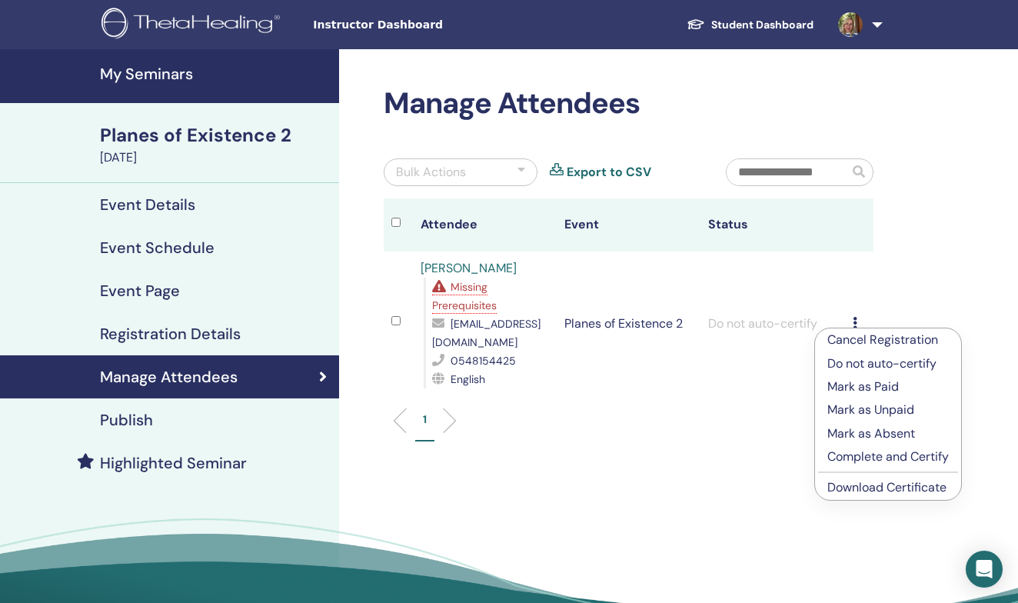
click at [135, 77] on h4 "My Seminars" at bounding box center [215, 74] width 230 height 18
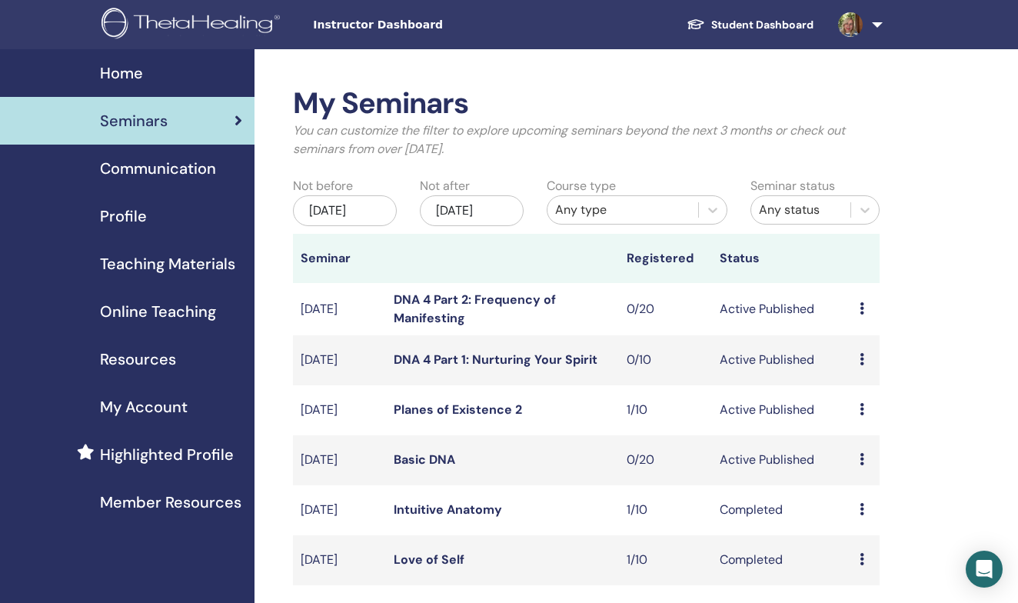
click at [152, 267] on span "Teaching Materials" at bounding box center [167, 263] width 135 height 23
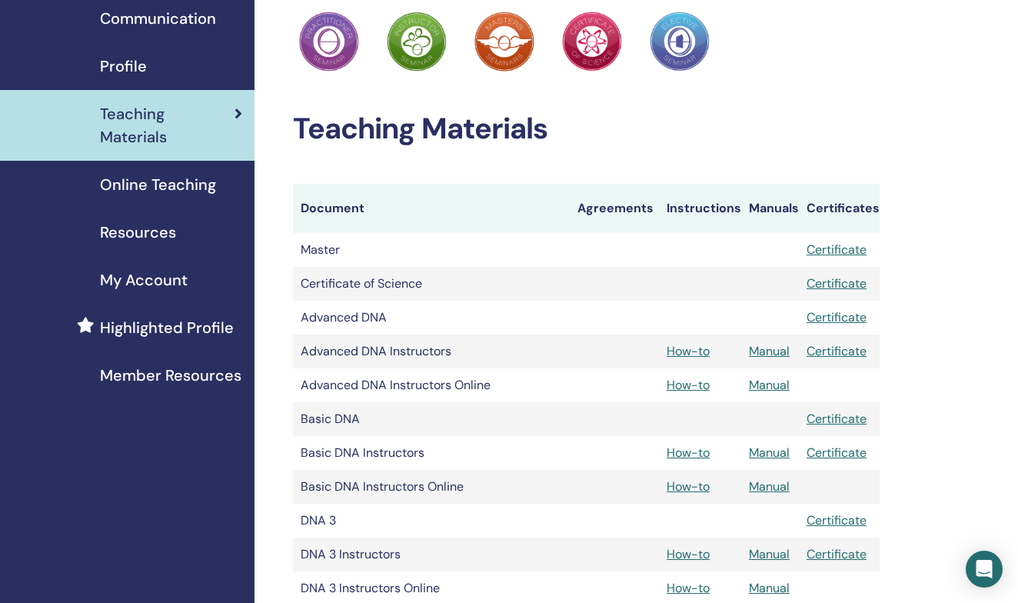
scroll to position [171, 0]
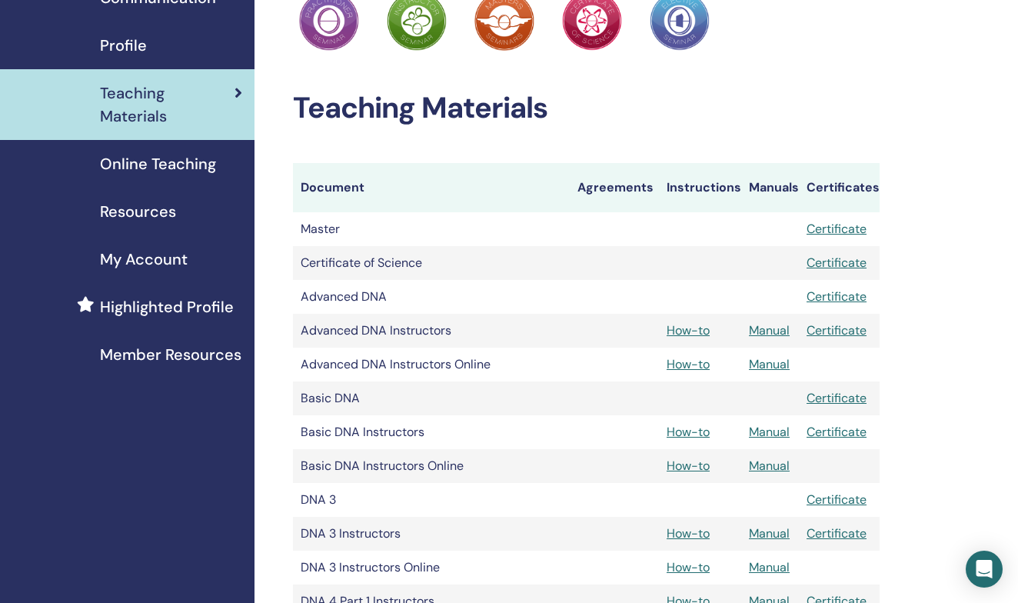
click at [769, 435] on link "Manual" at bounding box center [769, 431] width 41 height 16
